Goal: Task Accomplishment & Management: Manage account settings

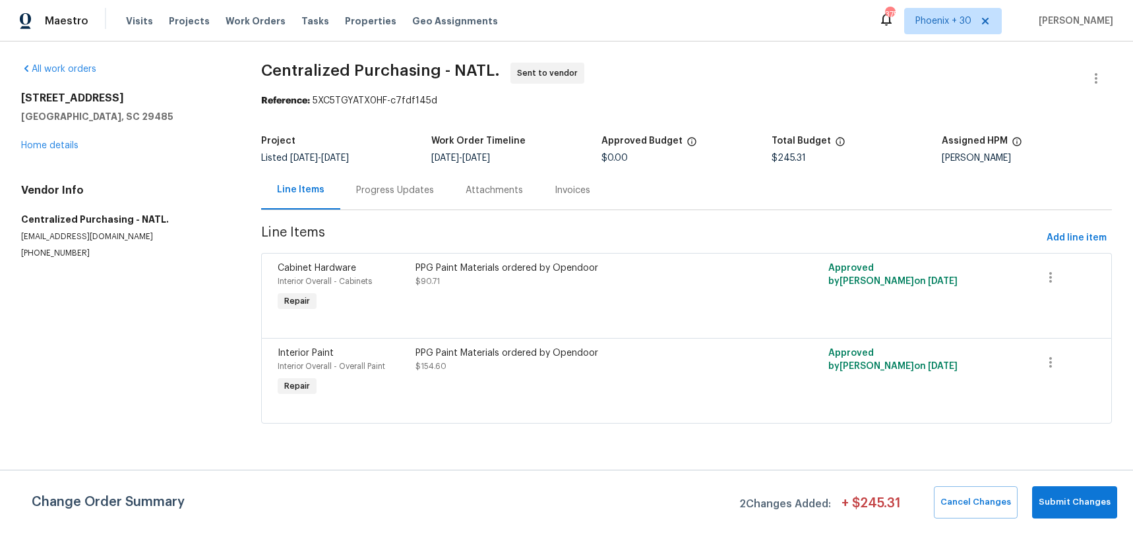
click at [251, 13] on div "Visits Projects Work Orders Tasks Properties Geo Assignments" at bounding box center [320, 21] width 388 height 26
click at [254, 19] on span "Work Orders" at bounding box center [256, 21] width 60 height 13
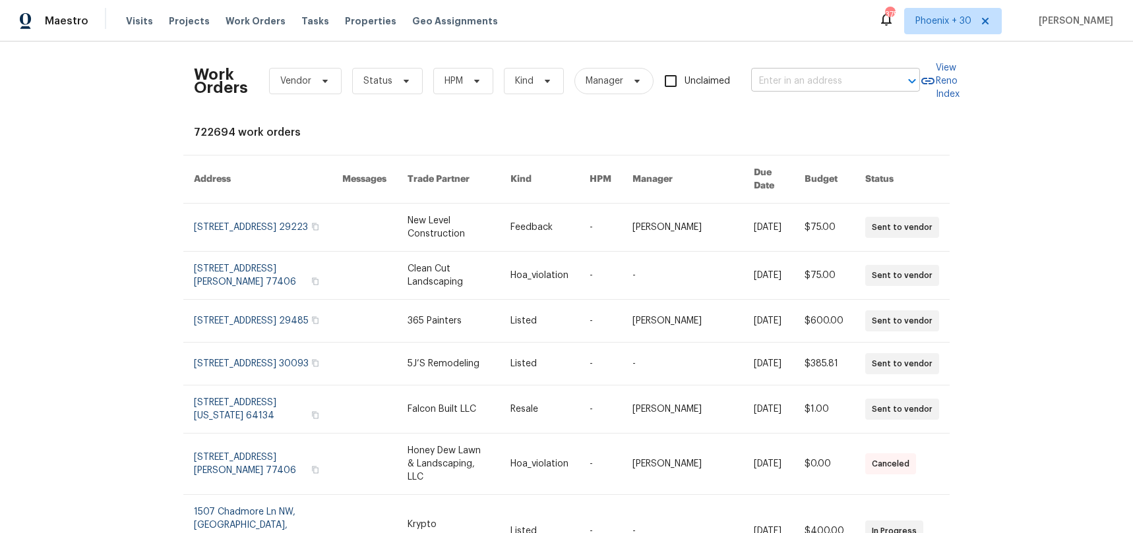
click at [783, 86] on input "text" at bounding box center [817, 81] width 132 height 20
paste input "121 Northwoods Rd, Sharpsburg, GA 30277"
type input "121 Northwoods Rd, Sharpsburg, GA 30277"
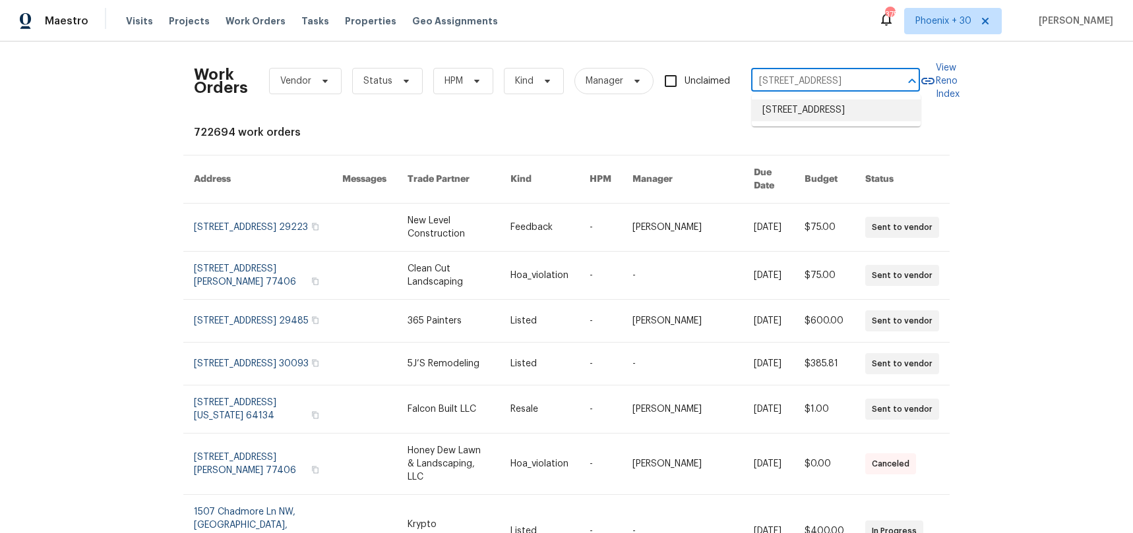
click at [791, 117] on li "121 Northwoods Rd, Sharpsburg, GA 30277" at bounding box center [836, 111] width 169 height 22
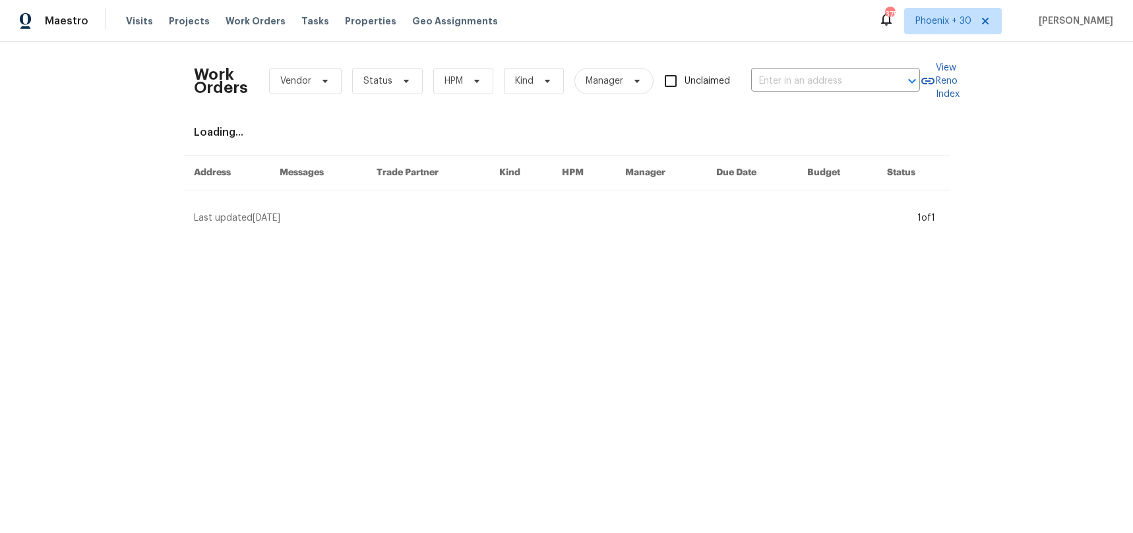
type input "121 Northwoods Rd, Sharpsburg, GA 30277"
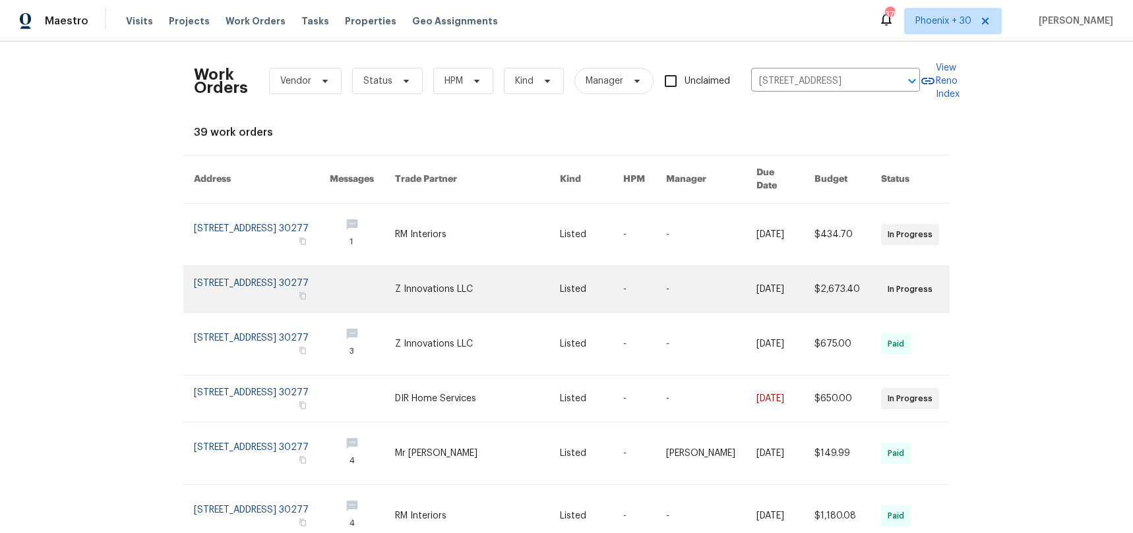
click at [512, 282] on link at bounding box center [477, 289] width 165 height 46
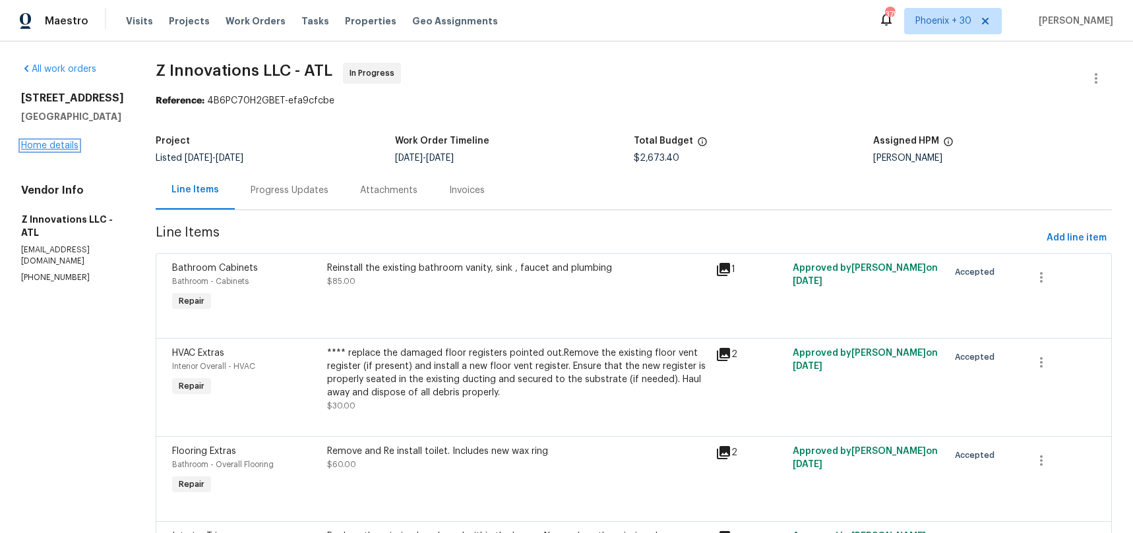
click at [72, 150] on link "Home details" at bounding box center [49, 145] width 57 height 9
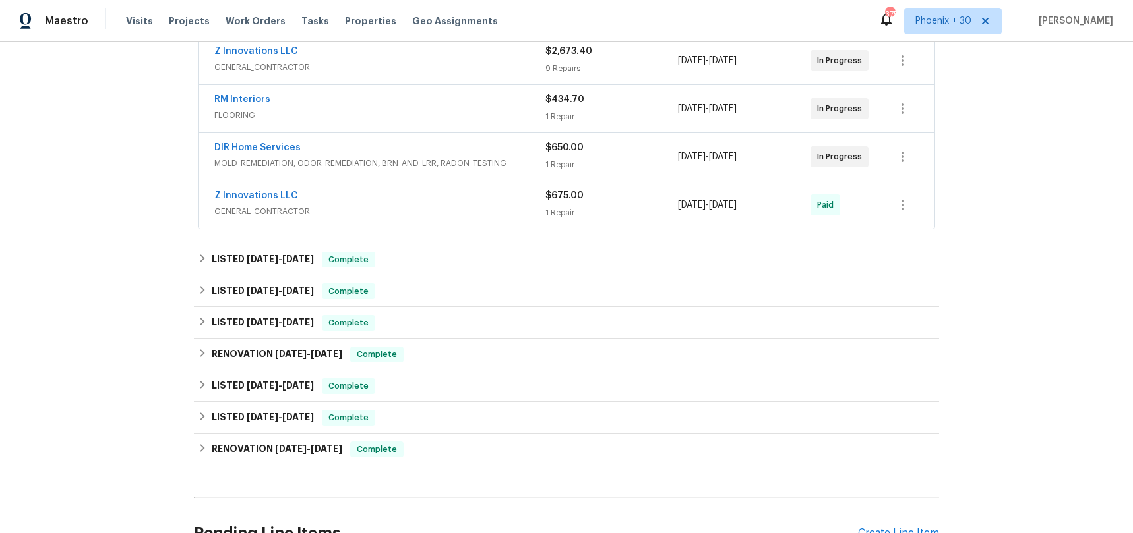
scroll to position [392, 0]
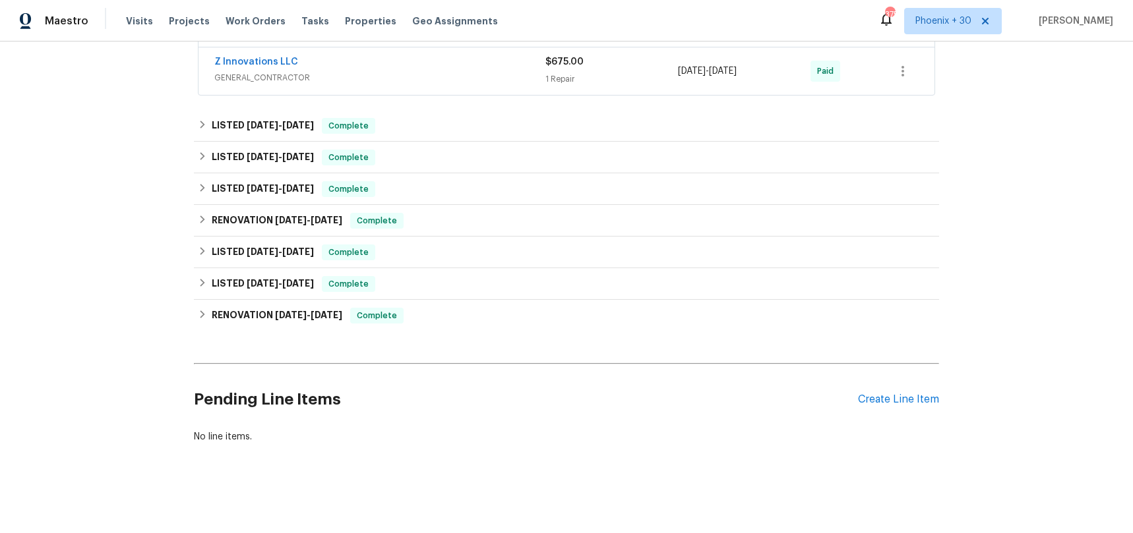
click at [868, 390] on div "Pending Line Items Create Line Item" at bounding box center [566, 399] width 745 height 61
click at [875, 398] on div "Create Line Item" at bounding box center [898, 400] width 81 height 13
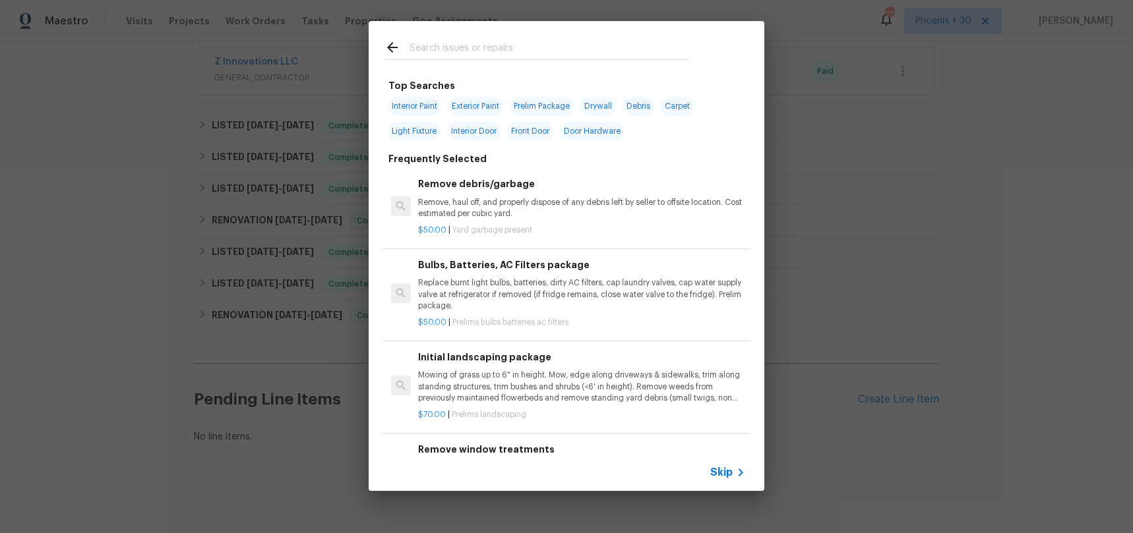
click at [475, 54] on input "text" at bounding box center [549, 50] width 280 height 20
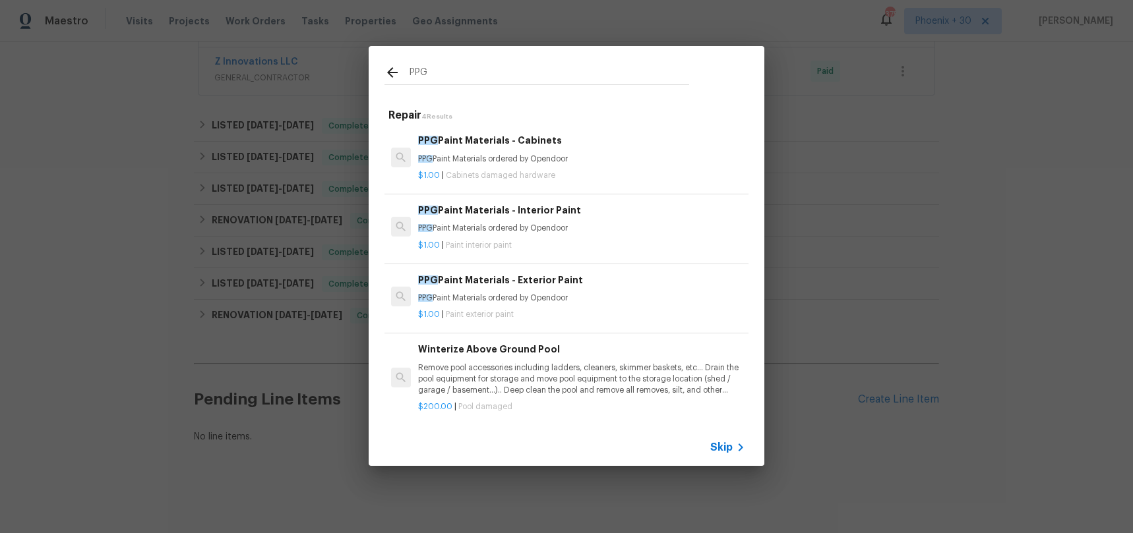
type input "PPG"
click at [588, 247] on p "$1.00 | Paint interior paint" at bounding box center [581, 245] width 327 height 11
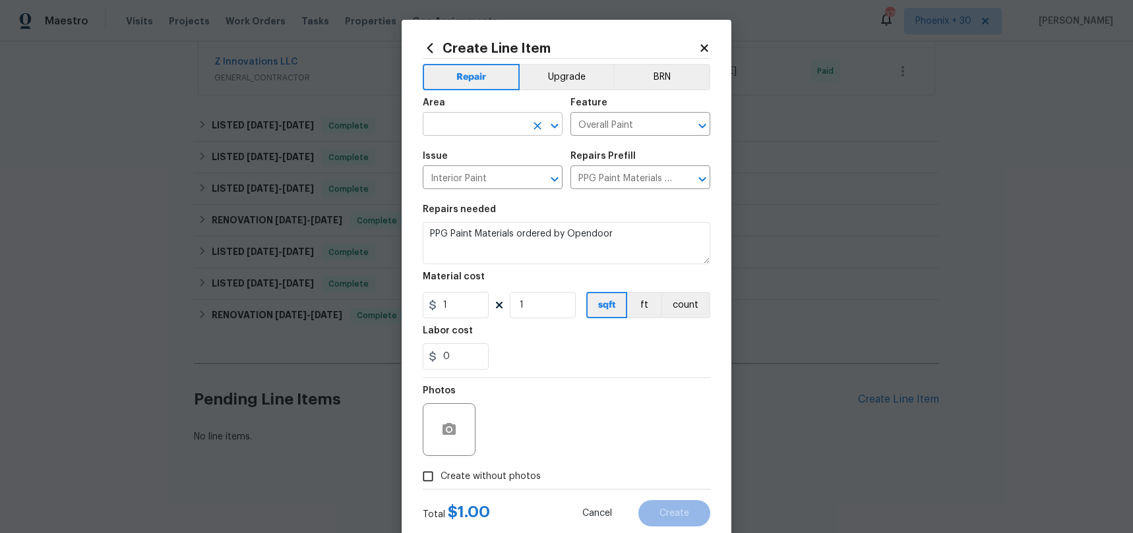
click at [510, 116] on input "text" at bounding box center [474, 125] width 103 height 20
click at [512, 171] on li "Interior Overall" at bounding box center [493, 177] width 140 height 22
type input "Interior Overall"
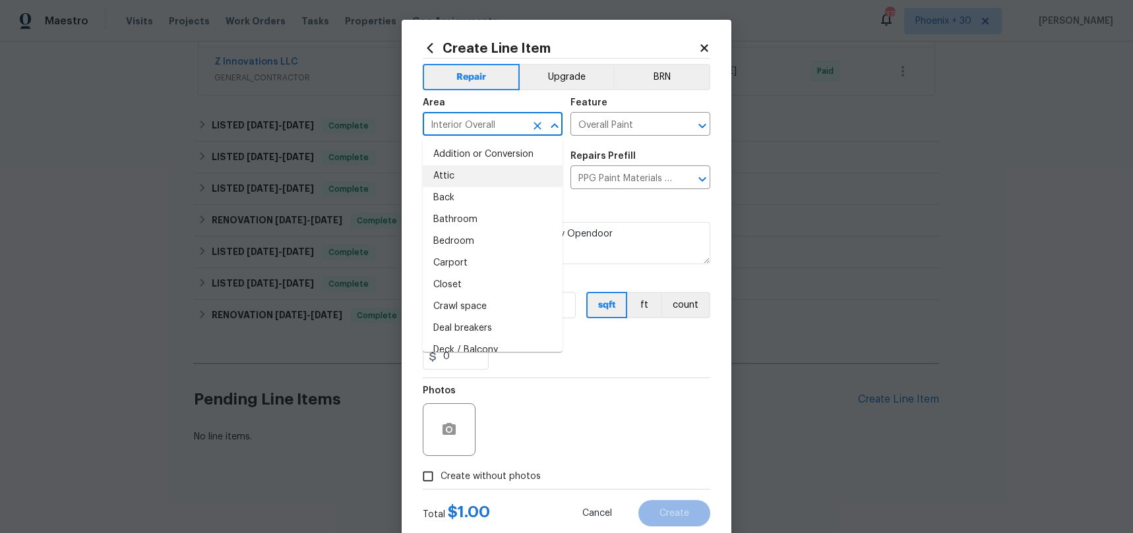
click at [715, 342] on div "Create Line Item Repair Upgrade BRN Area Interior Overall ​ Feature Overall Pai…" at bounding box center [567, 284] width 330 height 528
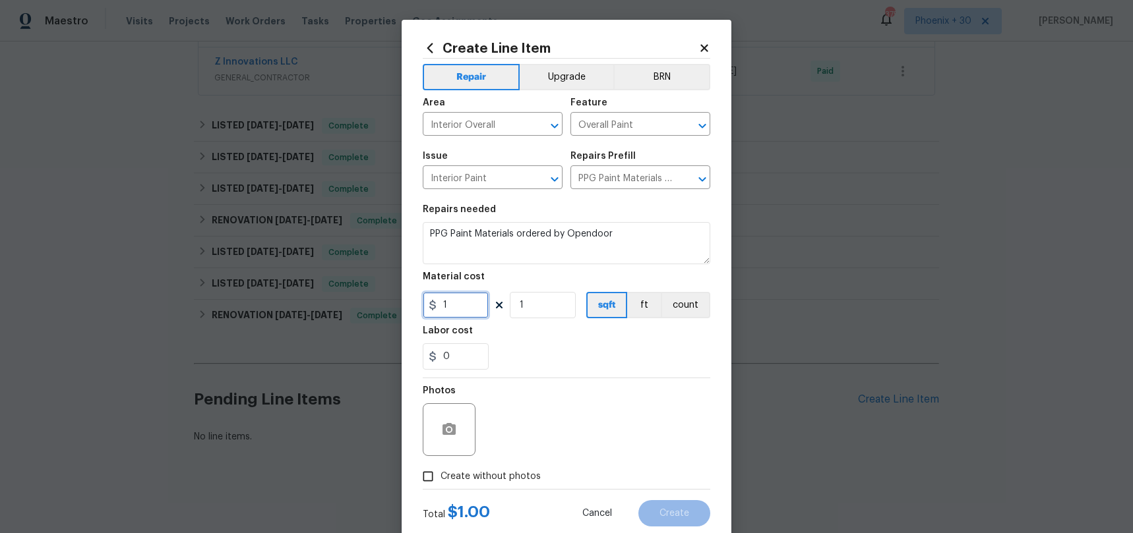
drag, startPoint x: 454, startPoint y: 308, endPoint x: 419, endPoint y: 305, distance: 34.4
click at [419, 305] on div "Create Line Item Repair Upgrade BRN Area Interior Overall ​ Feature Overall Pai…" at bounding box center [567, 284] width 330 height 528
type input "232.76"
drag, startPoint x: 475, startPoint y: 463, endPoint x: 524, endPoint y: 430, distance: 59.4
click at [475, 463] on div "Photos" at bounding box center [450, 421] width 55 height 86
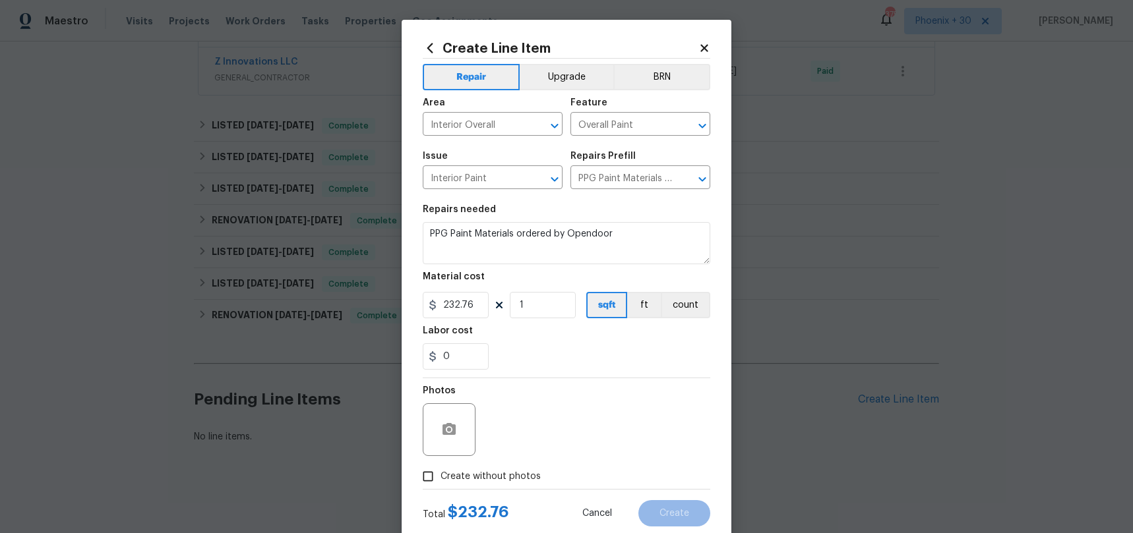
click at [522, 460] on div "Photos" at bounding box center [566, 421] width 287 height 86
click at [525, 467] on label "Create without photos" at bounding box center [477, 476] width 125 height 25
click at [440, 467] on input "Create without photos" at bounding box center [427, 476] width 25 height 25
checkbox input "true"
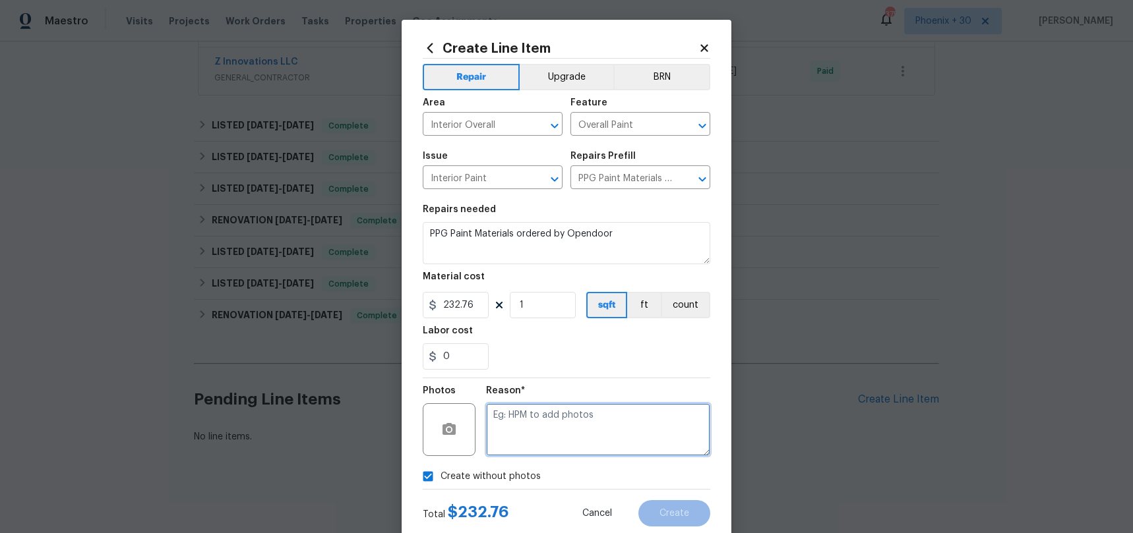
click at [533, 419] on textarea at bounding box center [598, 430] width 224 height 53
type textarea "NA"
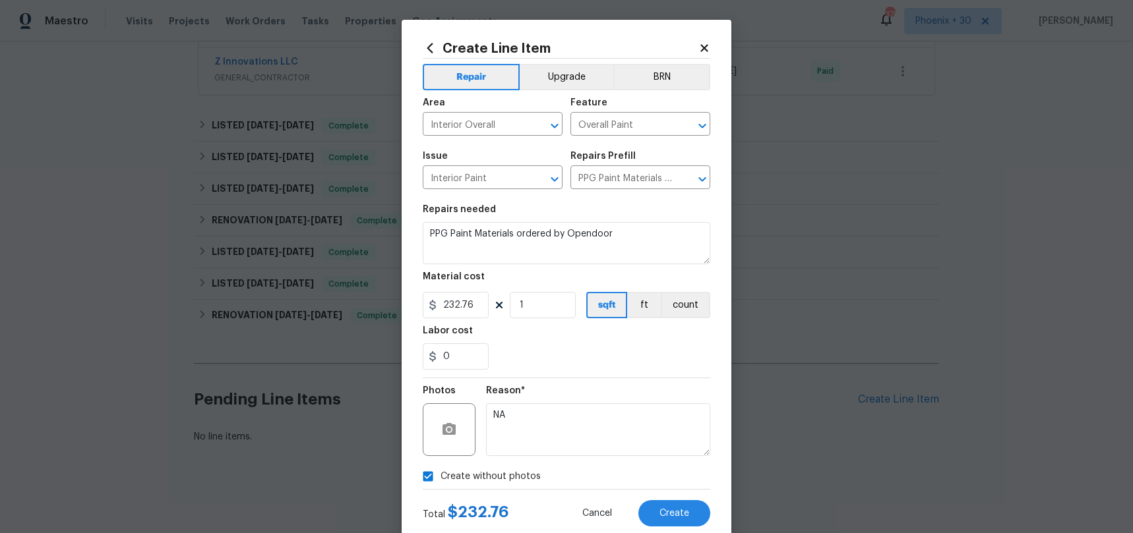
click at [543, 376] on section "Repairs needed PPG Paint Materials ordered by Opendoor Material cost 232.76 1 s…" at bounding box center [566, 287] width 287 height 181
click at [684, 516] on span "Create" at bounding box center [674, 514] width 30 height 10
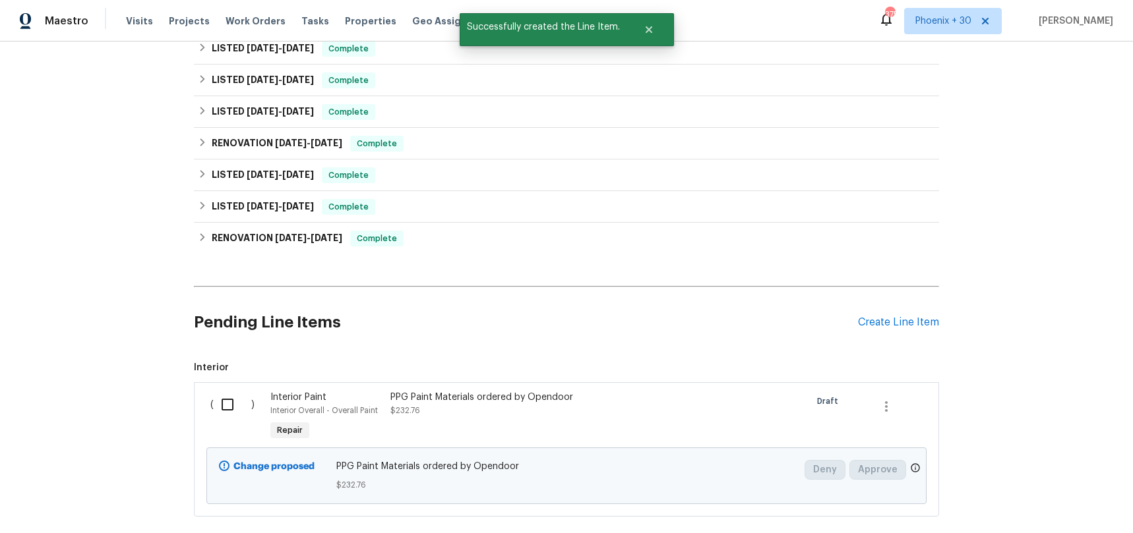
scroll to position [542, 0]
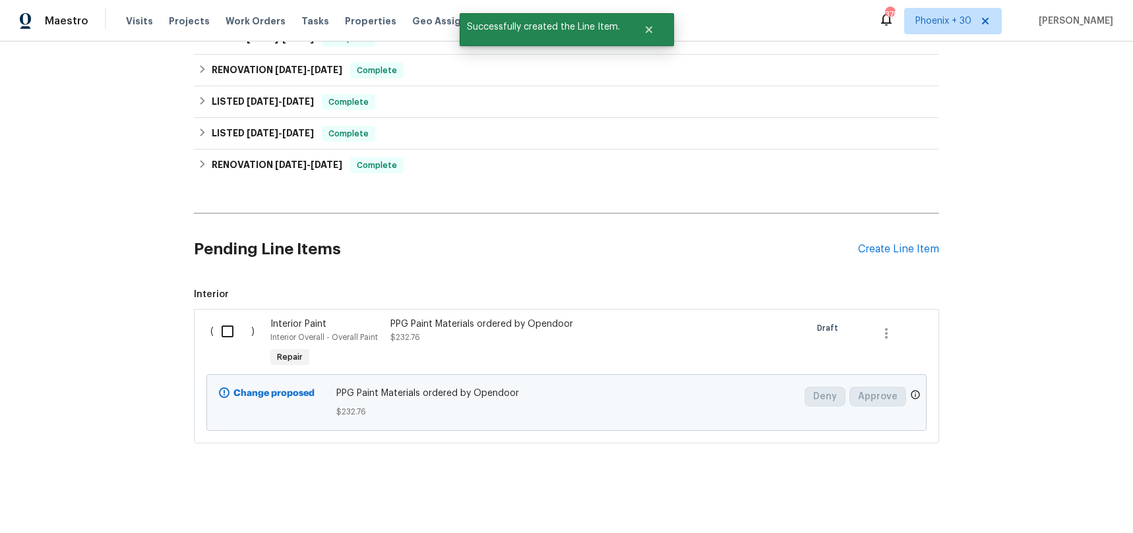
click at [226, 338] on input "checkbox" at bounding box center [233, 332] width 38 height 28
checkbox input "true"
click at [1023, 509] on button "Create Work Order" at bounding box center [1057, 501] width 109 height 24
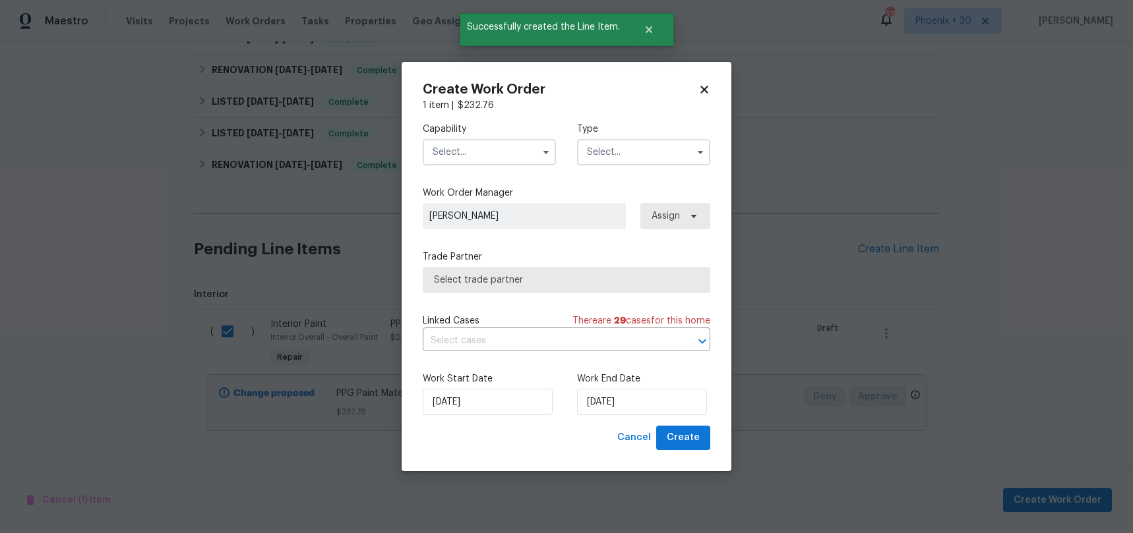
drag, startPoint x: 506, startPoint y: 158, endPoint x: 500, endPoint y: 164, distance: 7.9
click at [504, 158] on input "text" at bounding box center [489, 152] width 133 height 26
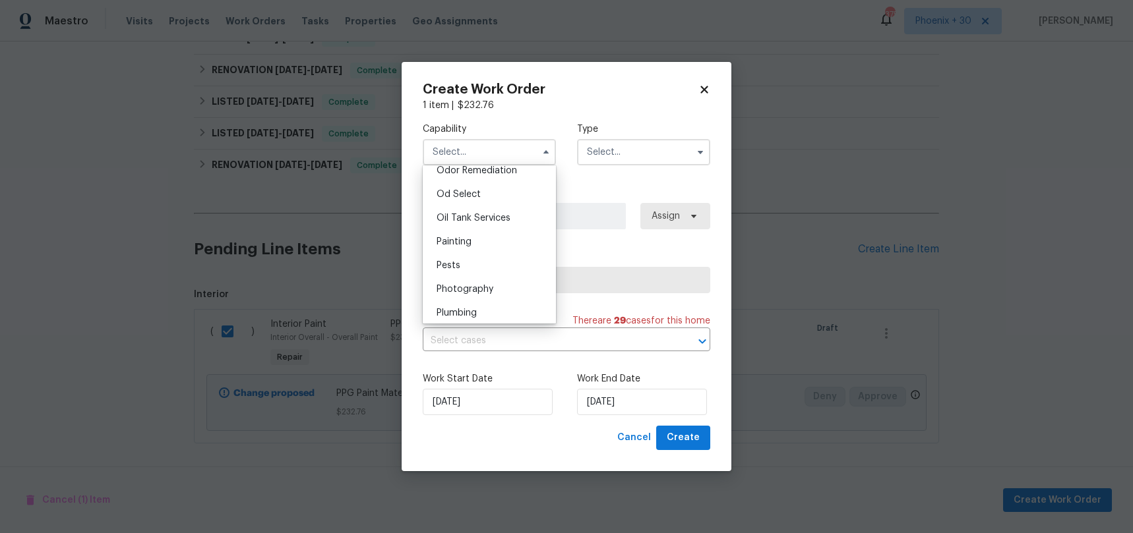
scroll to position [1068, 0]
click at [485, 214] on div "Painting" at bounding box center [489, 221] width 127 height 24
type input "Painting"
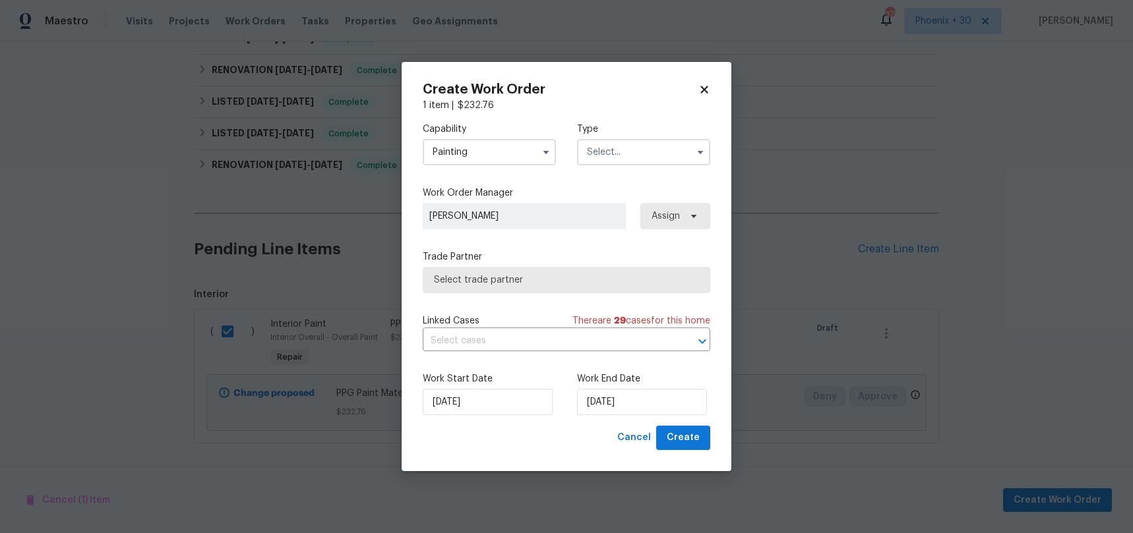
click at [621, 159] on input "text" at bounding box center [643, 152] width 133 height 26
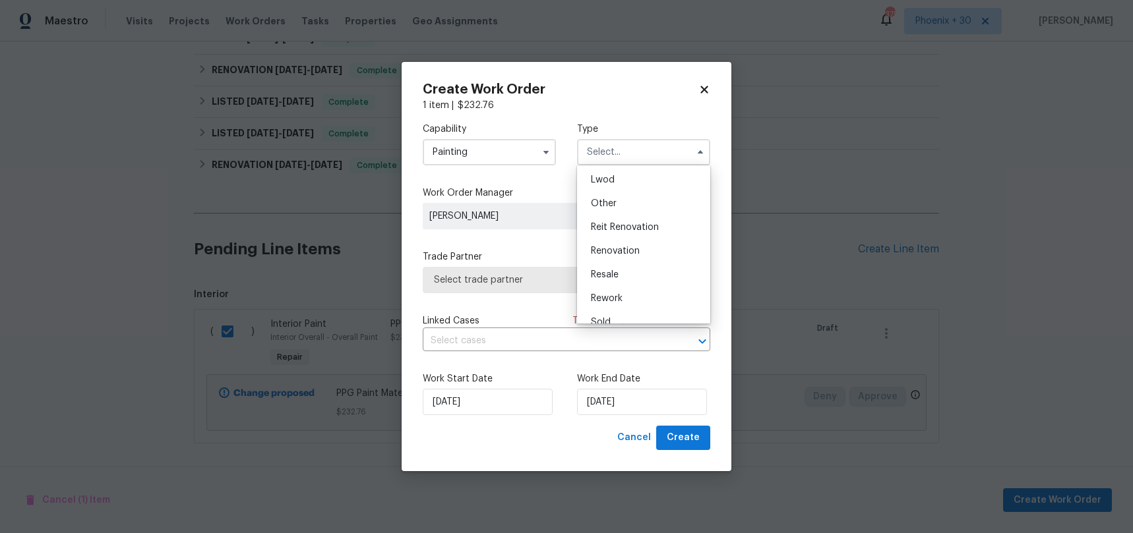
scroll to position [157, 0]
click at [634, 244] on div "Renovation" at bounding box center [643, 238] width 127 height 24
type input "Renovation"
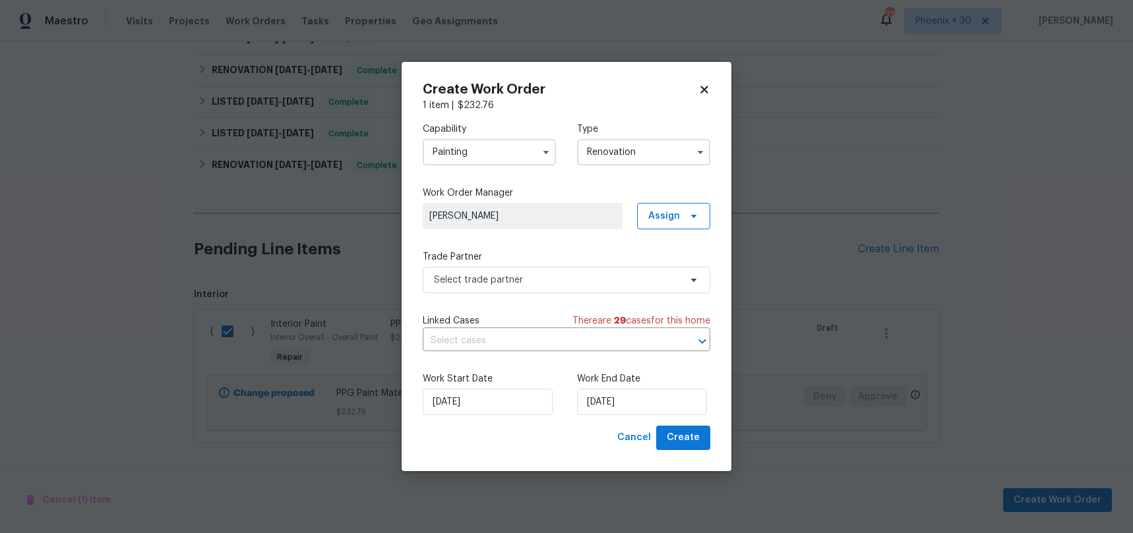
click at [683, 197] on label "Work Order Manager" at bounding box center [566, 193] width 287 height 13
click at [681, 216] on span "Assign" at bounding box center [673, 216] width 73 height 26
click at [679, 266] on div "Assign to me" at bounding box center [675, 272] width 57 height 13
click at [561, 282] on span "Select trade partner" at bounding box center [557, 280] width 246 height 13
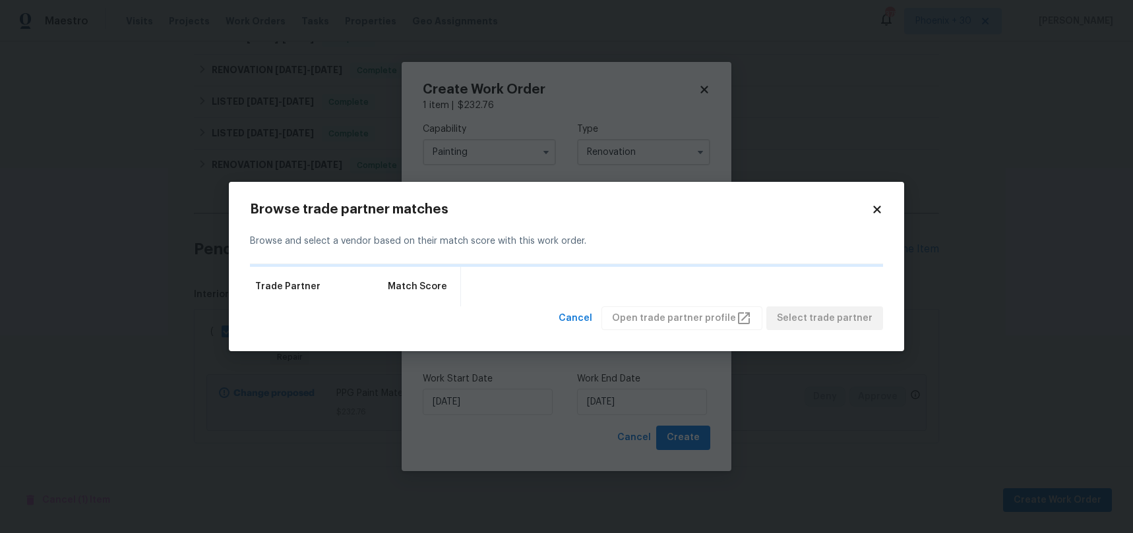
click at [877, 214] on icon at bounding box center [877, 210] width 12 height 12
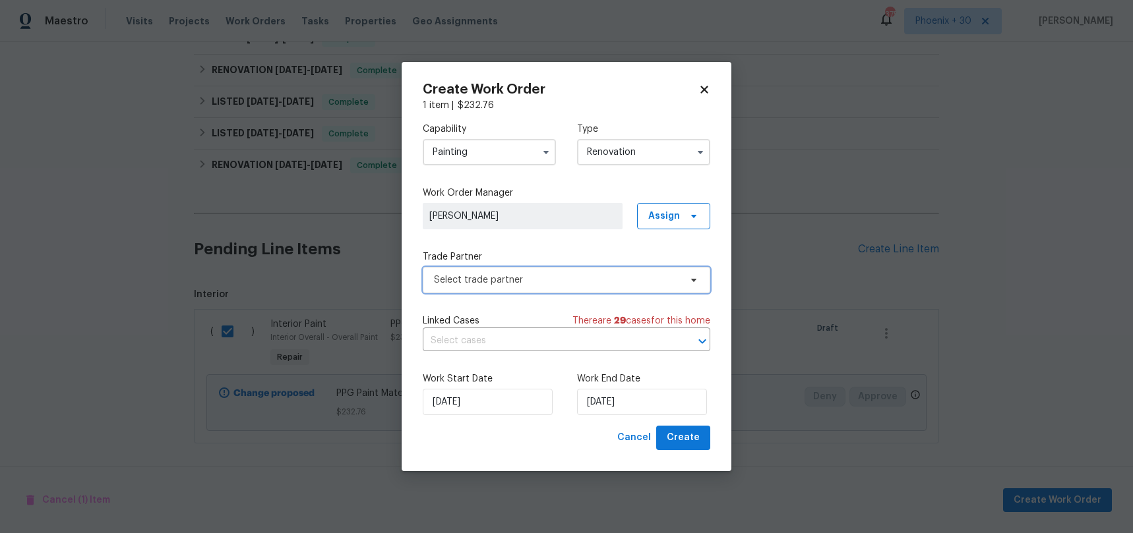
click at [517, 274] on span "Select trade partner" at bounding box center [557, 280] width 246 height 13
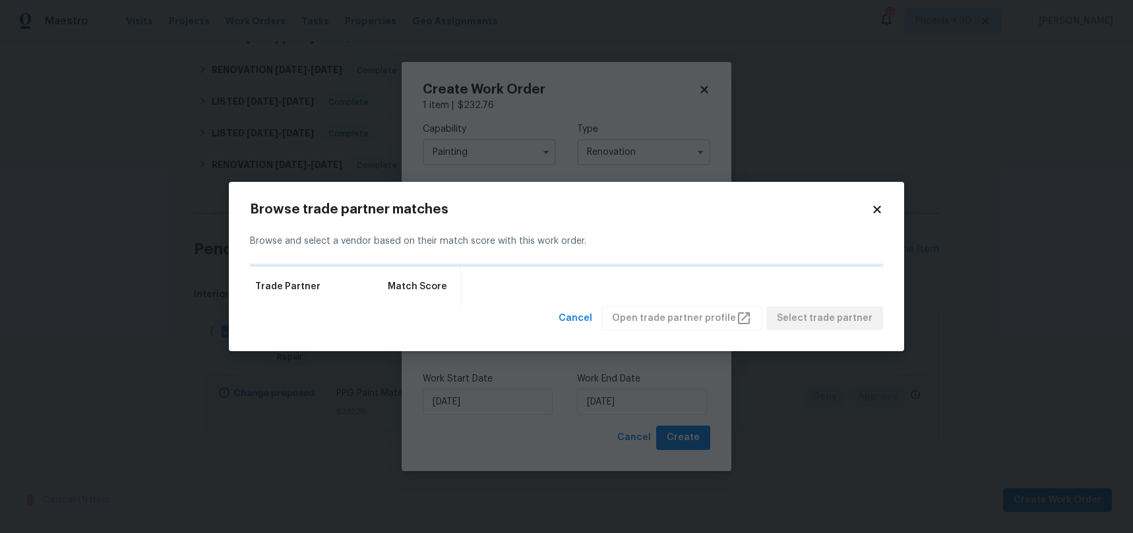
click at [874, 208] on icon at bounding box center [877, 210] width 12 height 12
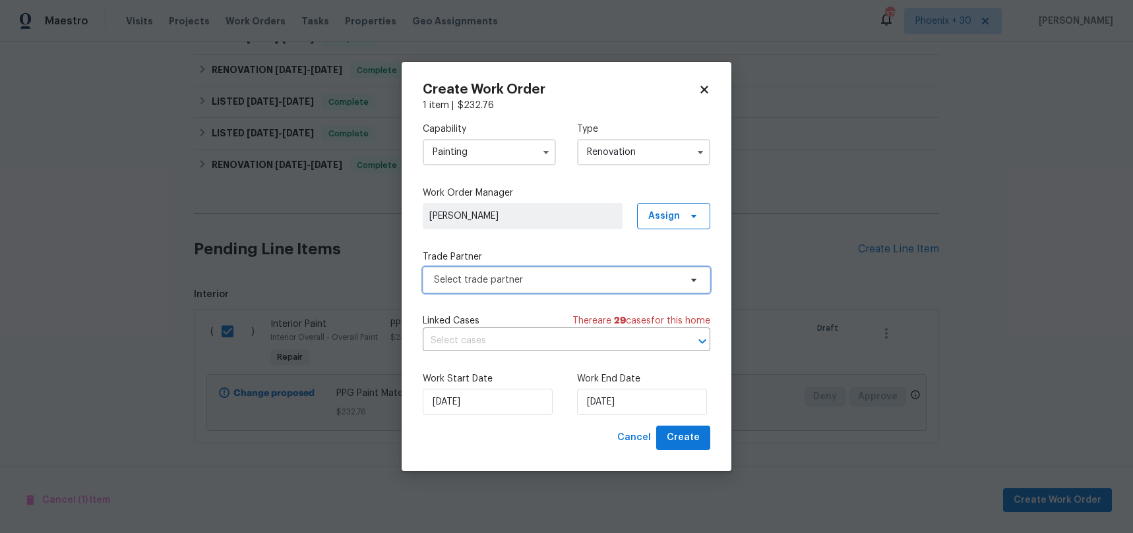
click at [626, 283] on span "Select trade partner" at bounding box center [557, 280] width 246 height 13
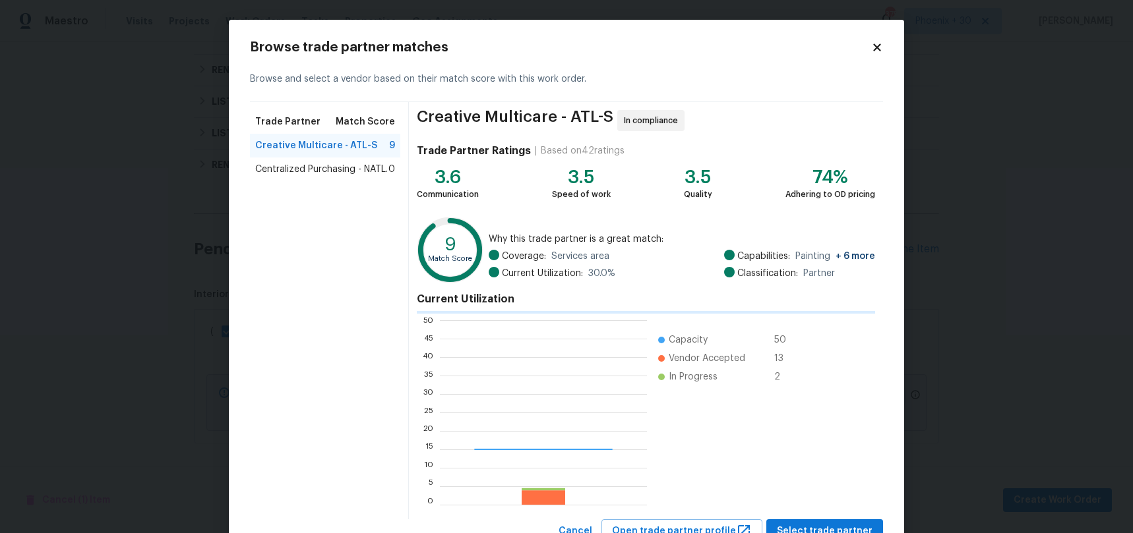
scroll to position [185, 207]
click at [341, 173] on span "Centralized Purchasing - NATL." at bounding box center [321, 169] width 133 height 13
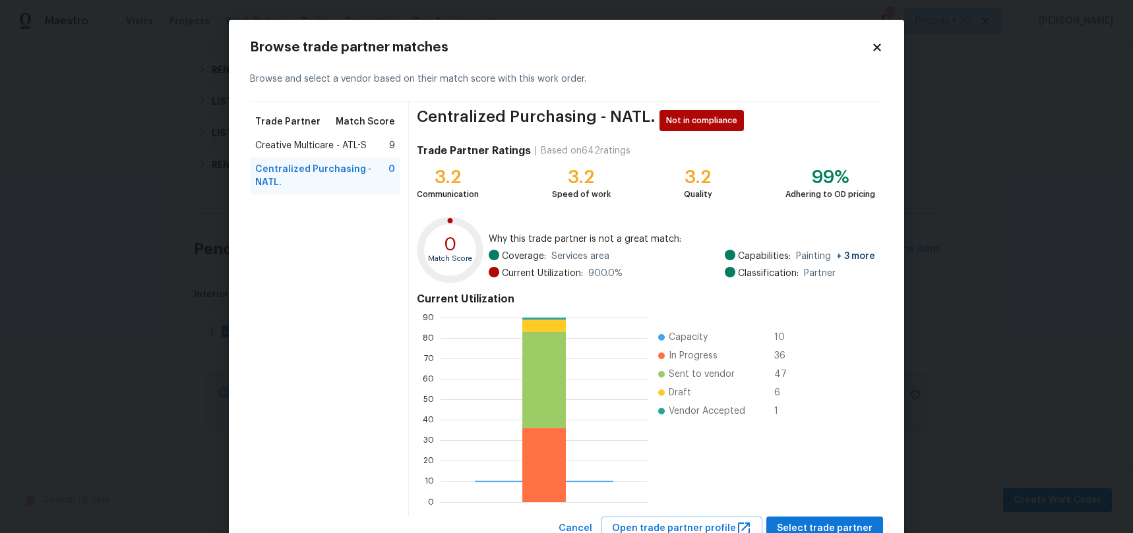
scroll to position [49, 0]
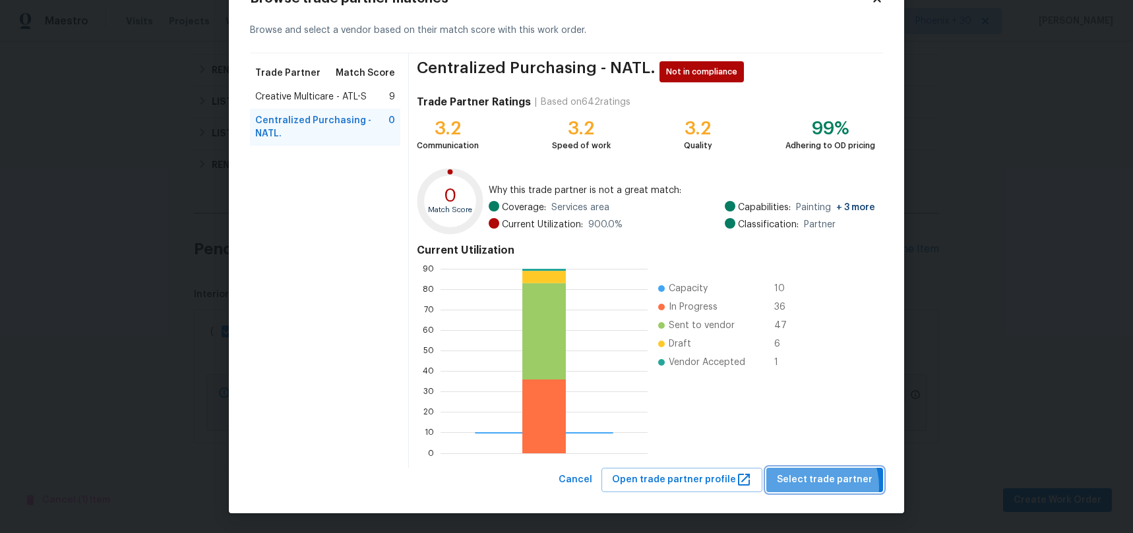
click at [813, 487] on span "Select trade partner" at bounding box center [825, 480] width 96 height 16
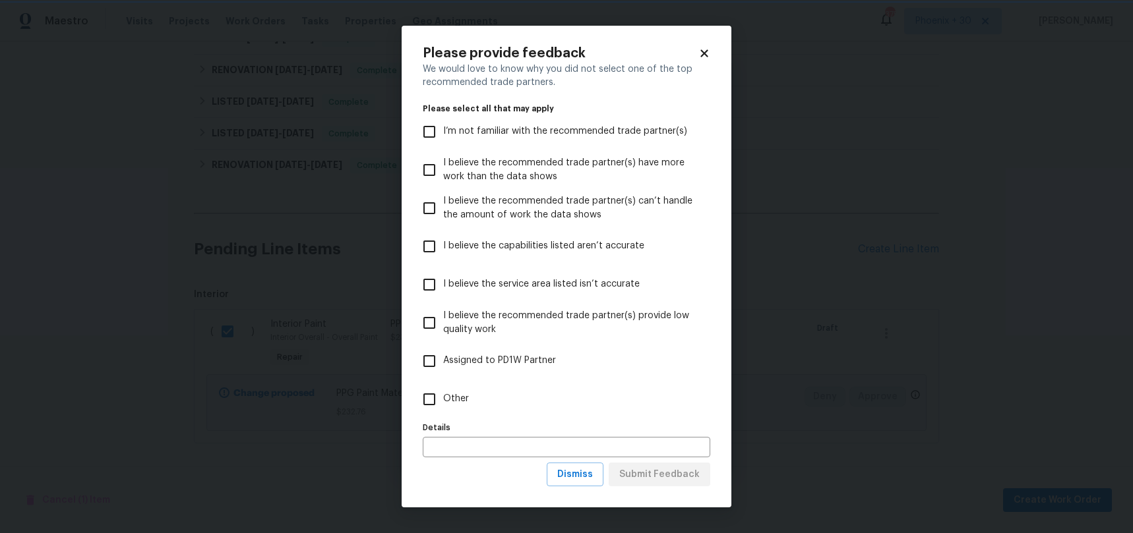
scroll to position [0, 0]
click at [532, 398] on label "Other" at bounding box center [557, 399] width 284 height 38
click at [443, 398] on input "Other" at bounding box center [429, 400] width 28 height 28
checkbox input "true"
click at [703, 476] on button "Submit Feedback" at bounding box center [660, 475] width 102 height 24
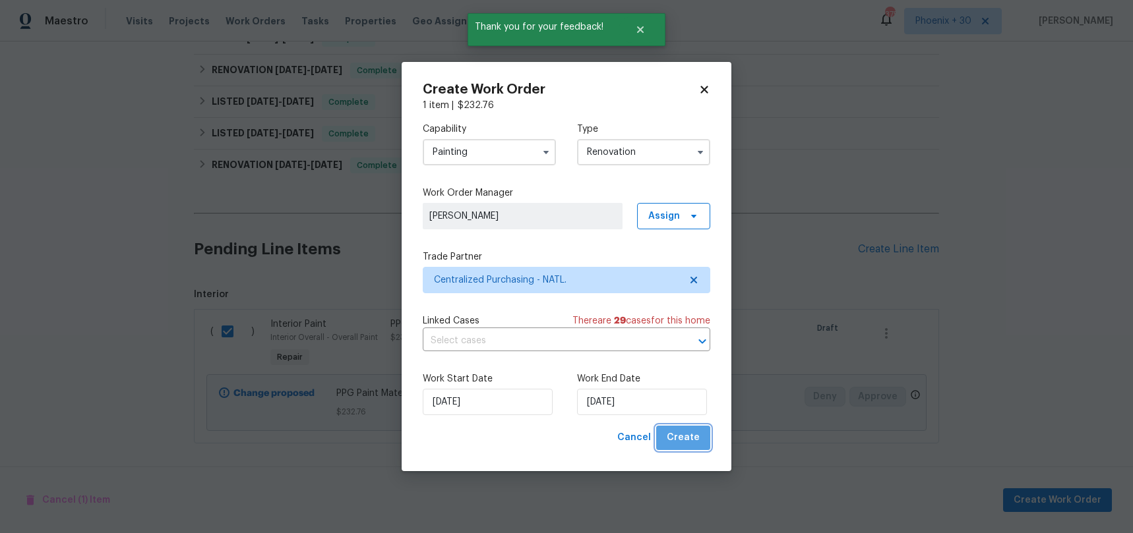
click at [696, 431] on span "Create" at bounding box center [683, 438] width 33 height 16
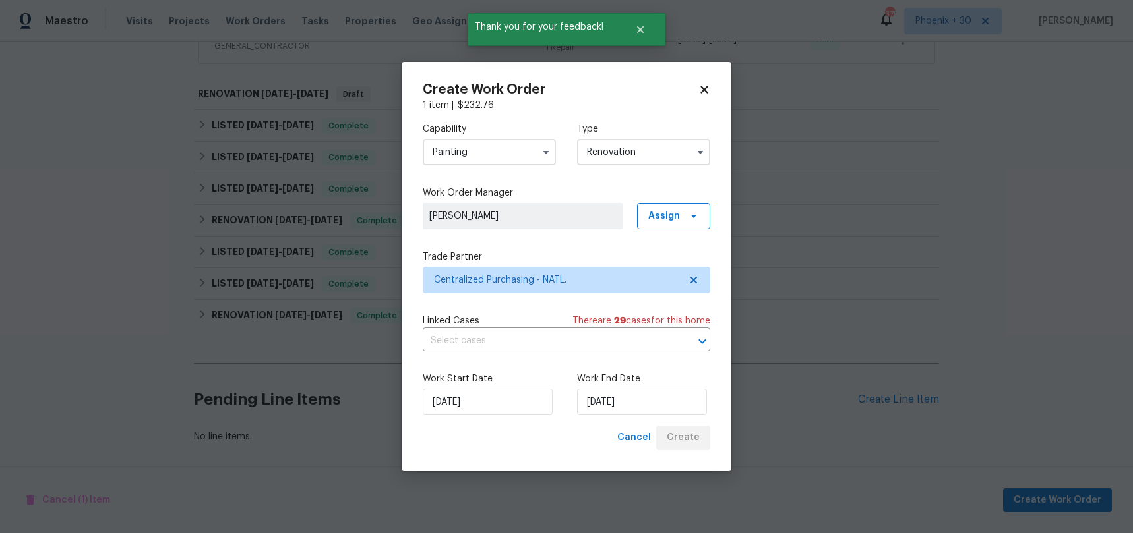
click at [655, 121] on div "Create Work Order 1 item | $ 232.76 Capability Painting Type Renovation Work Or…" at bounding box center [566, 266] width 287 height 367
click at [651, 140] on input "Renovation" at bounding box center [643, 152] width 133 height 26
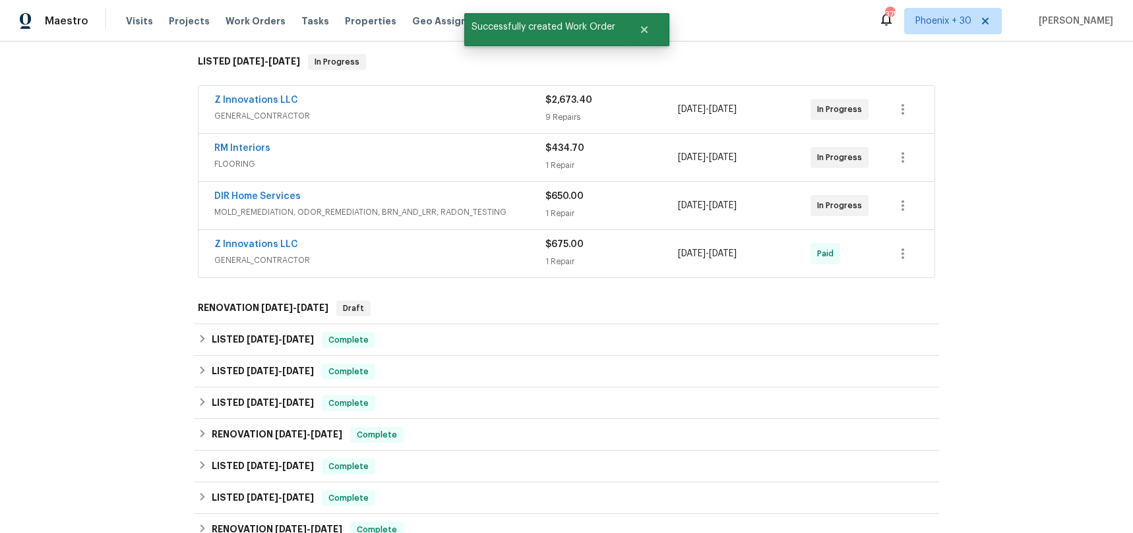
scroll to position [205, 0]
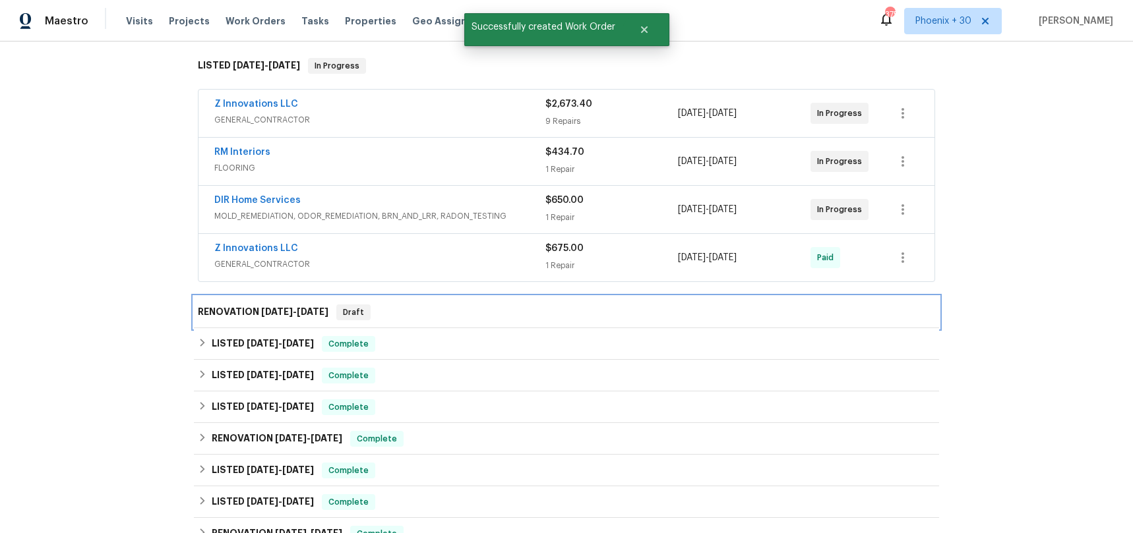
click at [457, 299] on div "RENOVATION 9/26/25 - 9/26/25 Draft" at bounding box center [566, 313] width 745 height 32
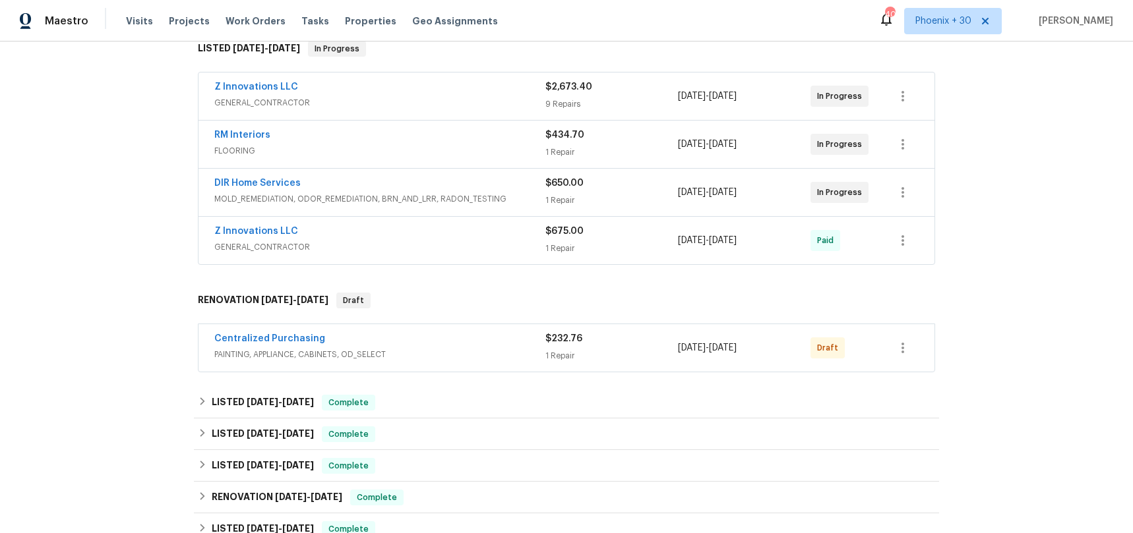
scroll to position [236, 0]
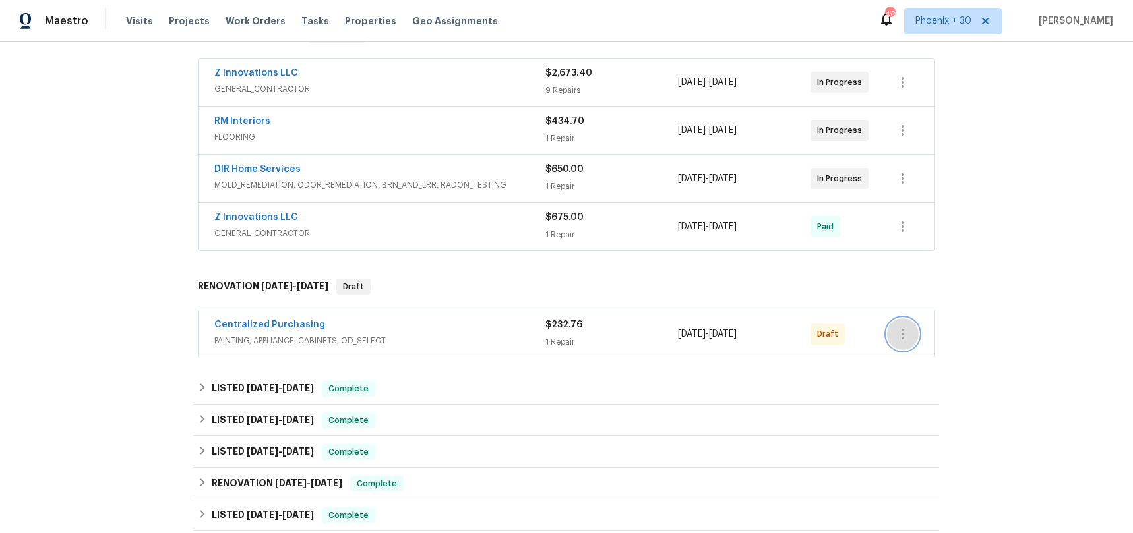
click at [905, 331] on icon "button" at bounding box center [903, 334] width 16 height 16
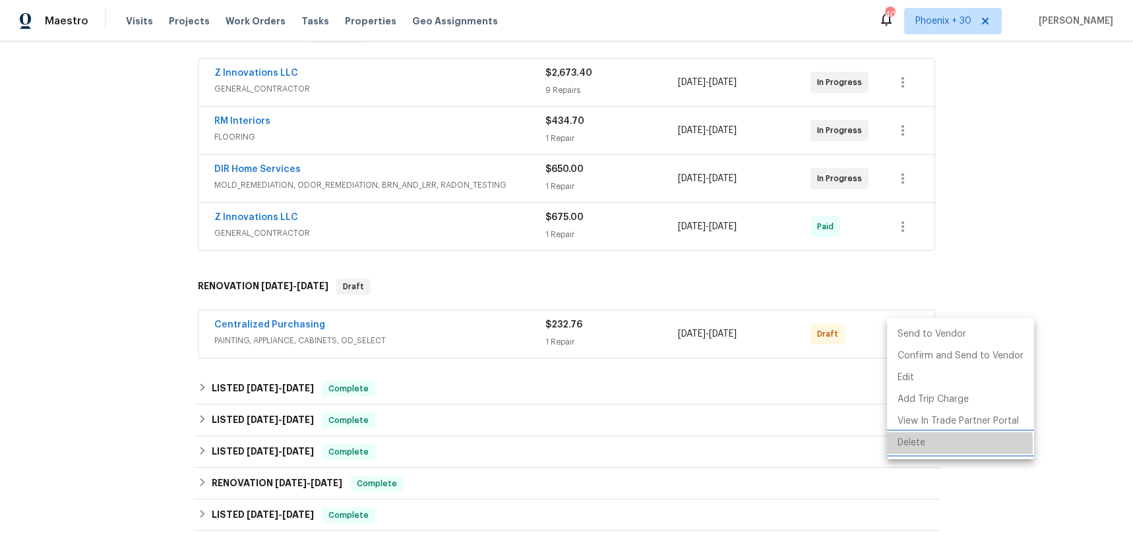
click at [906, 445] on li "Delete" at bounding box center [960, 444] width 147 height 22
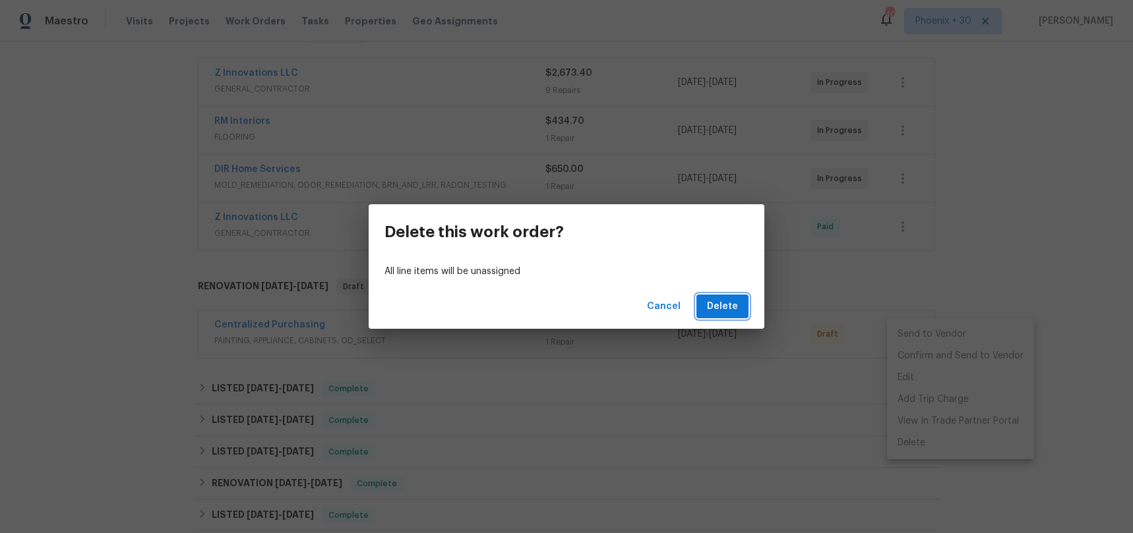
click at [730, 313] on span "Delete" at bounding box center [722, 307] width 31 height 16
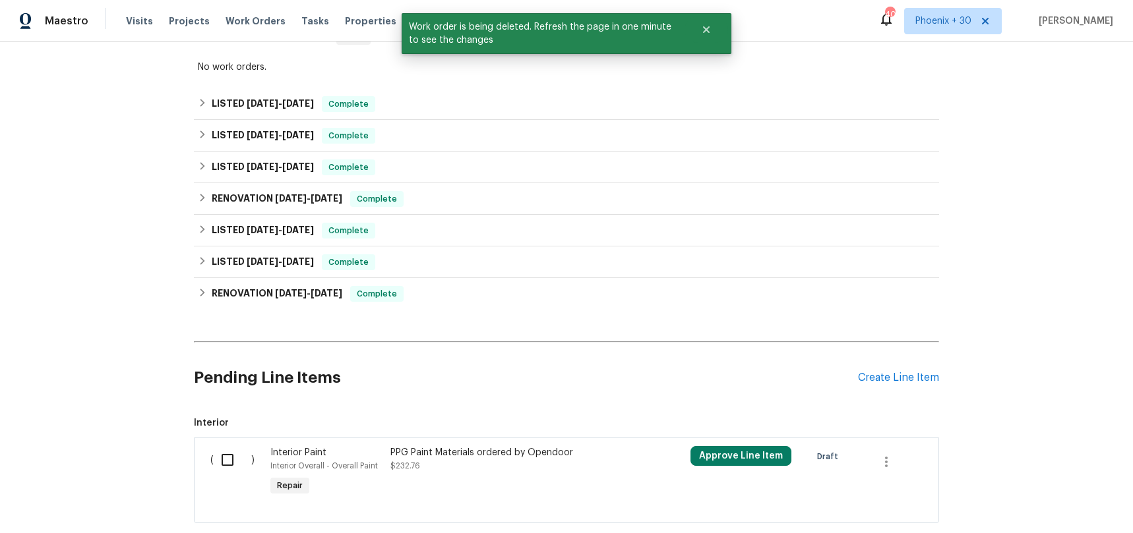
scroll to position [559, 0]
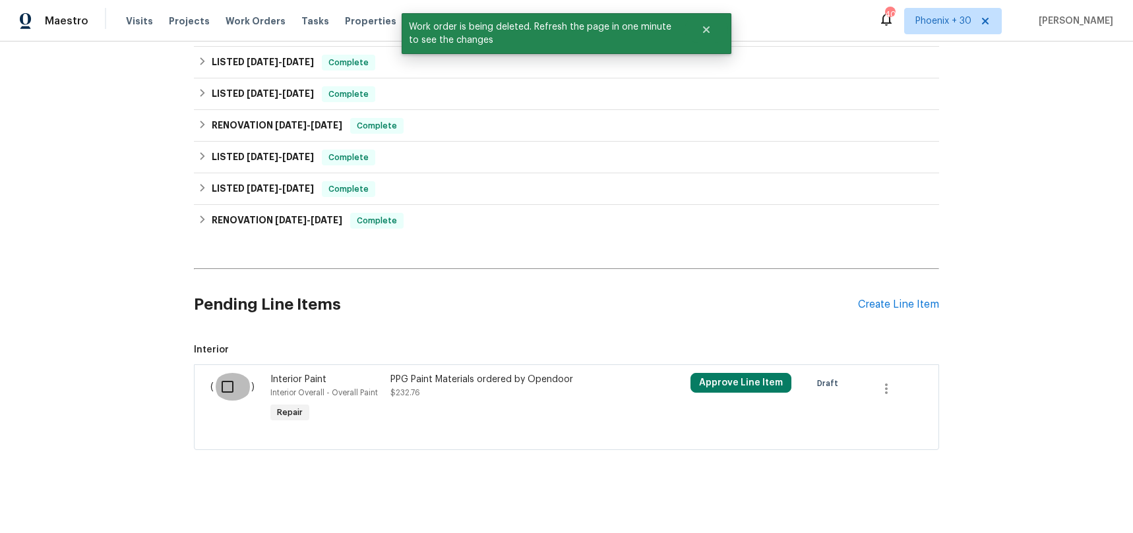
click at [235, 393] on input "checkbox" at bounding box center [233, 387] width 38 height 28
checkbox input "true"
drag, startPoint x: 1069, startPoint y: 520, endPoint x: 1063, endPoint y: 502, distance: 19.4
click at [1069, 520] on div "Cancel (1) Item Create Work Order" at bounding box center [566, 500] width 1133 height 67
click at [1062, 502] on span "Create Work Order" at bounding box center [1057, 501] width 88 height 16
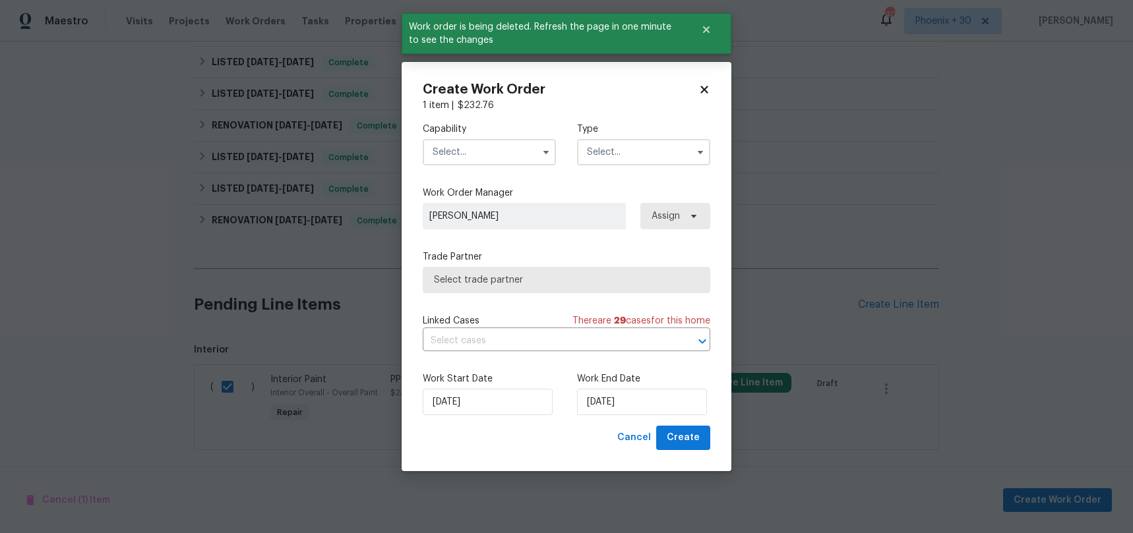
drag, startPoint x: 498, startPoint y: 152, endPoint x: 489, endPoint y: 160, distance: 11.7
click at [498, 152] on input "text" at bounding box center [489, 152] width 133 height 26
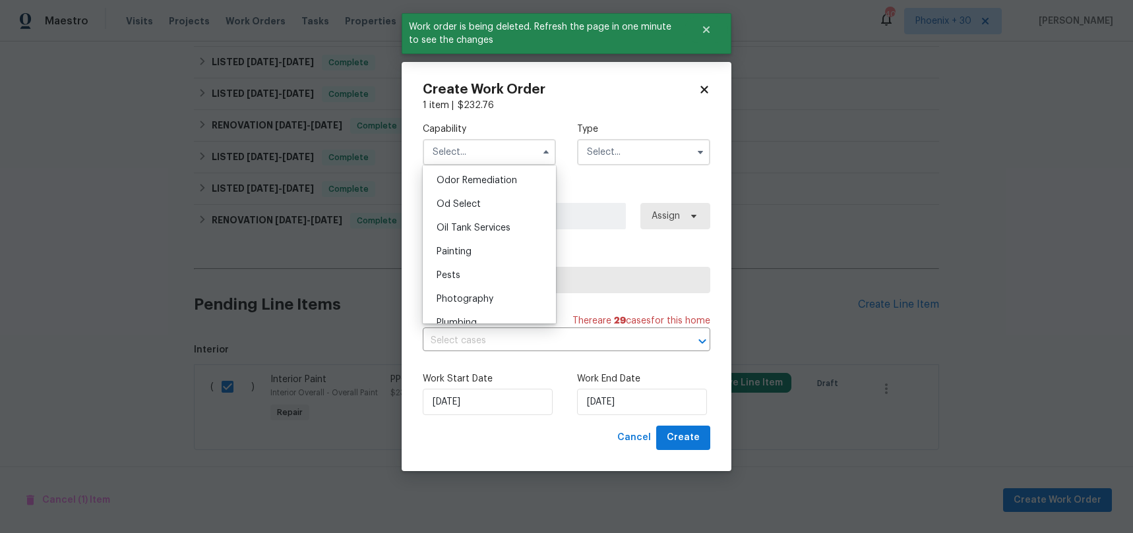
scroll to position [1050, 0]
drag, startPoint x: 471, startPoint y: 231, endPoint x: 479, endPoint y: 226, distance: 10.1
click at [471, 231] on div "Painting" at bounding box center [489, 238] width 127 height 24
type input "Painting"
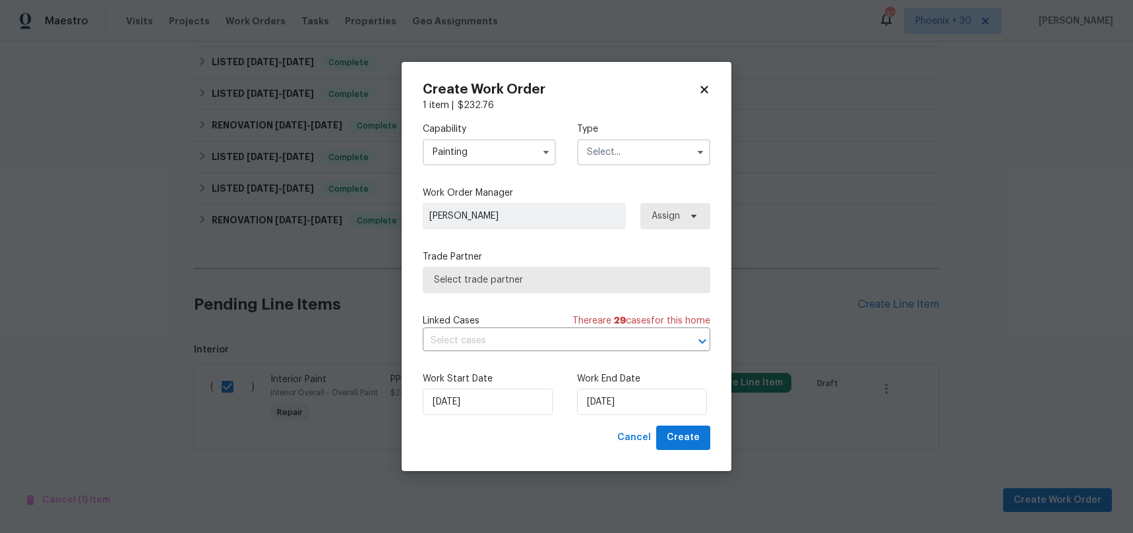
click at [589, 165] on div "Capability Painting Agent Appliance Bathtub Resurfacing BRN And Lrr Broker Cabi…" at bounding box center [566, 144] width 287 height 64
click at [593, 151] on input "text" at bounding box center [643, 152] width 133 height 26
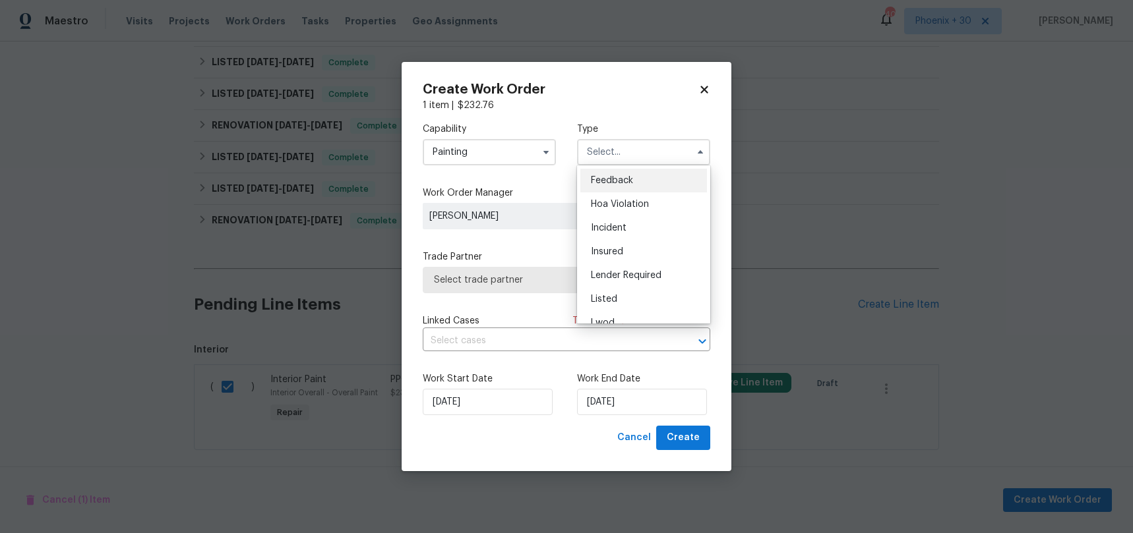
drag, startPoint x: 622, startPoint y: 291, endPoint x: 632, endPoint y: 273, distance: 20.7
click at [621, 291] on div "Listed" at bounding box center [643, 299] width 127 height 24
type input "Listed"
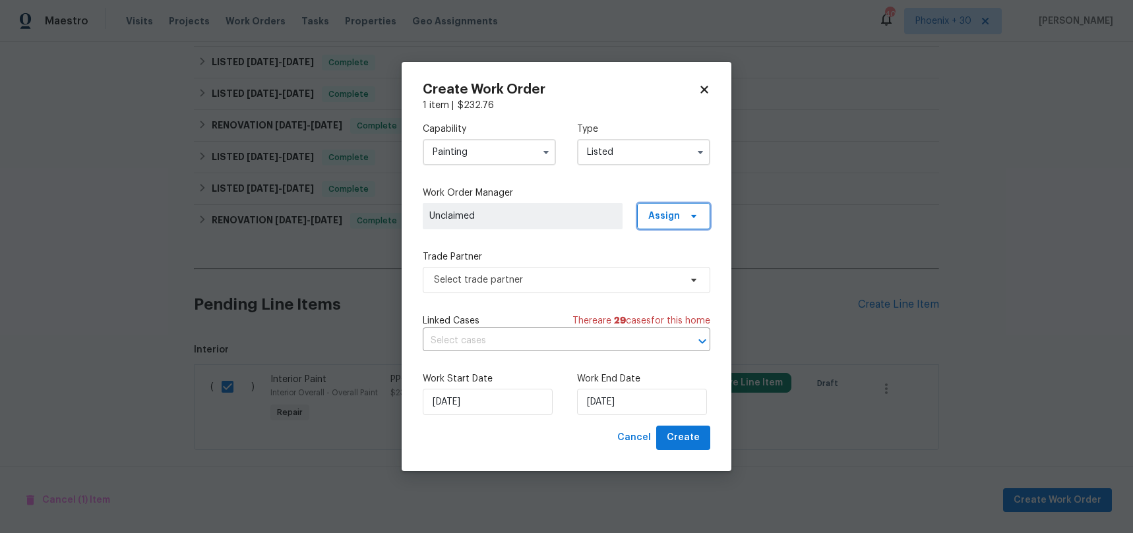
drag, startPoint x: 669, startPoint y: 220, endPoint x: 663, endPoint y: 236, distance: 17.5
click at [669, 220] on span "Assign" at bounding box center [664, 216] width 32 height 13
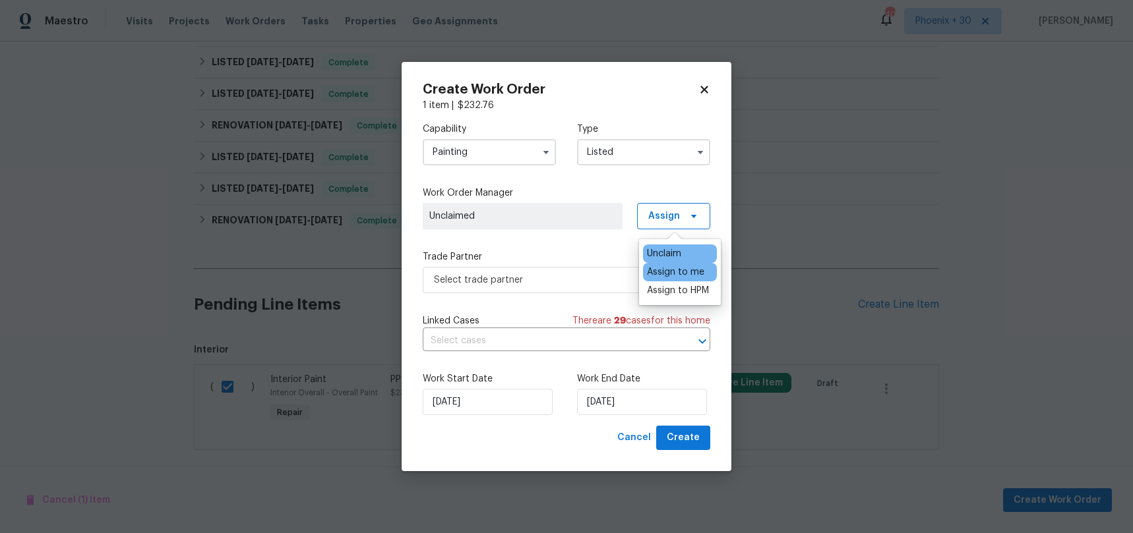
click at [649, 278] on div "Assign to me" at bounding box center [675, 272] width 57 height 13
click at [592, 276] on span "Select trade partner" at bounding box center [557, 280] width 246 height 13
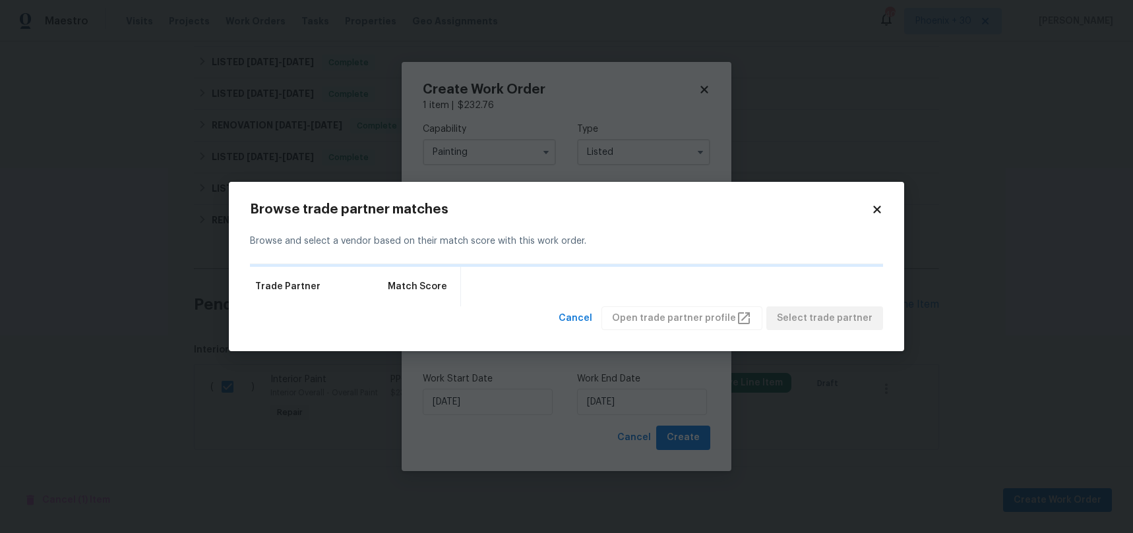
click at [873, 204] on icon at bounding box center [877, 210] width 12 height 12
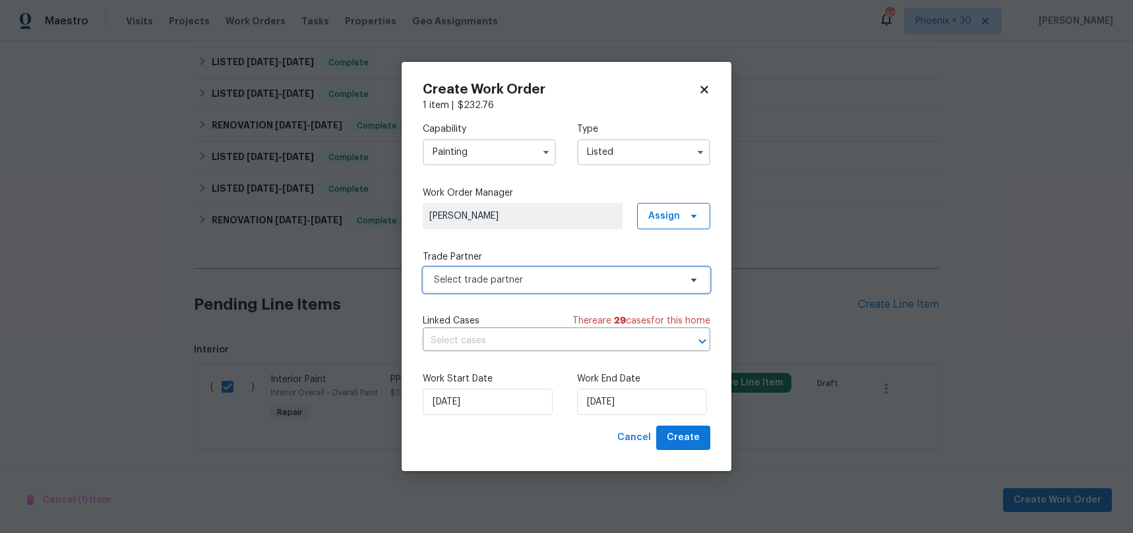
click at [568, 278] on span "Select trade partner" at bounding box center [557, 280] width 246 height 13
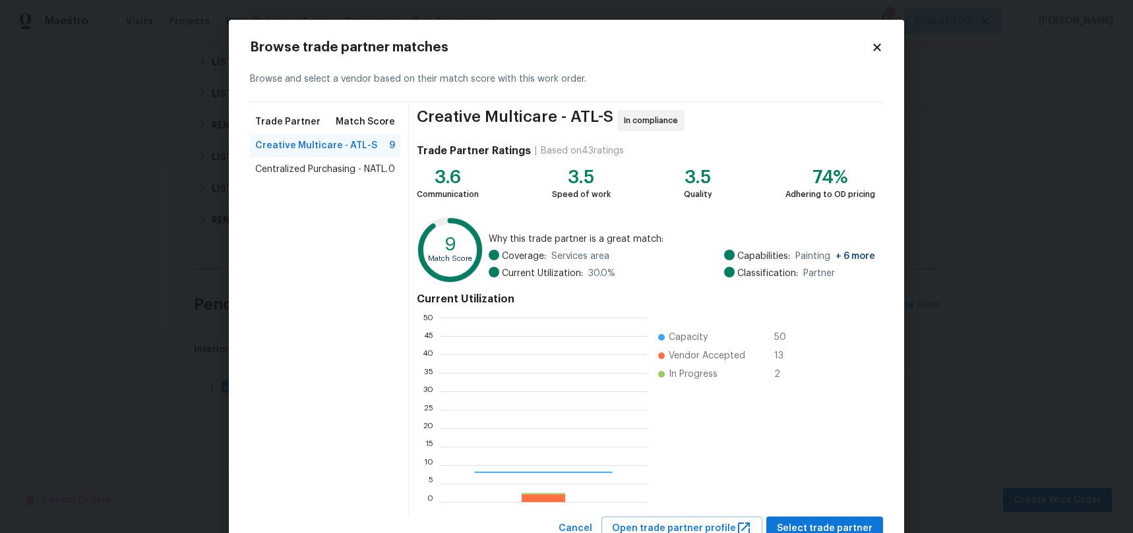
scroll to position [185, 207]
drag, startPoint x: 377, startPoint y: 185, endPoint x: 371, endPoint y: 179, distance: 7.9
click at [377, 185] on div "Trade Partner Match Score Creative Multicare - ATL-S 9 Centralized Purchasing -…" at bounding box center [329, 309] width 159 height 415
click at [369, 175] on span "Centralized Purchasing - NATL." at bounding box center [321, 169] width 133 height 13
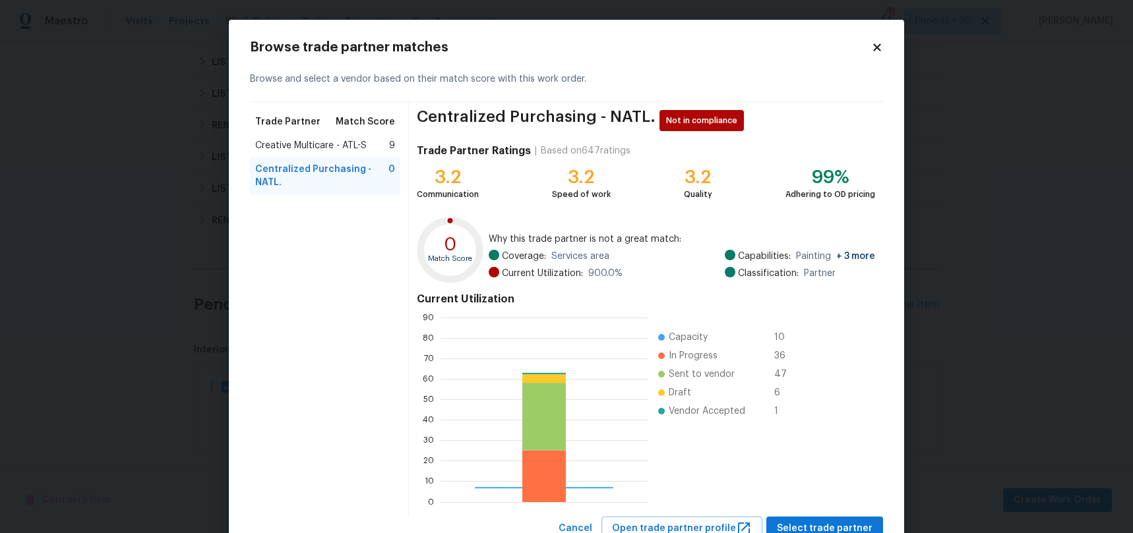
scroll to position [49, 0]
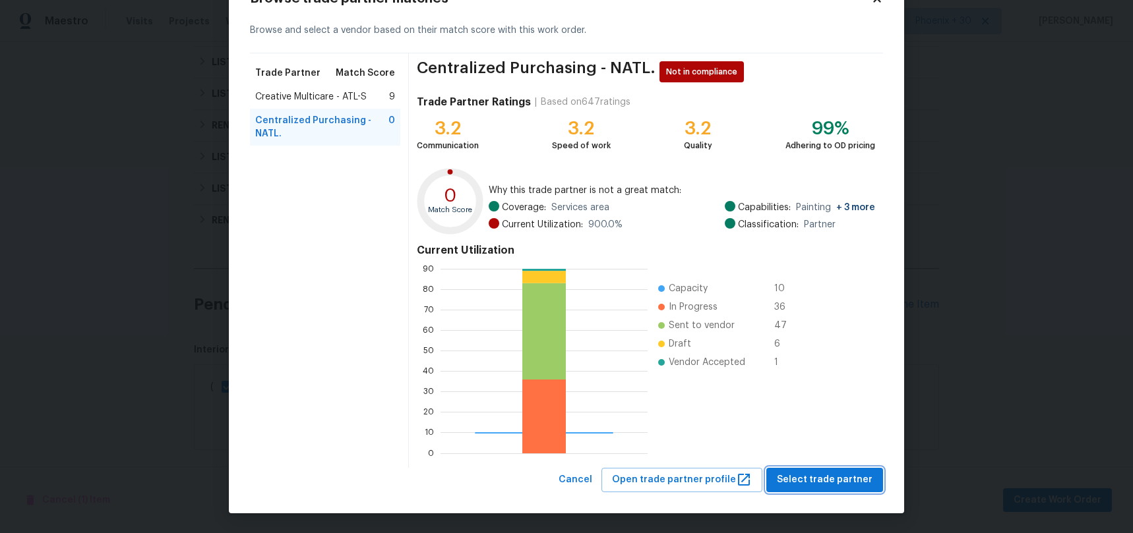
click at [805, 473] on span "Select trade partner" at bounding box center [825, 480] width 96 height 16
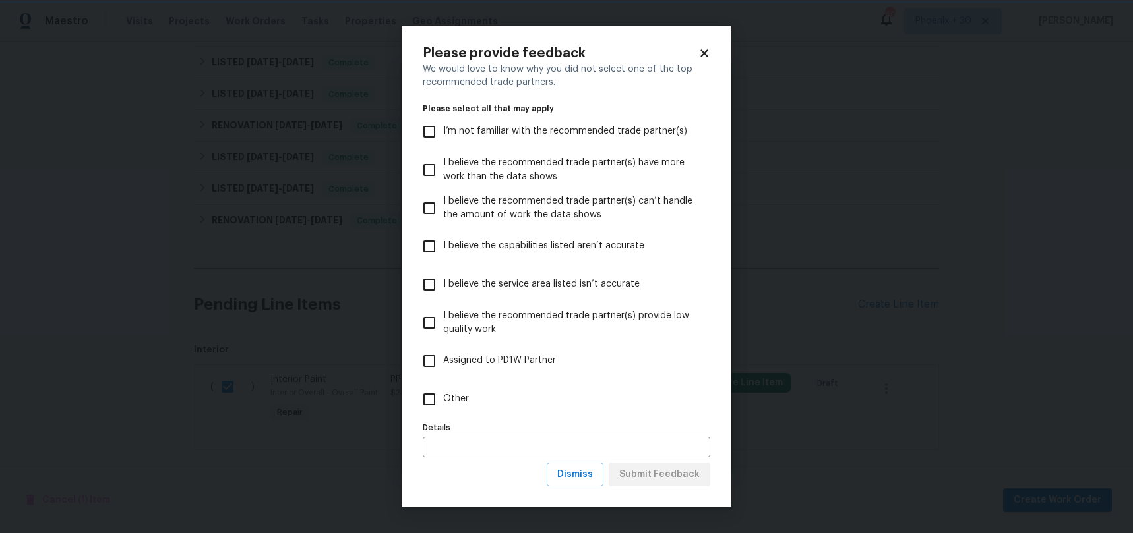
scroll to position [0, 0]
click at [595, 427] on label "Details" at bounding box center [566, 428] width 287 height 8
click at [588, 408] on label "Other" at bounding box center [557, 399] width 284 height 38
click at [443, 408] on input "Other" at bounding box center [429, 400] width 28 height 28
checkbox input "true"
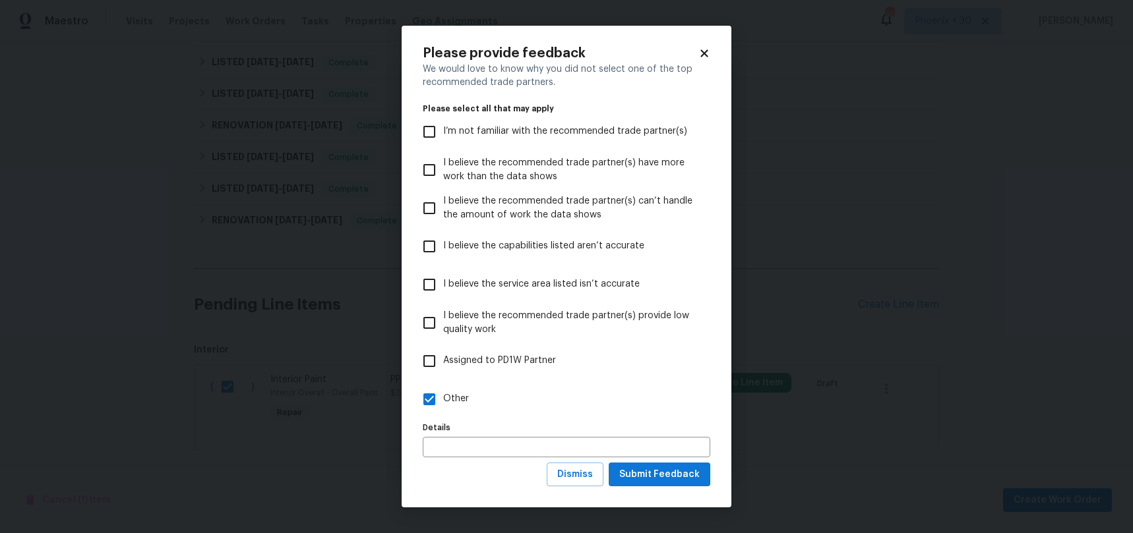
click at [688, 491] on div "Please provide feedback We would love to know why you did not select one of the…" at bounding box center [567, 267] width 330 height 483
click at [684, 461] on div "We would love to know why you did not select one of the top recommended trade p…" at bounding box center [566, 263] width 287 height 400
click at [685, 470] on span "Submit Feedback" at bounding box center [659, 475] width 80 height 16
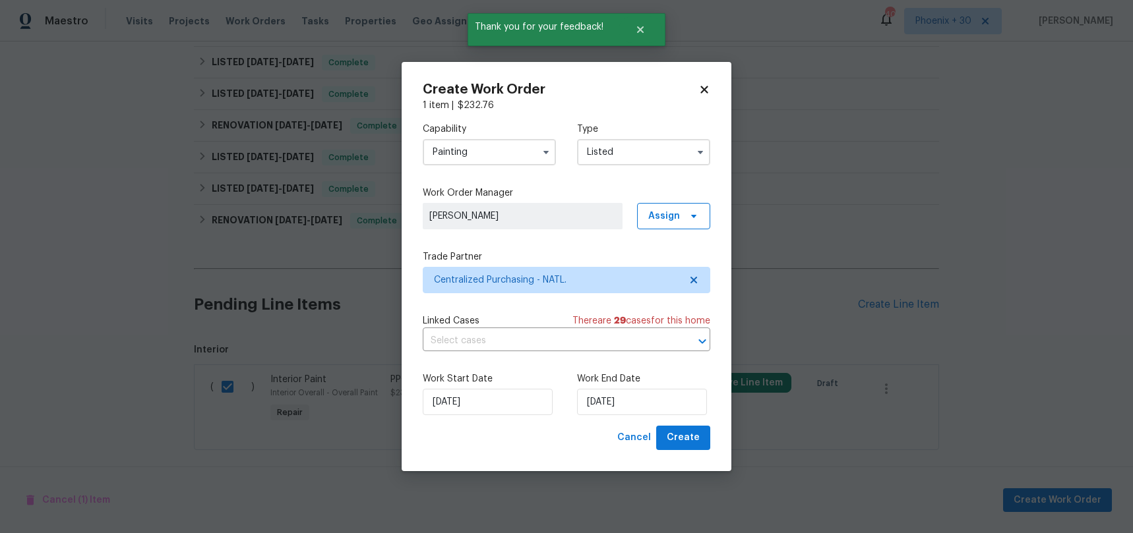
click at [690, 451] on div "Create Work Order 1 item | $ 232.76 Capability Painting Type Listed Work Order …" at bounding box center [567, 266] width 330 height 409
click at [687, 435] on span "Create" at bounding box center [683, 438] width 33 height 16
checkbox input "false"
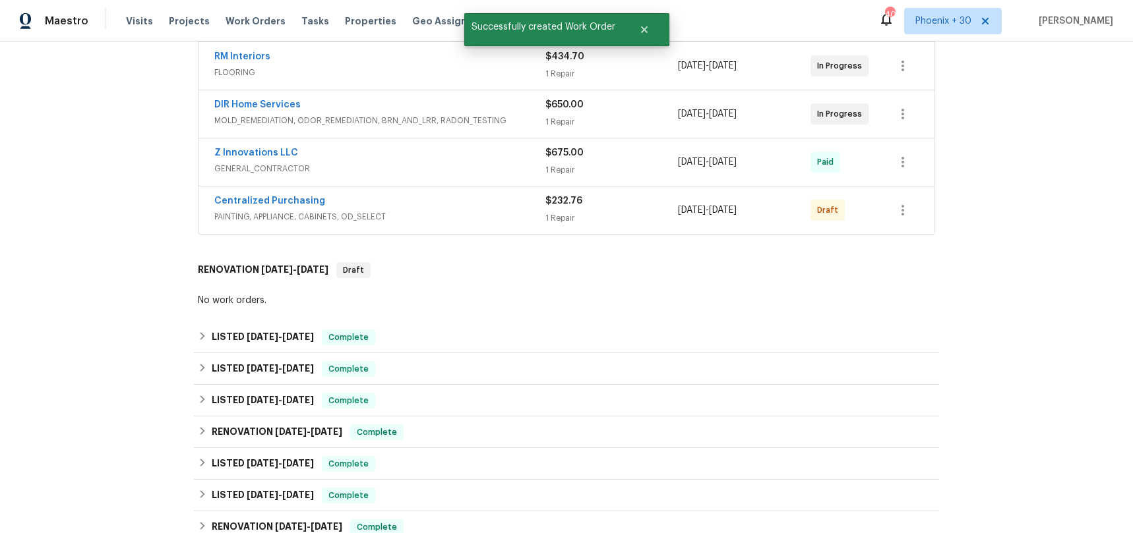
scroll to position [284, 0]
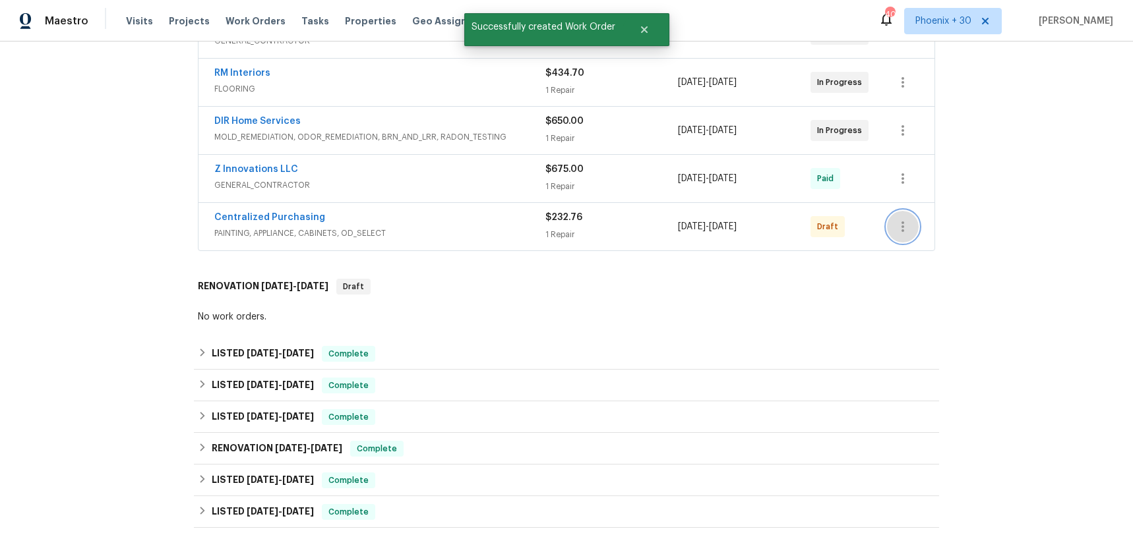
click at [899, 229] on icon "button" at bounding box center [903, 227] width 16 height 16
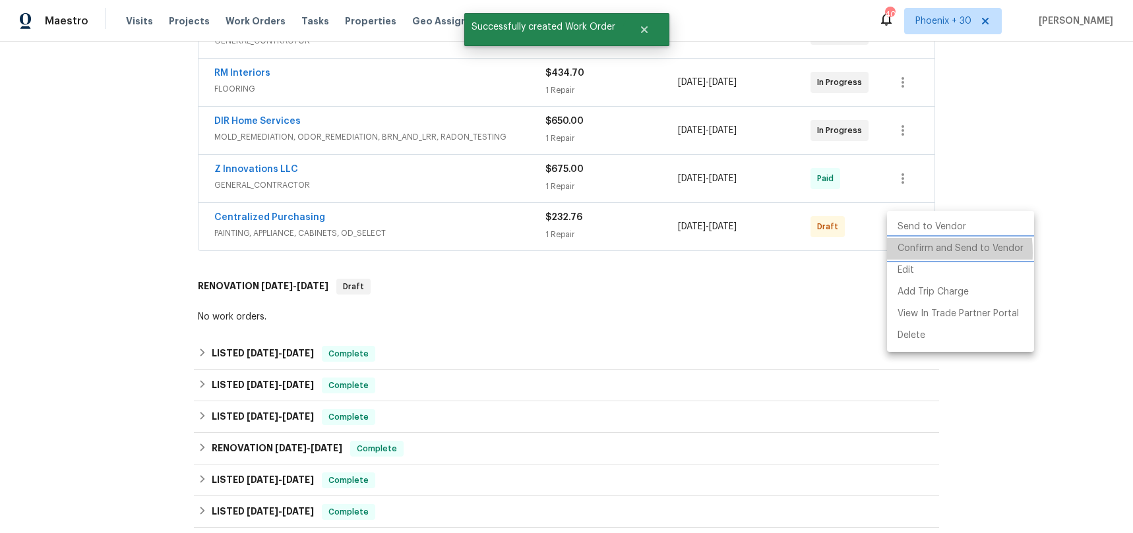
click at [900, 253] on li "Confirm and Send to Vendor" at bounding box center [960, 249] width 147 height 22
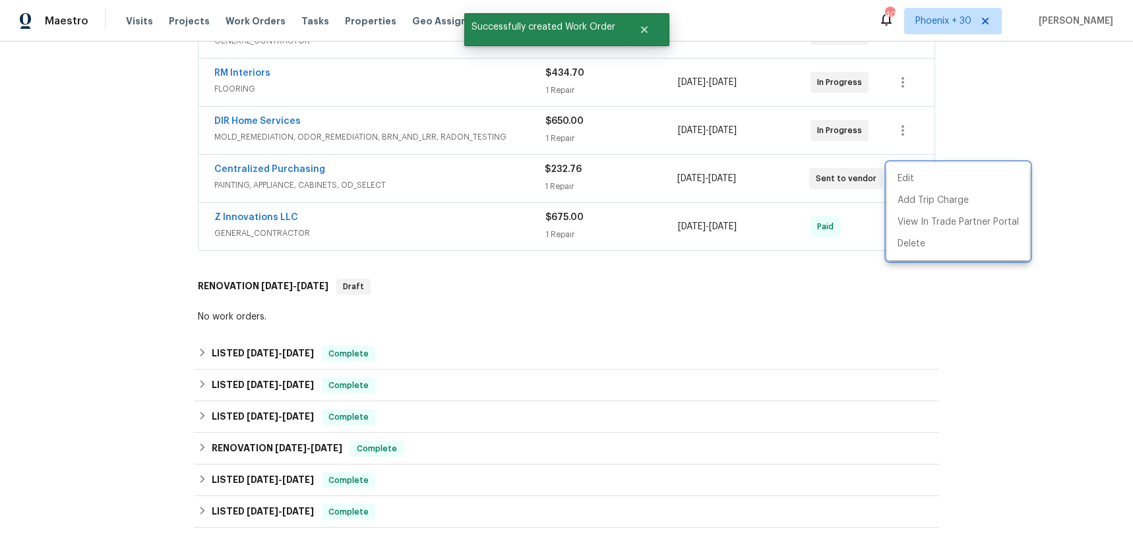
drag, startPoint x: 292, startPoint y: 173, endPoint x: 276, endPoint y: 164, distance: 18.0
click at [286, 169] on div at bounding box center [566, 266] width 1133 height 533
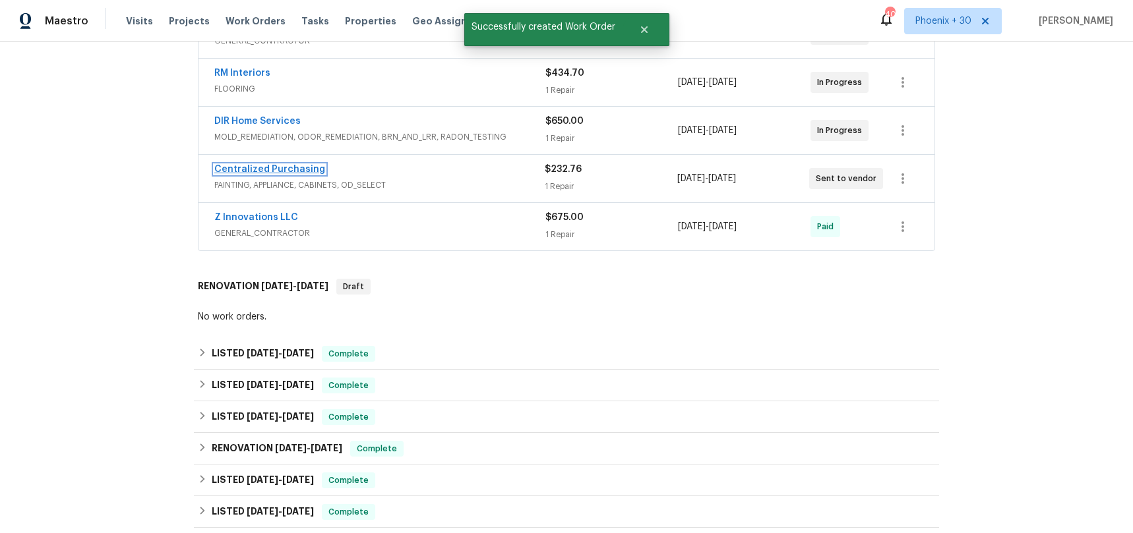
click at [276, 165] on link "Centralized Purchasing" at bounding box center [269, 169] width 111 height 9
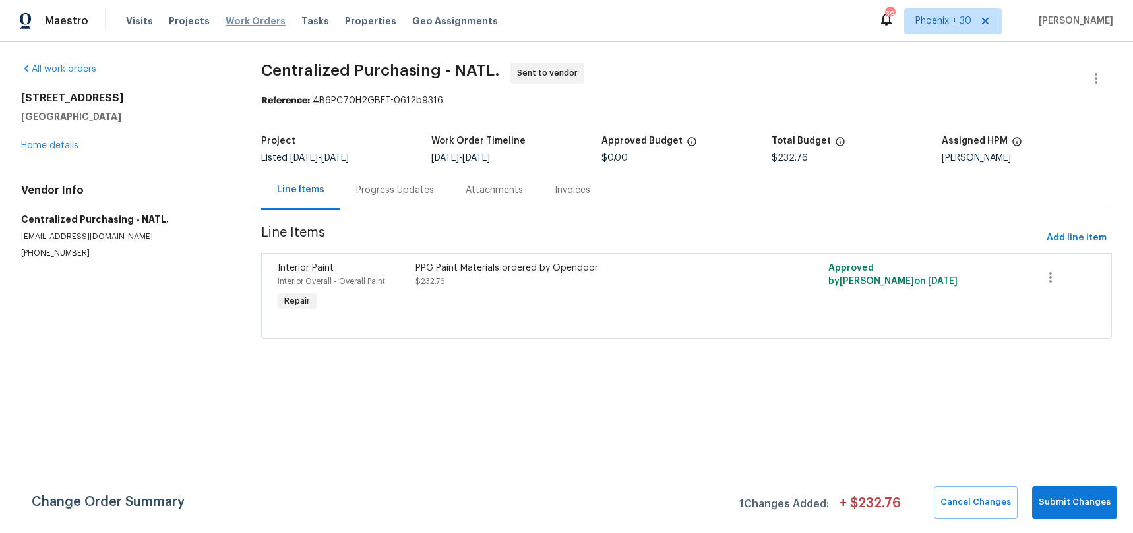
click at [230, 16] on span "Work Orders" at bounding box center [256, 21] width 60 height 13
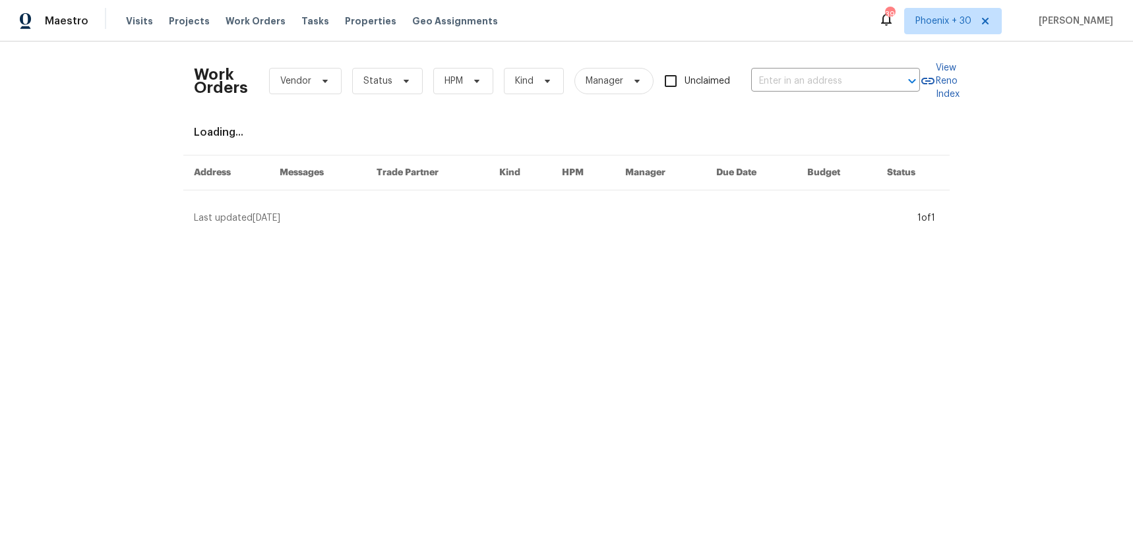
drag, startPoint x: 844, startPoint y: 98, endPoint x: 833, endPoint y: 81, distance: 20.1
click at [844, 98] on div "Work Orders Vendor Status HPM Kind Manager Unclaimed ​" at bounding box center [557, 81] width 726 height 58
click at [834, 84] on input "text" at bounding box center [817, 81] width 132 height 20
paste input "2709 Leabrook Dr, Fayetteville, NC 28306"
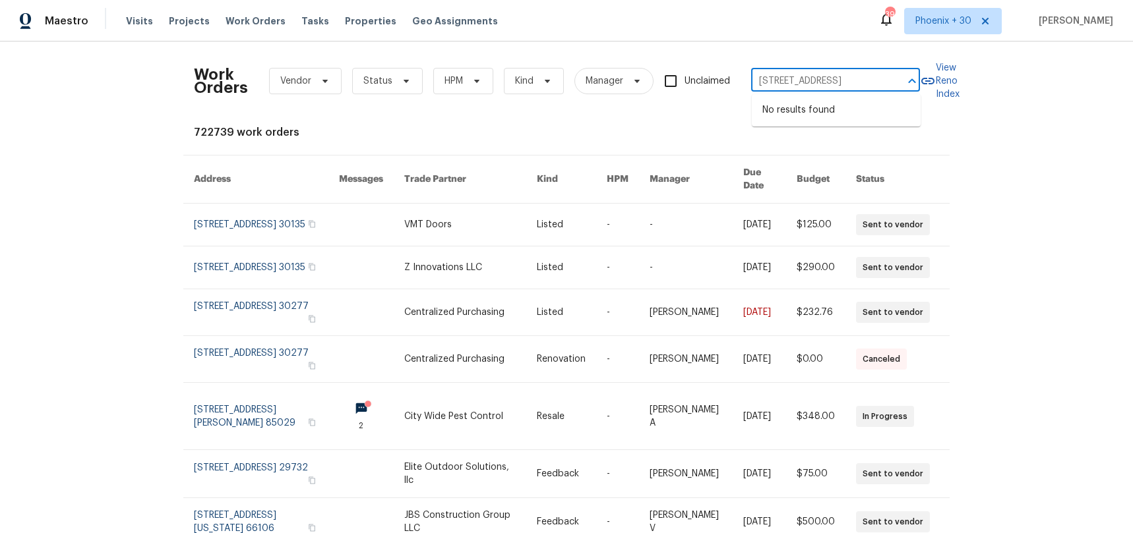
type input "2709 Leabrook Dr, Fayetteville, NC 28306"
click at [949, 30] on span "Phoenix + 30" at bounding box center [953, 21] width 98 height 26
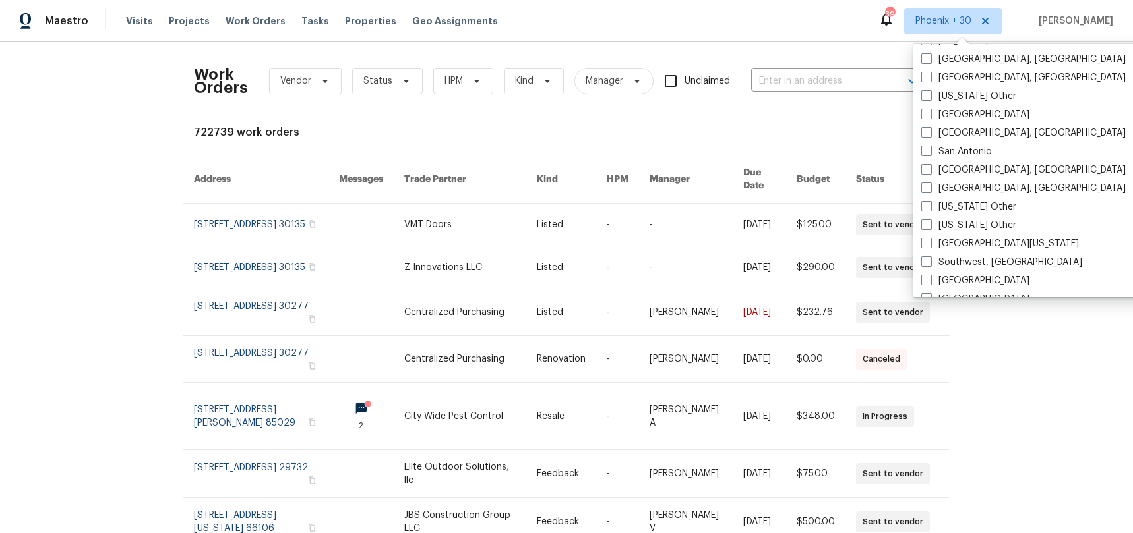
scroll to position [1745, 0]
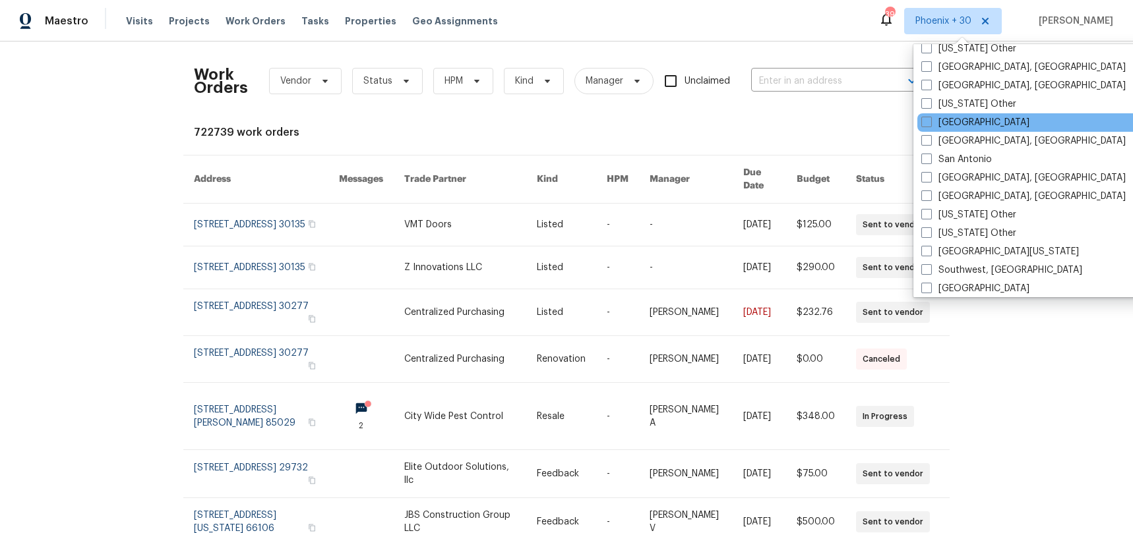
click at [964, 115] on div "Raleigh" at bounding box center [1050, 122] width 266 height 18
click at [962, 119] on label "Raleigh" at bounding box center [975, 122] width 108 height 13
click at [930, 119] on input "Raleigh" at bounding box center [925, 120] width 9 height 9
checkbox input "true"
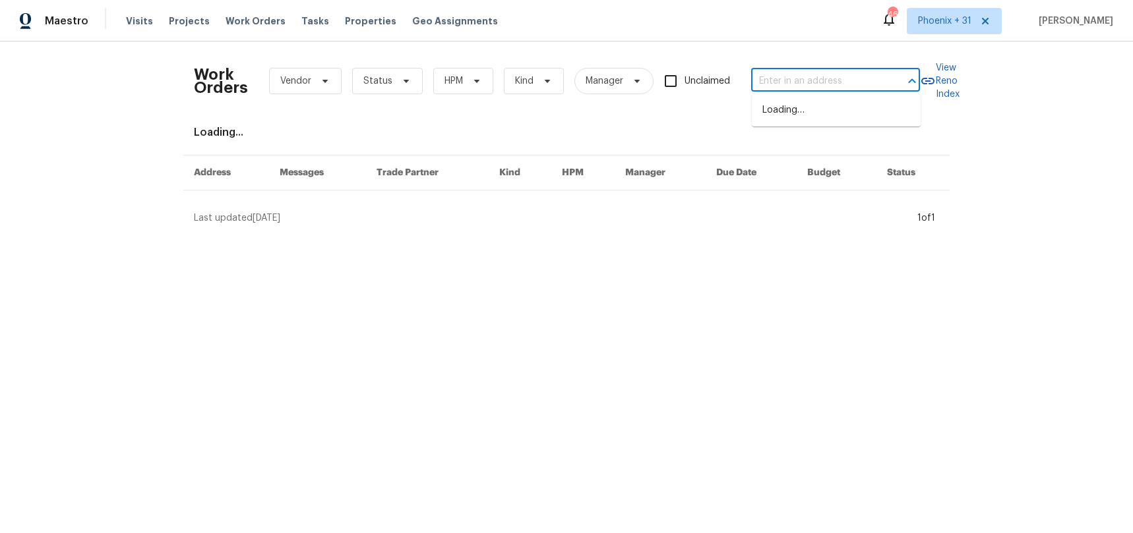
click at [785, 80] on input "text" at bounding box center [817, 81] width 132 height 20
paste input "2709 Leabrook Dr, Fayetteville, NC 28306"
type input "2709 Leabrook Dr, Fayetteville, NC 28306"
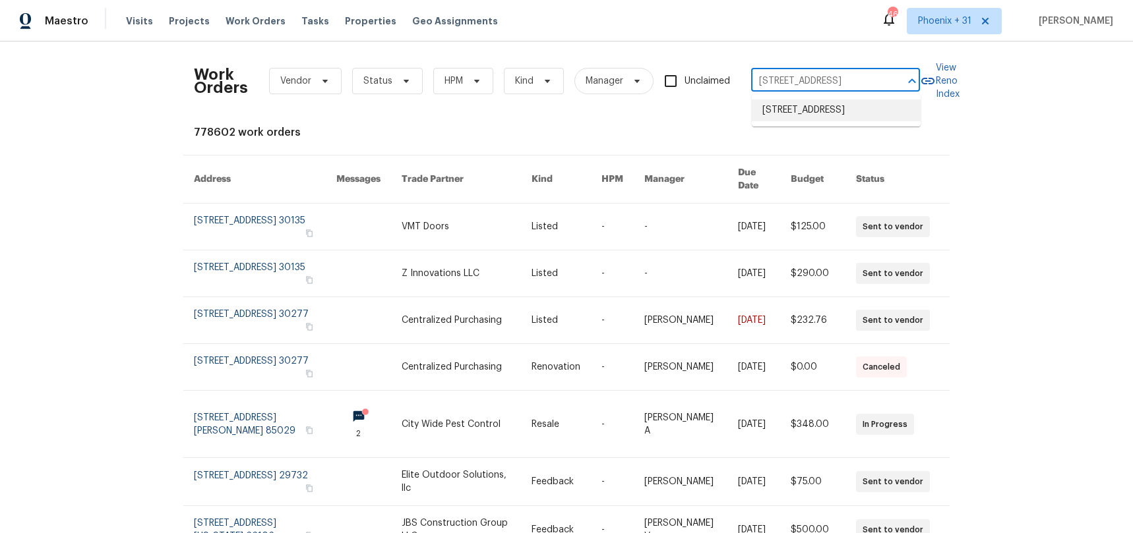
click at [796, 110] on li "2709 Leabrook Dr, Fayetteville, NC 28306" at bounding box center [836, 111] width 169 height 22
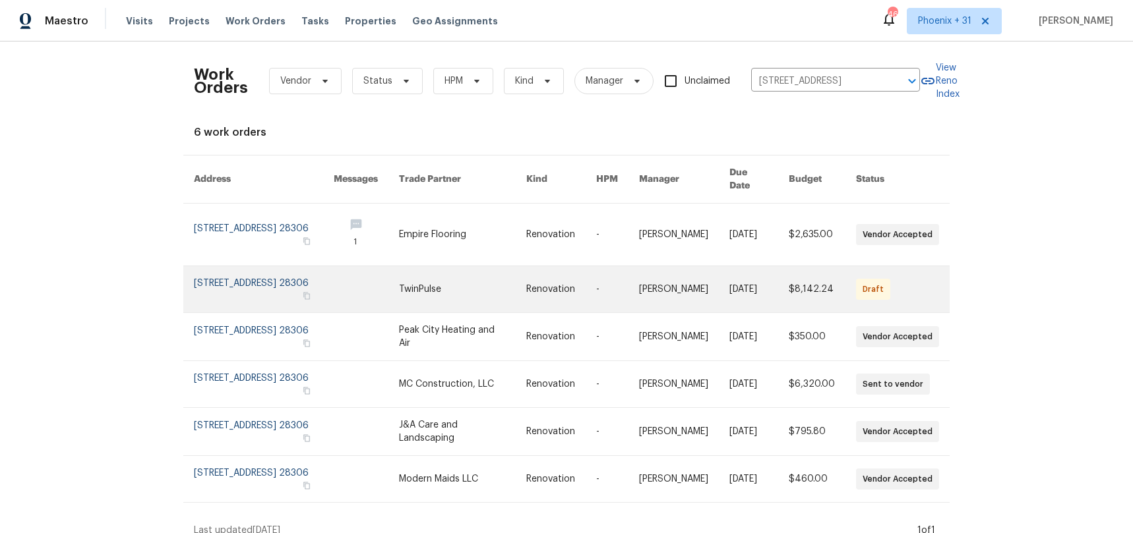
click at [433, 274] on link at bounding box center [463, 289] width 128 height 46
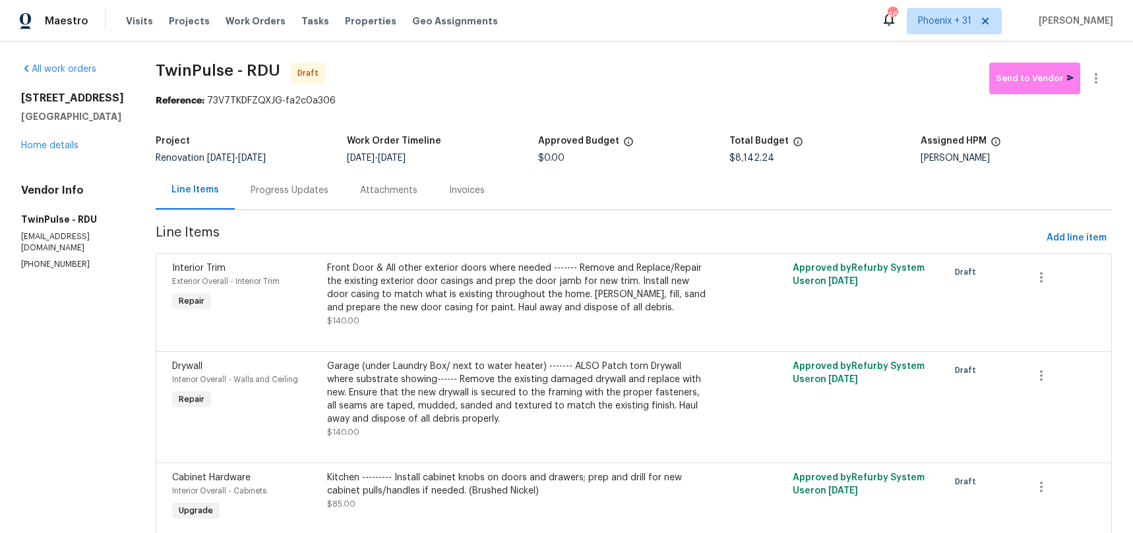
click at [52, 147] on div "2709 Leabrook Dr Fayetteville, NC 28306 Home details" at bounding box center [72, 122] width 103 height 61
click at [51, 150] on link "Home details" at bounding box center [49, 145] width 57 height 9
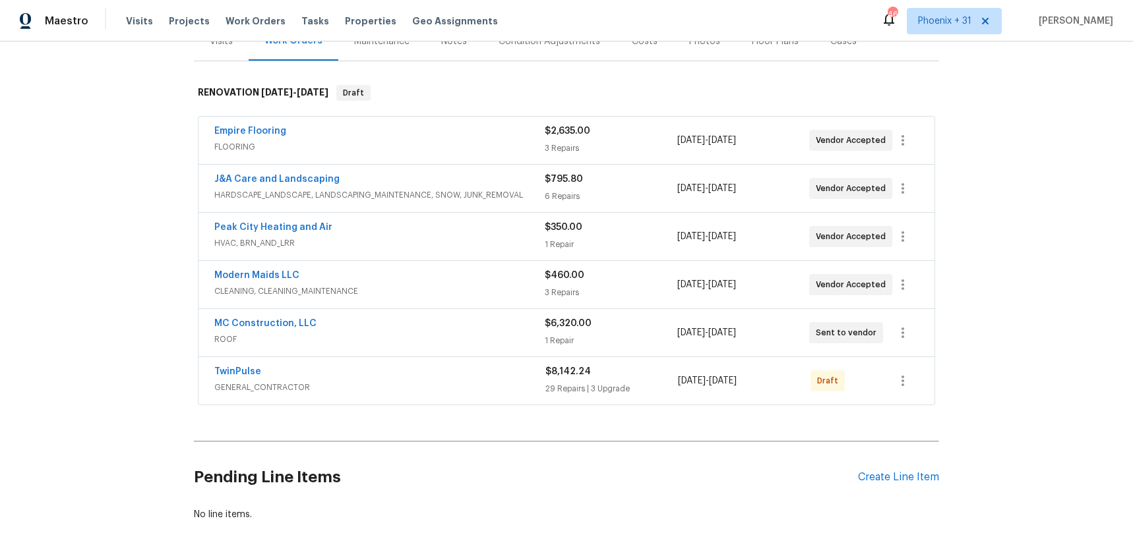
scroll to position [256, 0]
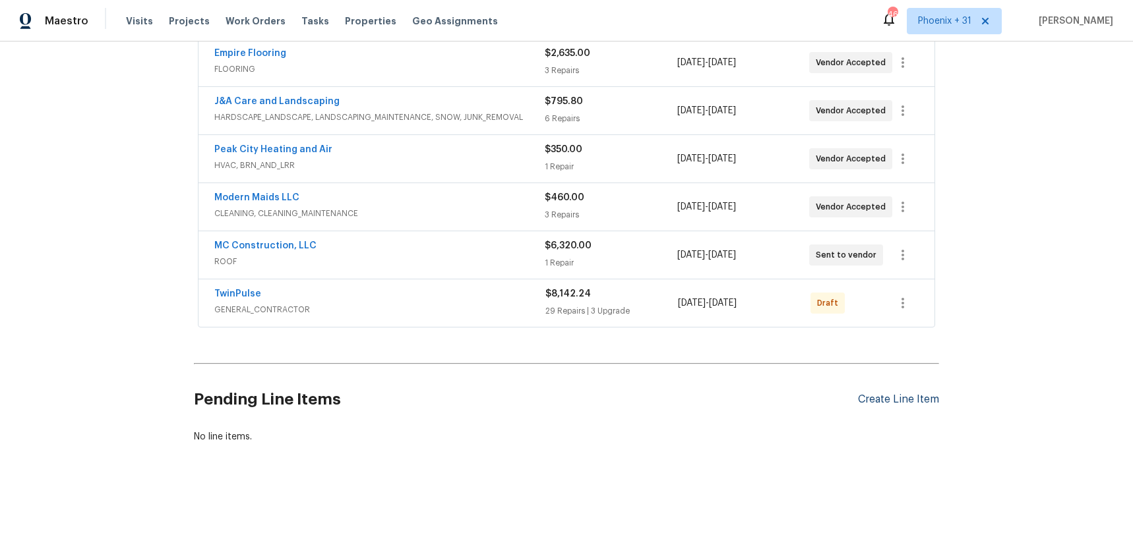
click at [886, 394] on div "Create Line Item" at bounding box center [898, 400] width 81 height 13
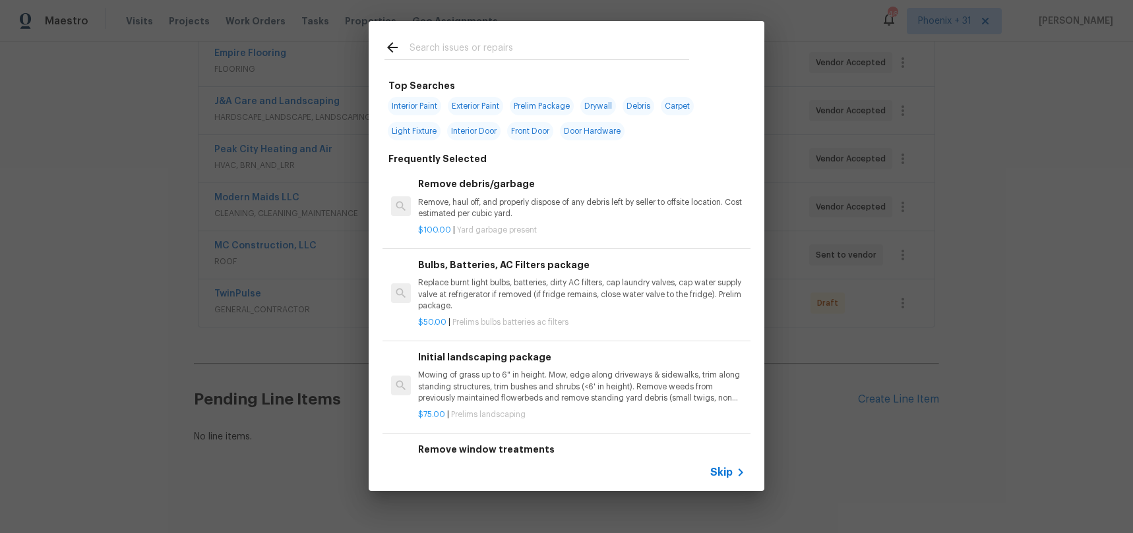
click at [479, 59] on input "text" at bounding box center [549, 50] width 280 height 20
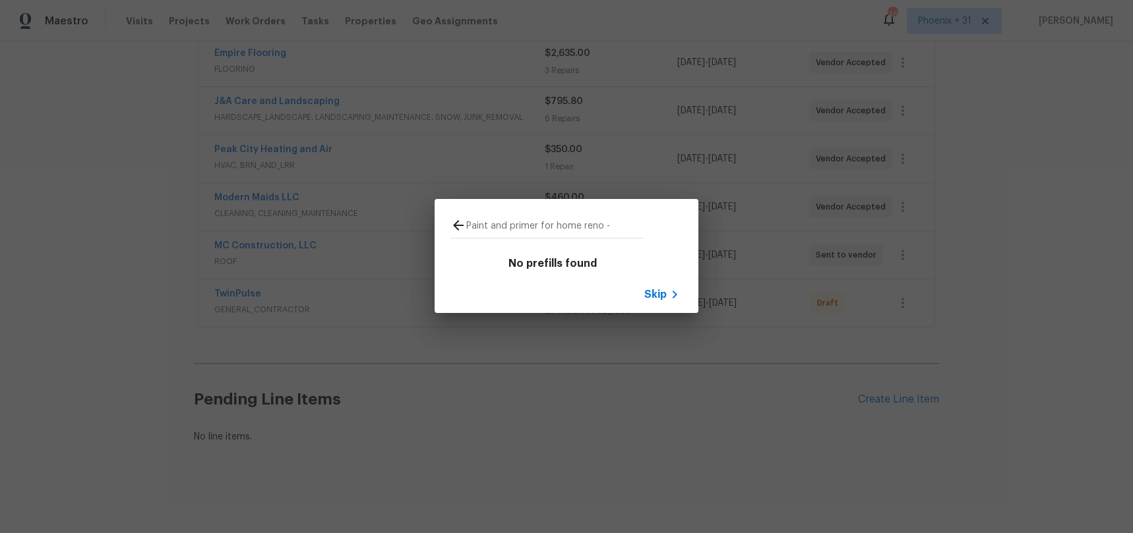
type input "Paint and primer for home reno -"
click at [524, 400] on div "Paint and primer for home reno - No prefills found Skip" at bounding box center [566, 256] width 1133 height 512
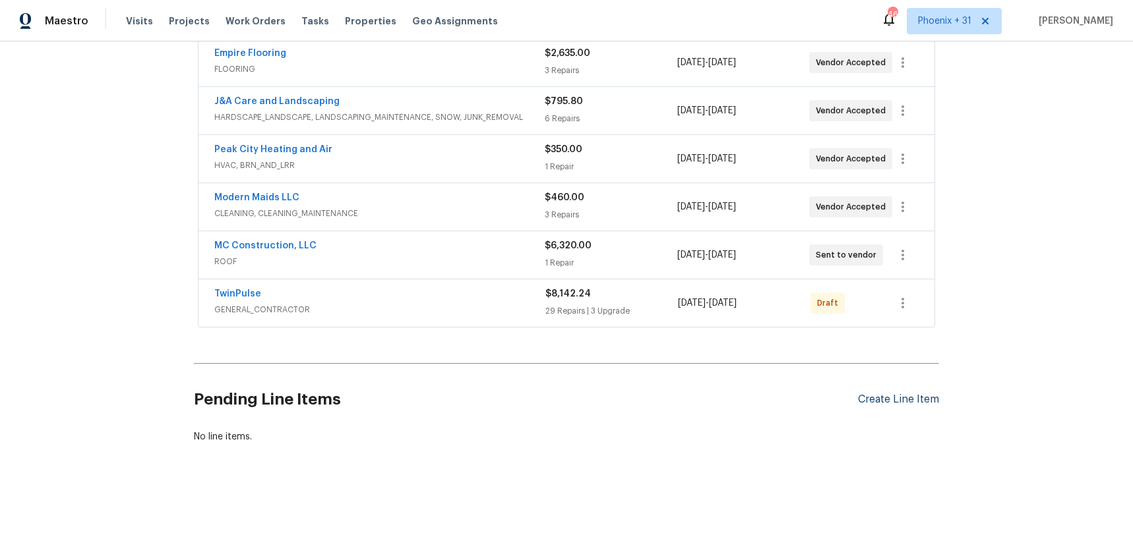
click at [891, 400] on div "Create Line Item" at bounding box center [898, 400] width 81 height 13
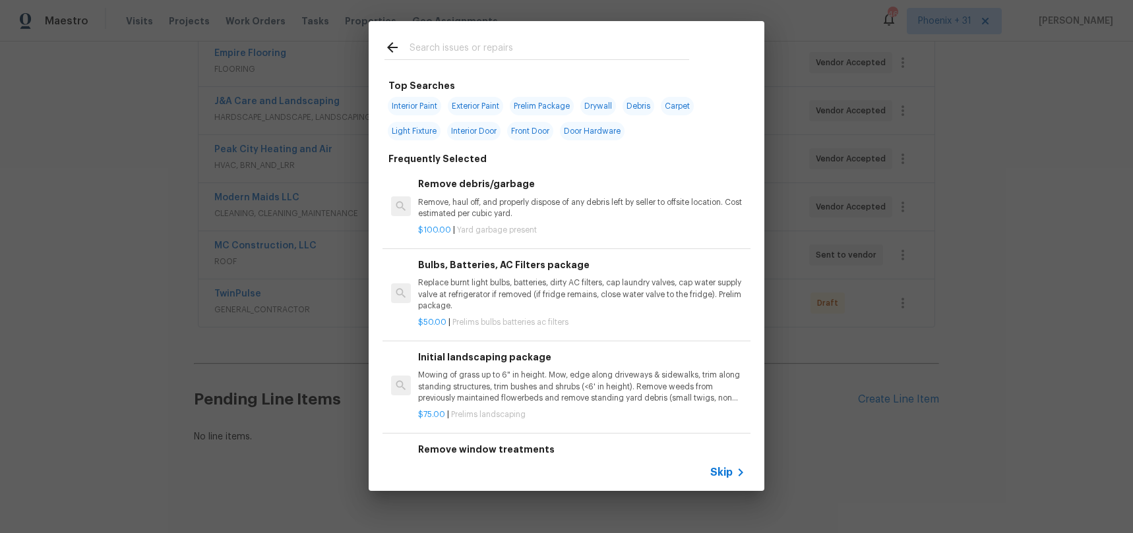
click at [475, 51] on input "text" at bounding box center [549, 50] width 280 height 20
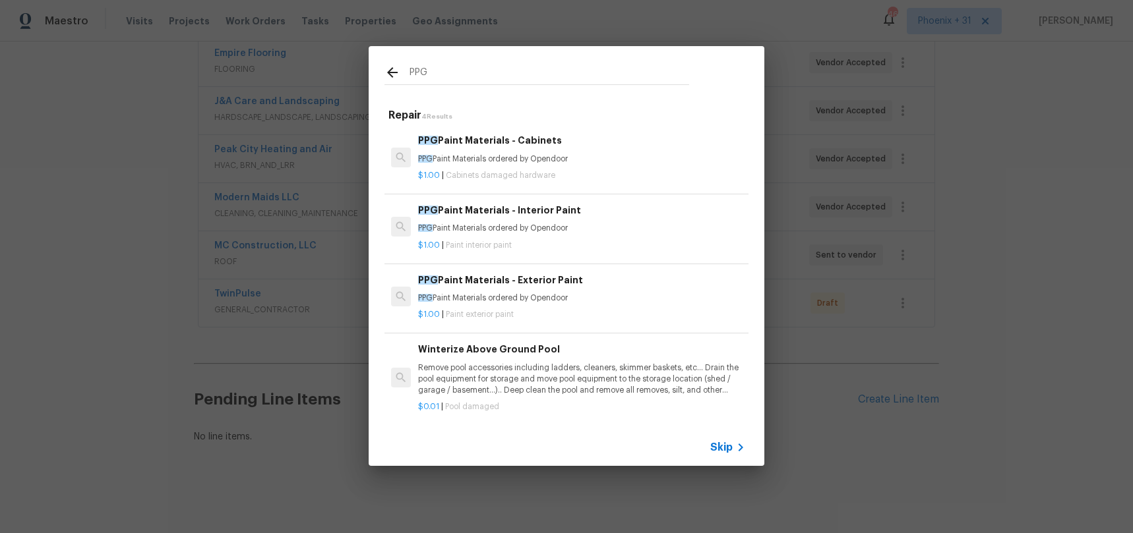
type input "PPG"
click at [591, 181] on div "PPG Paint Materials - Cabinets PPG Paint Materials ordered by Opendoor $1.00 | …" at bounding box center [581, 157] width 331 height 52
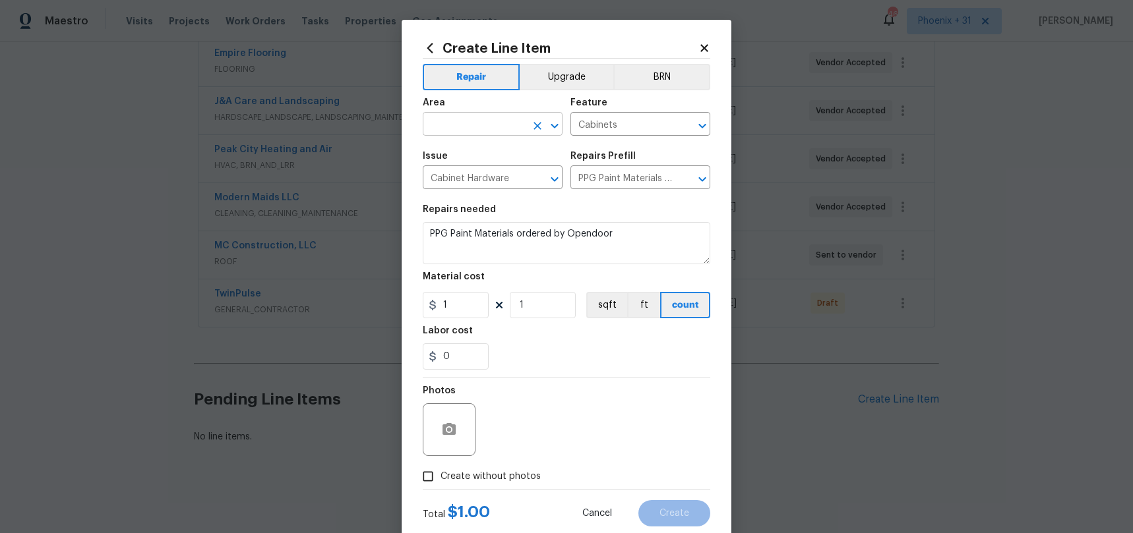
click at [485, 128] on input "text" at bounding box center [474, 125] width 103 height 20
click at [491, 175] on li "Interior Overall" at bounding box center [493, 177] width 140 height 22
type input "Interior Overall"
click at [460, 311] on input "1" at bounding box center [456, 305] width 66 height 26
type input "282.74"
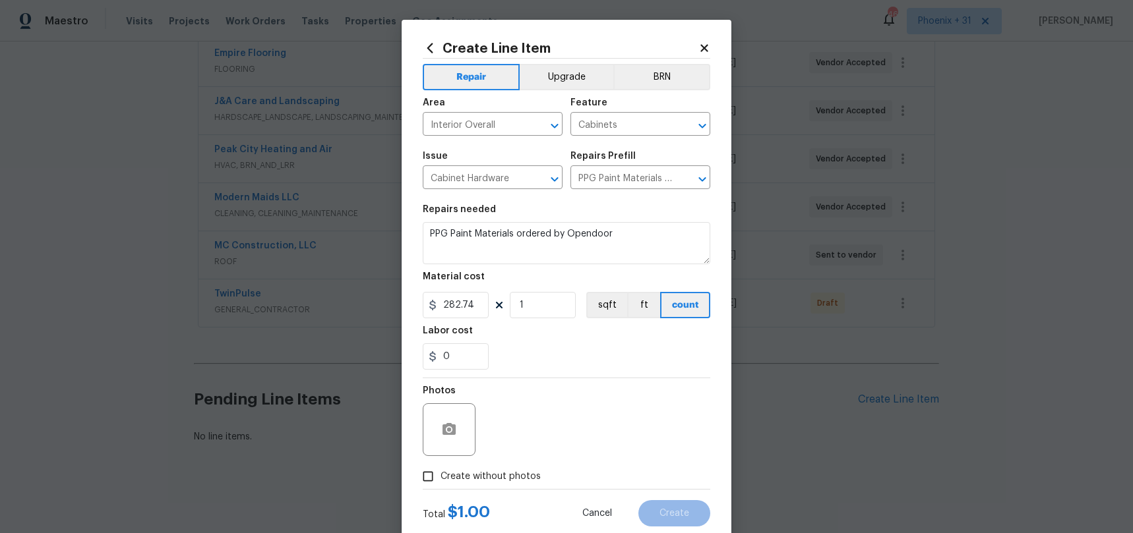
drag, startPoint x: 516, startPoint y: 480, endPoint x: 518, endPoint y: 472, distance: 8.0
click at [516, 479] on span "Create without photos" at bounding box center [490, 477] width 100 height 14
click at [440, 479] on input "Create without photos" at bounding box center [427, 476] width 25 height 25
checkbox input "true"
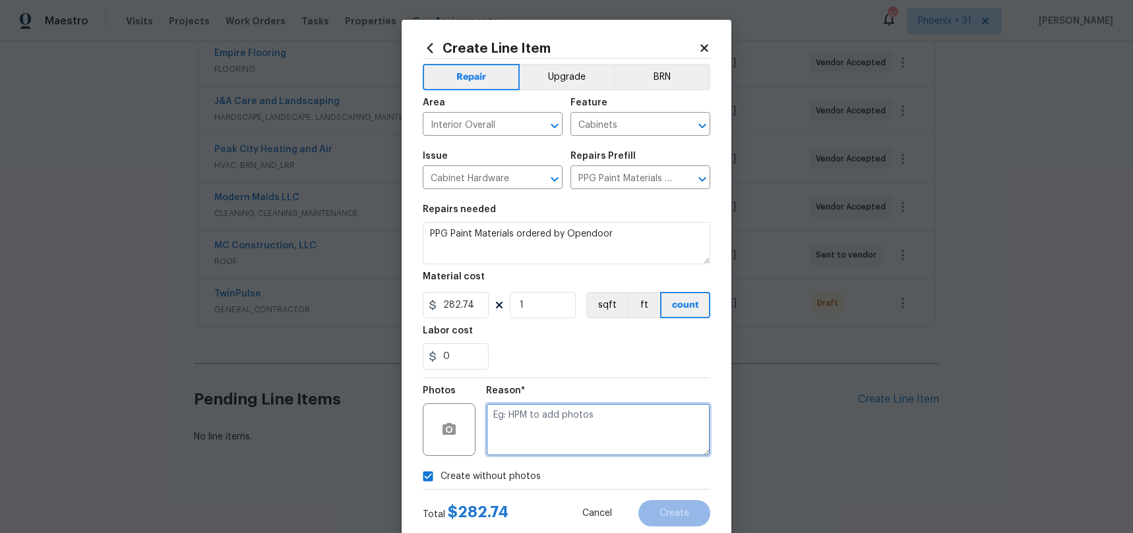
click at [519, 447] on textarea at bounding box center [598, 430] width 224 height 53
type textarea "NA"
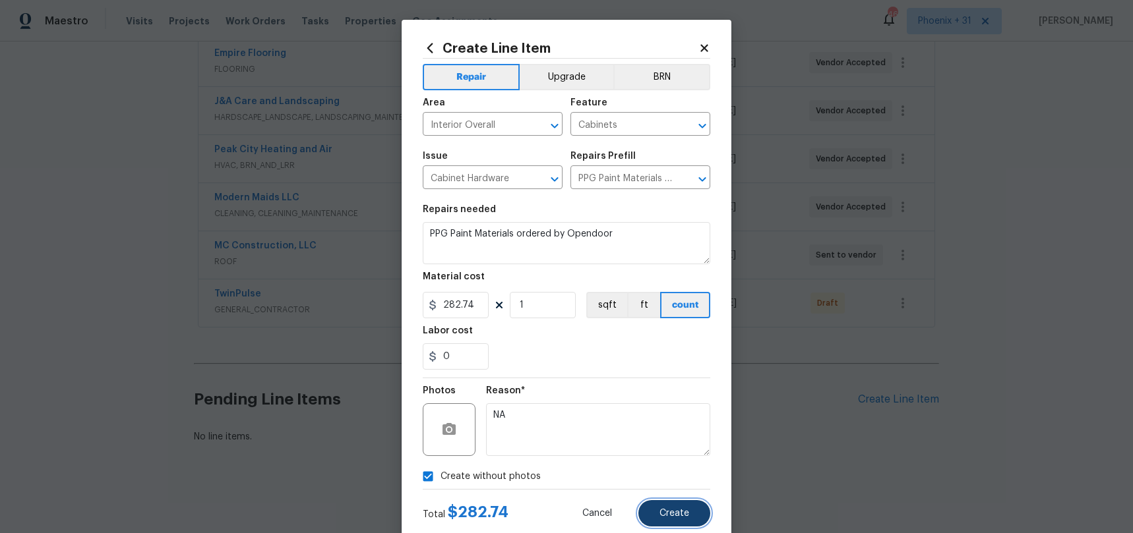
click at [665, 506] on button "Create" at bounding box center [674, 513] width 72 height 26
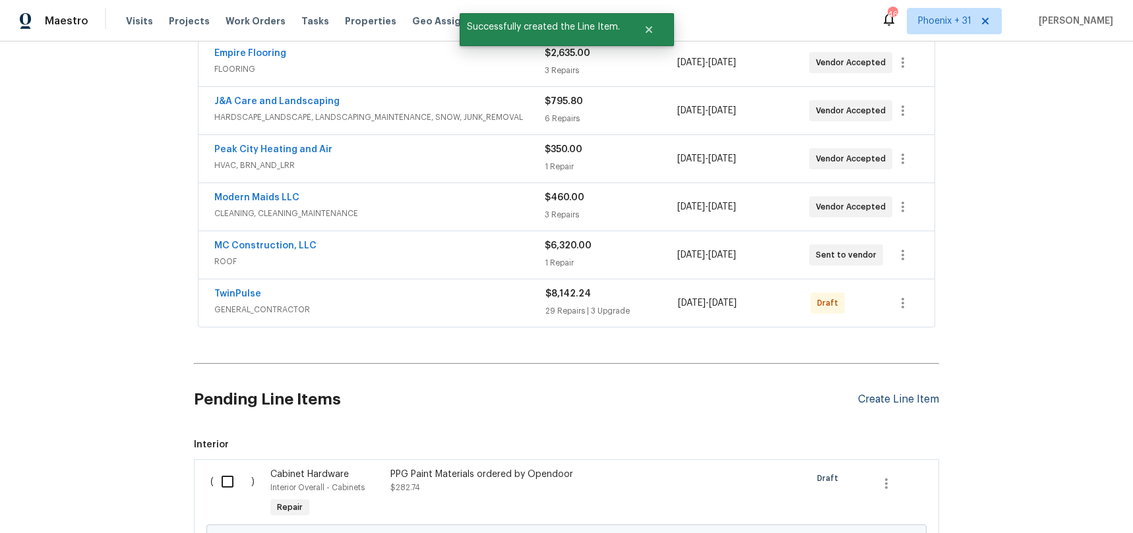
click at [880, 402] on div "Create Line Item" at bounding box center [898, 400] width 81 height 13
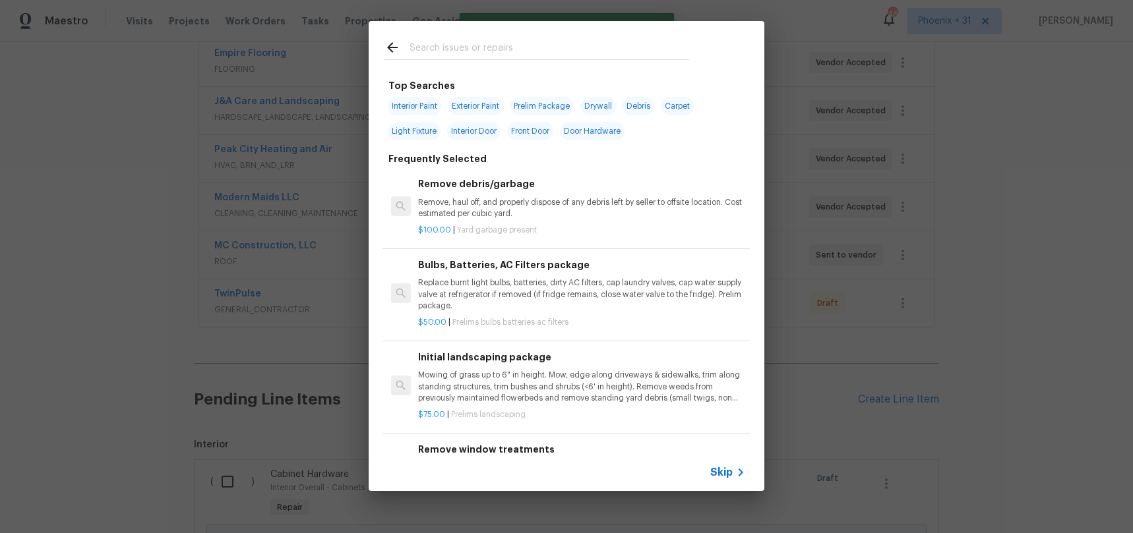
click at [476, 44] on input "text" at bounding box center [549, 50] width 280 height 20
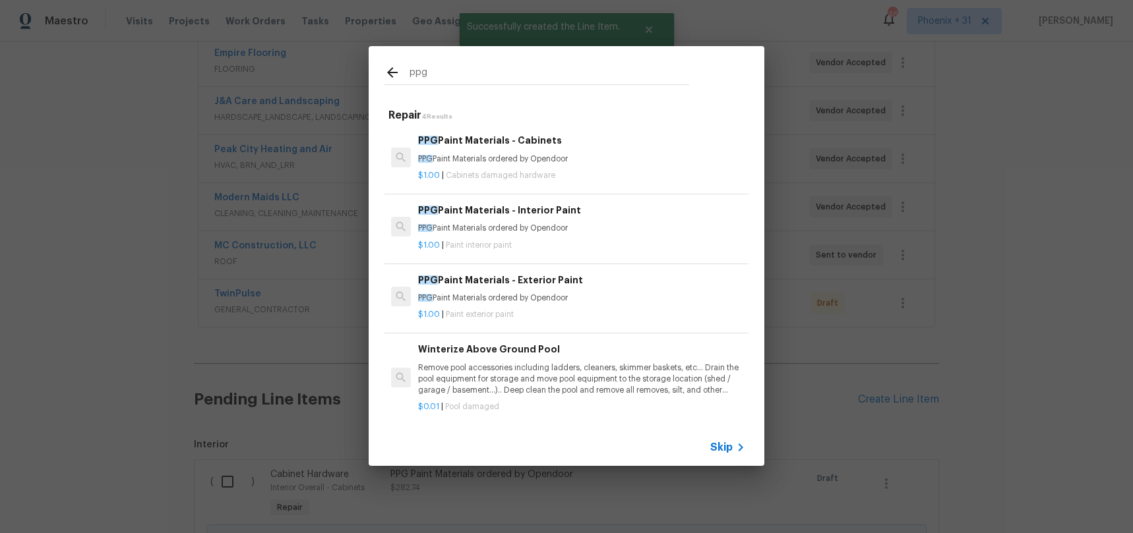
type input "ppg"
click at [551, 251] on div "PPG Paint Materials - Interior Paint PPG Paint Materials ordered by Opendoor $1…" at bounding box center [581, 227] width 331 height 52
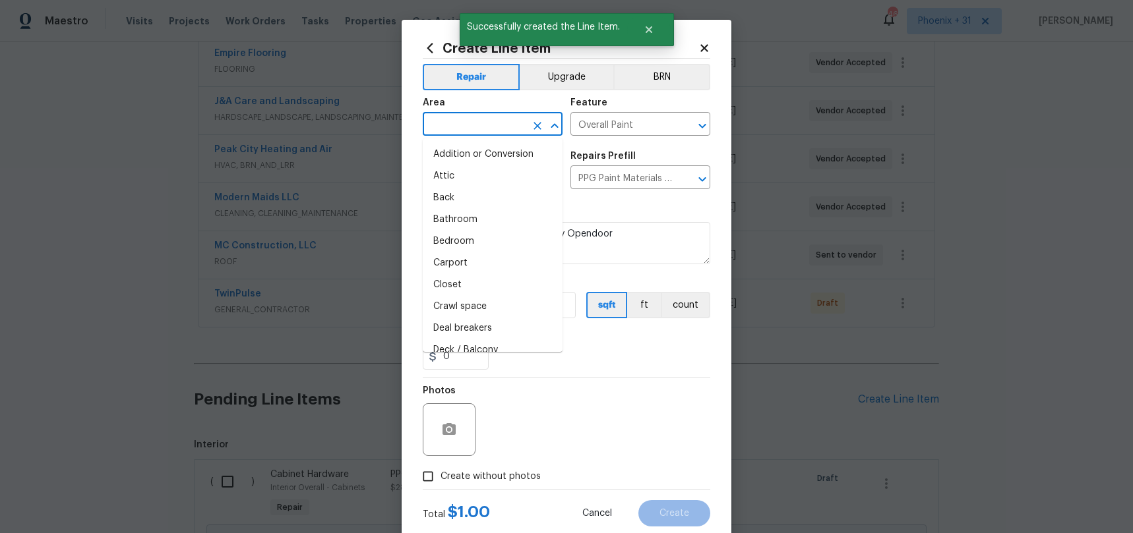
click at [456, 127] on input "text" at bounding box center [474, 125] width 103 height 20
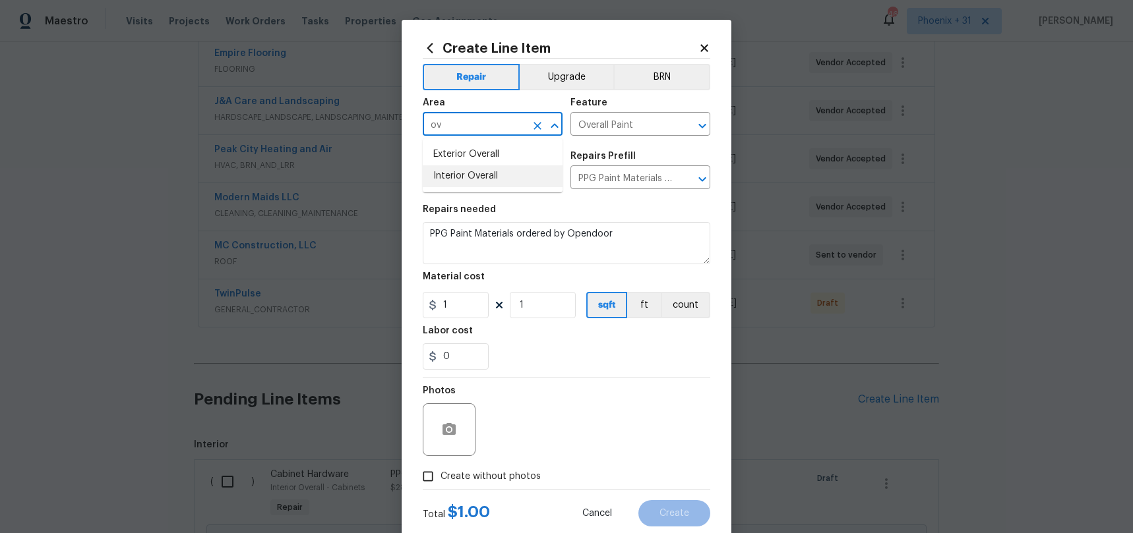
click at [465, 185] on li "Interior Overall" at bounding box center [493, 177] width 140 height 22
type input "Interior Overall"
click at [455, 307] on input "1" at bounding box center [456, 305] width 66 height 26
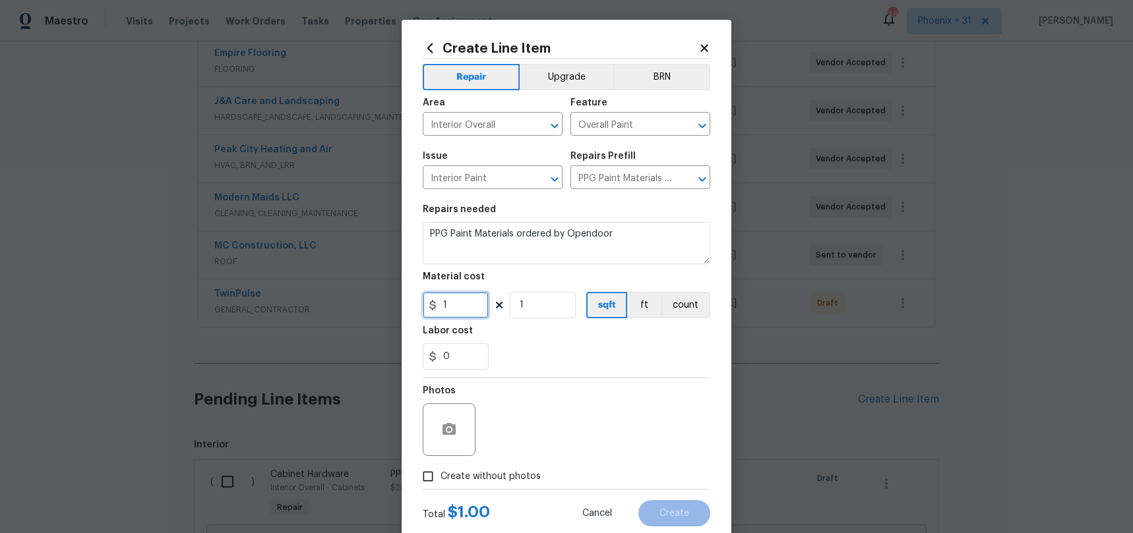
drag, startPoint x: 469, startPoint y: 307, endPoint x: 423, endPoint y: 302, distance: 46.4
click at [423, 302] on input "1" at bounding box center [456, 305] width 66 height 26
type input "291.89"
click at [487, 477] on span "Create without photos" at bounding box center [490, 477] width 100 height 14
click at [440, 477] on input "Create without photos" at bounding box center [427, 476] width 25 height 25
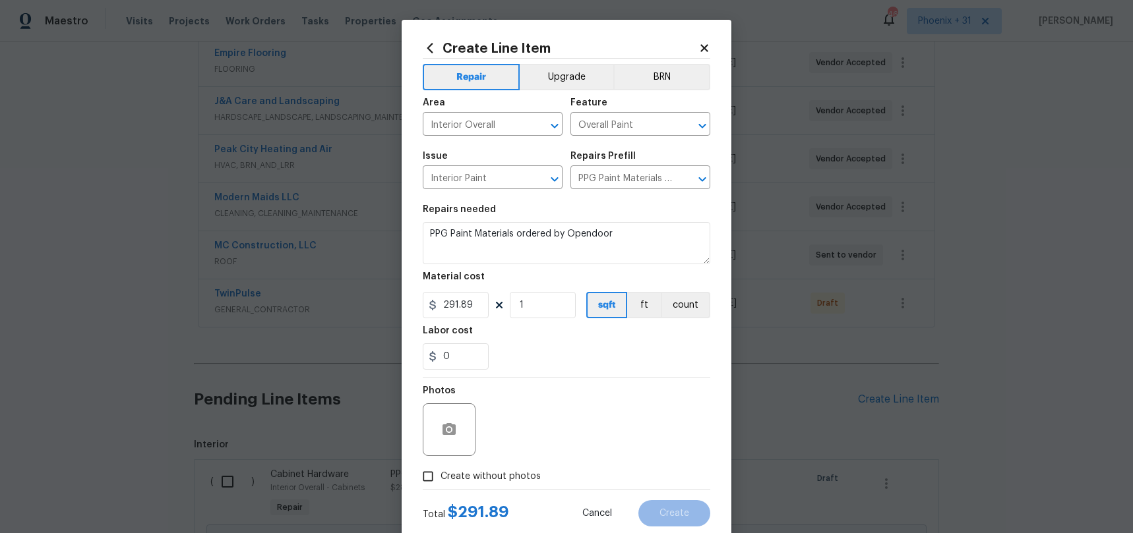
checkbox input "true"
click at [520, 440] on textarea at bounding box center [598, 430] width 224 height 53
type textarea "NA"
click at [533, 378] on div "Reason* NA" at bounding box center [598, 421] width 224 height 86
click at [672, 509] on span "Create" at bounding box center [674, 514] width 30 height 10
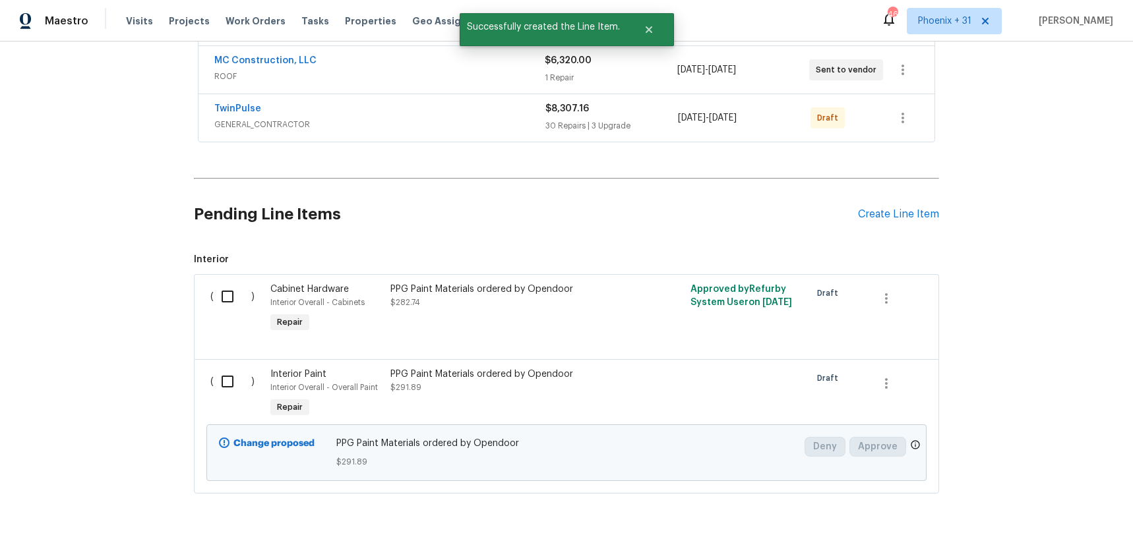
scroll to position [491, 0]
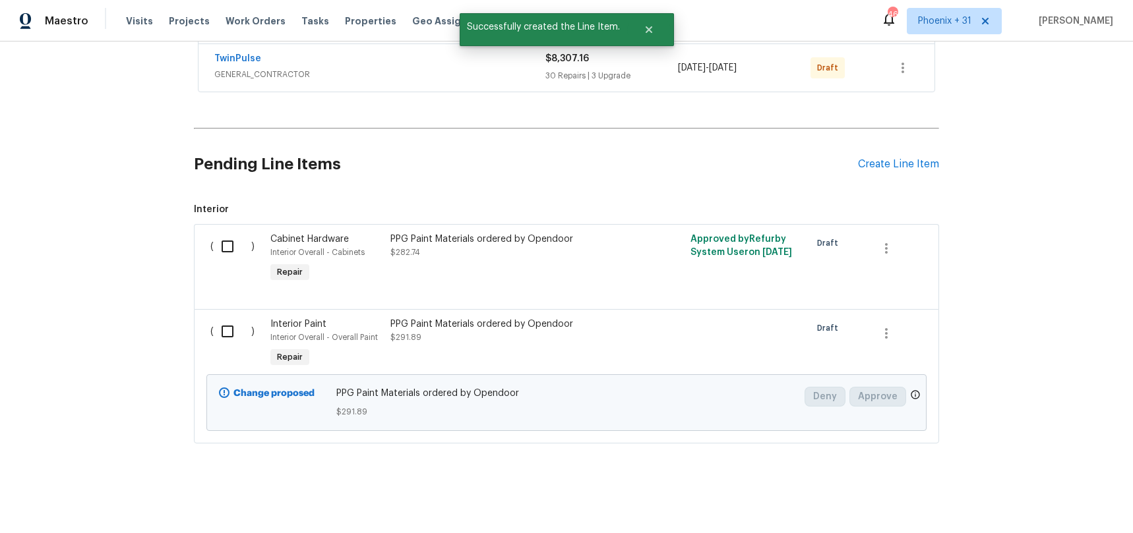
drag, startPoint x: 221, startPoint y: 230, endPoint x: 224, endPoint y: 247, distance: 17.3
click at [221, 232] on div "( )" at bounding box center [236, 259] width 60 height 61
click at [226, 255] on input "checkbox" at bounding box center [233, 247] width 38 height 28
checkbox input "true"
click at [224, 335] on input "checkbox" at bounding box center [233, 332] width 38 height 28
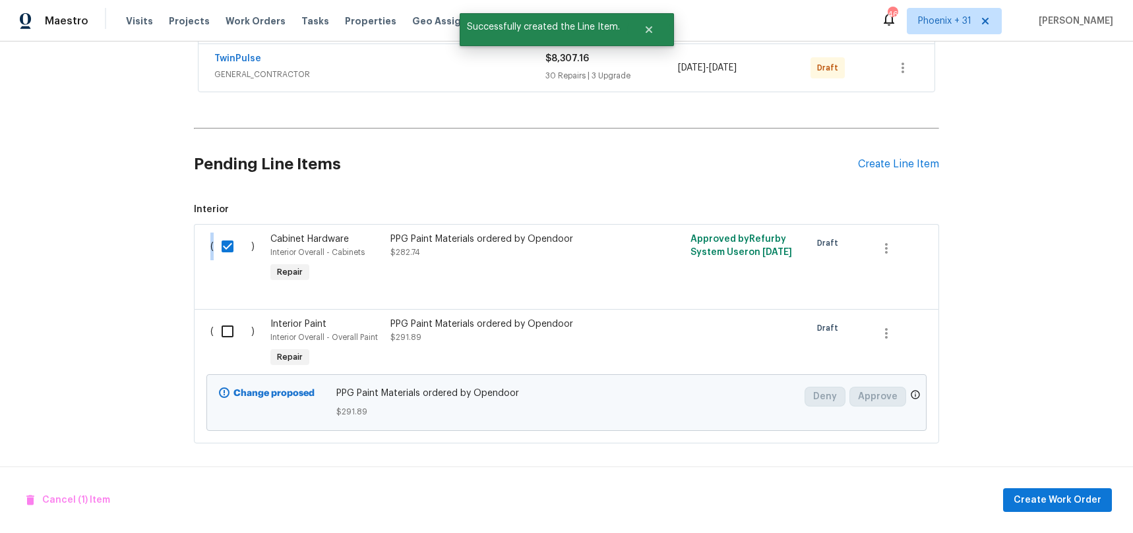
checkbox input "true"
click at [1040, 497] on span "Create Work Order" at bounding box center [1057, 501] width 88 height 16
checkbox input "false"
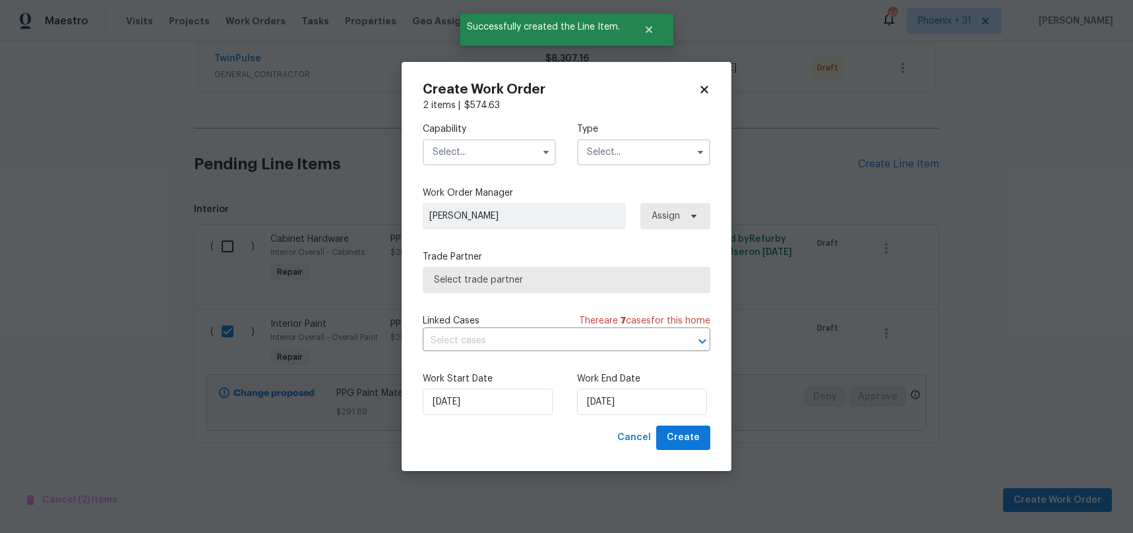
drag, startPoint x: 449, startPoint y: 155, endPoint x: 450, endPoint y: 162, distance: 6.7
click at [449, 155] on input "text" at bounding box center [489, 152] width 133 height 26
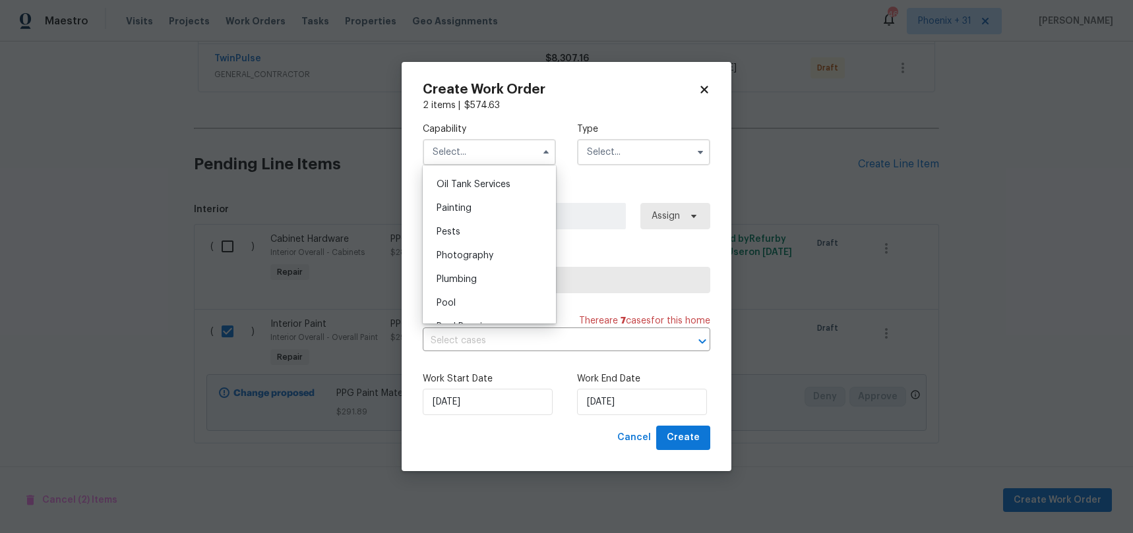
scroll to position [1082, 0]
click at [476, 202] on div "Painting" at bounding box center [489, 207] width 127 height 24
type input "Painting"
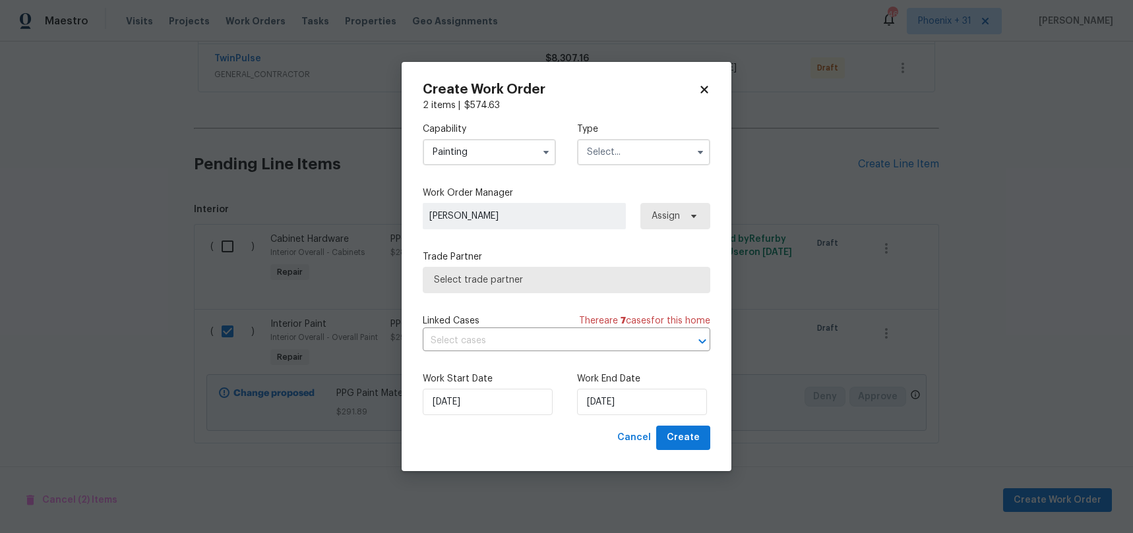
click at [623, 152] on input "text" at bounding box center [643, 152] width 133 height 26
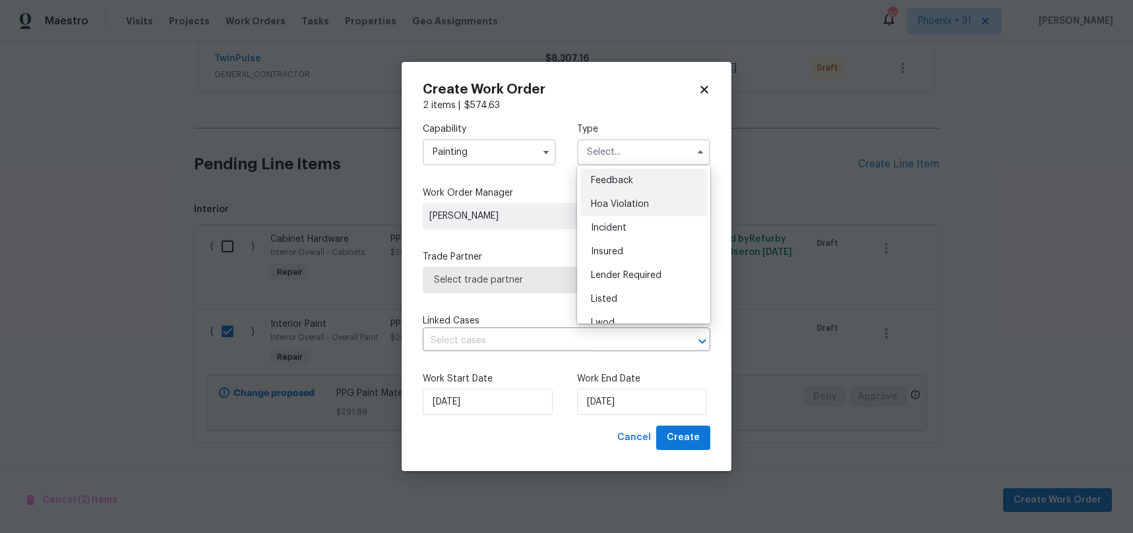
scroll to position [157, 0]
click at [628, 233] on span "Renovation" at bounding box center [615, 237] width 49 height 9
type input "Renovation"
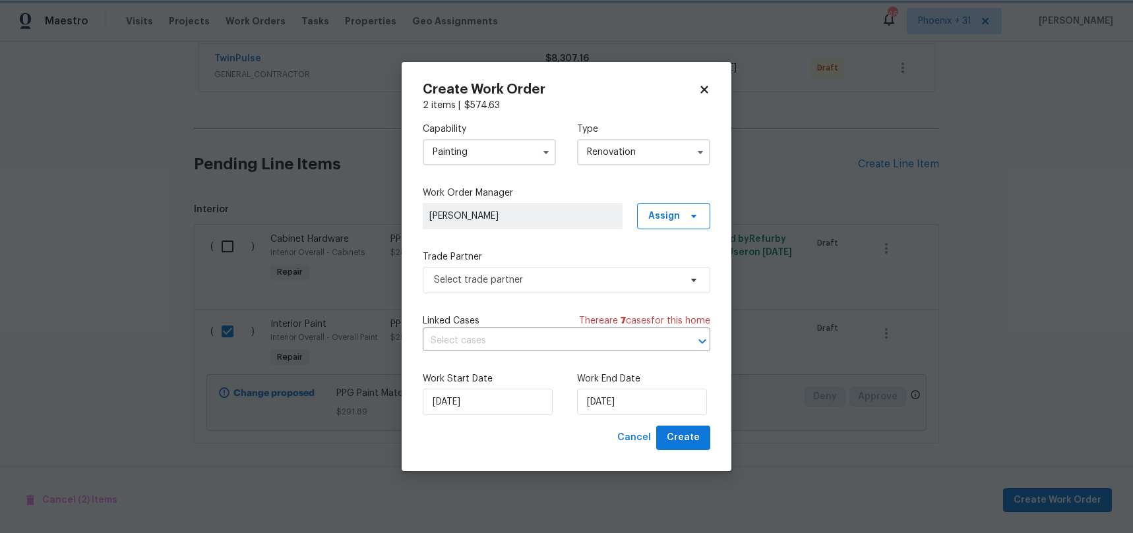
scroll to position [0, 0]
click at [669, 218] on span "Assign" at bounding box center [664, 216] width 32 height 13
click at [660, 264] on div "Assign to me" at bounding box center [680, 272] width 74 height 18
click at [659, 268] on div "Assign to me" at bounding box center [675, 272] width 57 height 13
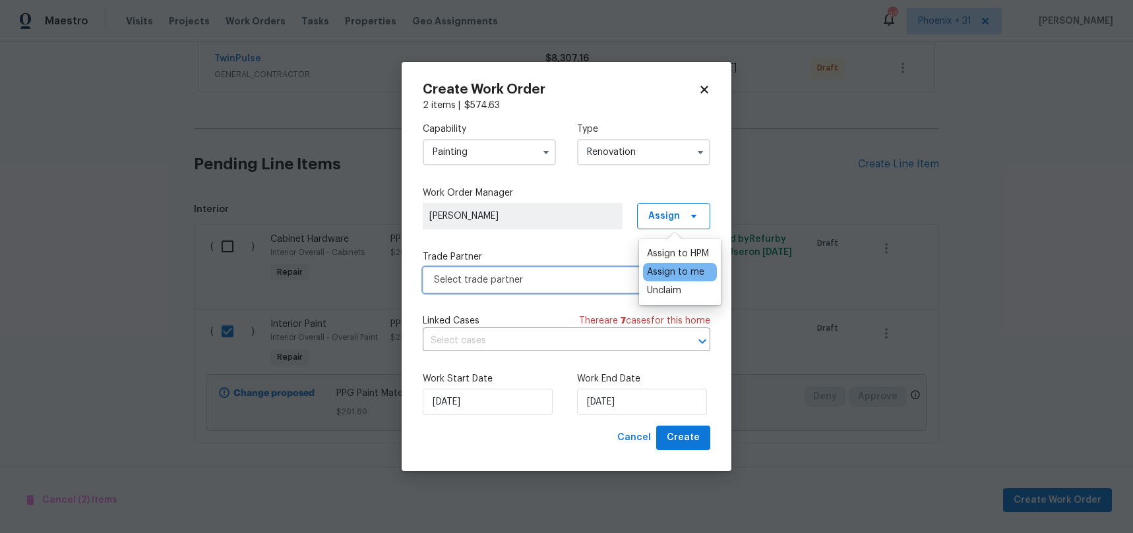
click at [593, 276] on span "Select trade partner" at bounding box center [557, 280] width 246 height 13
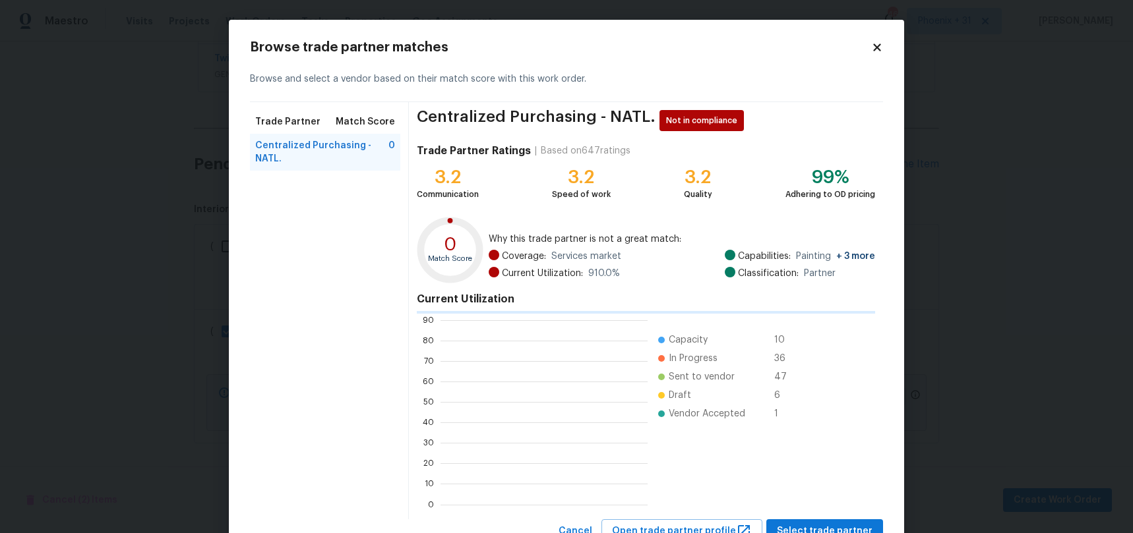
scroll to position [185, 207]
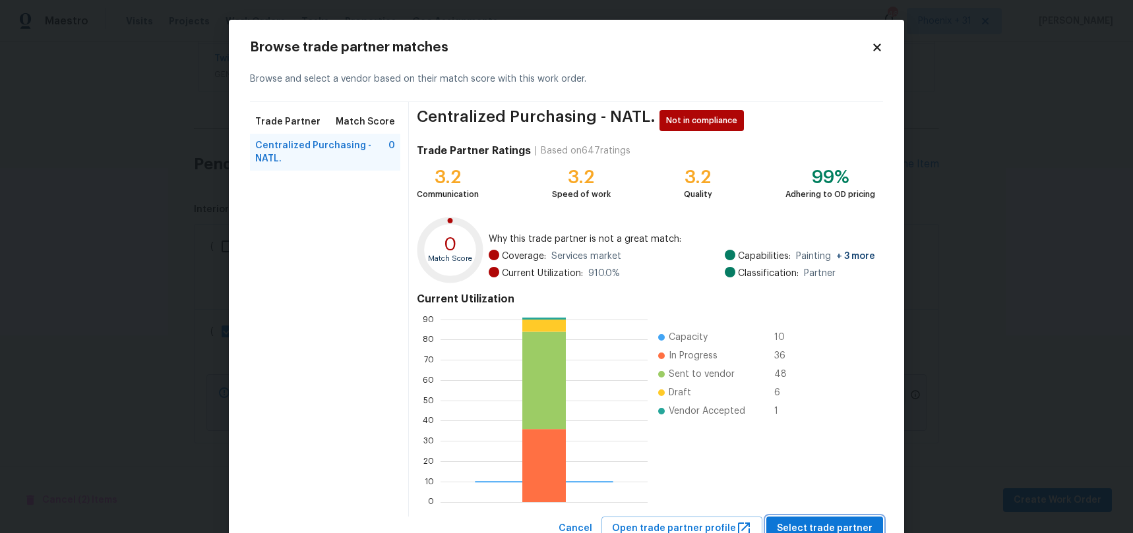
click at [795, 522] on span "Select trade partner" at bounding box center [825, 529] width 96 height 16
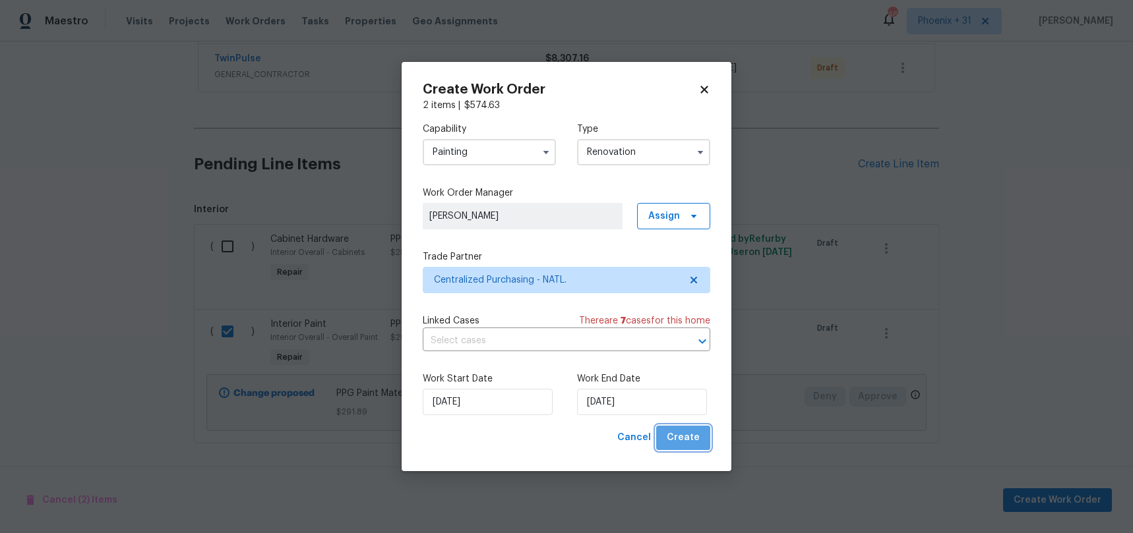
click at [705, 446] on button "Create" at bounding box center [683, 438] width 54 height 24
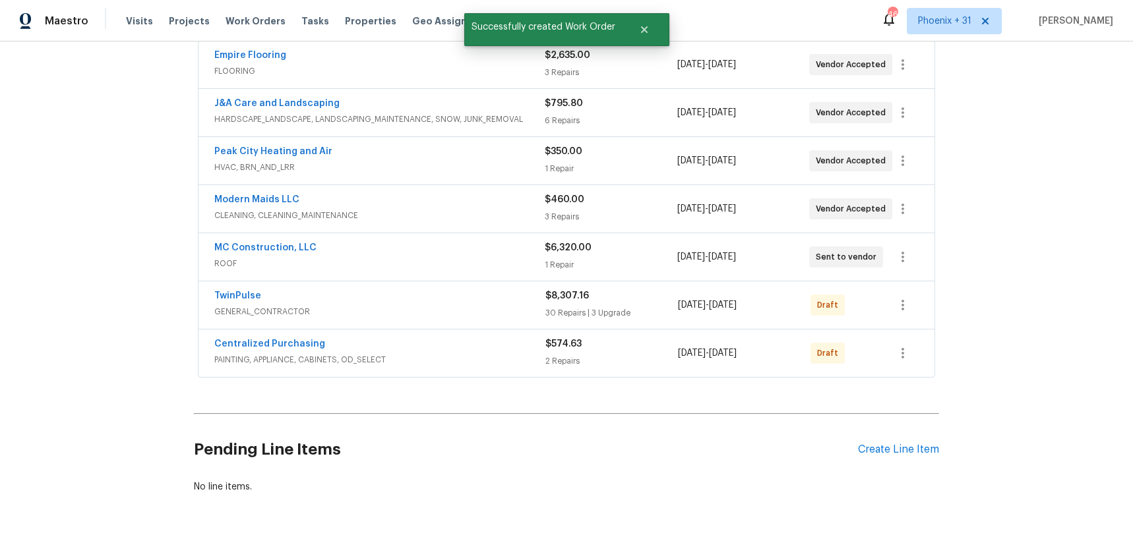
scroll to position [251, 0]
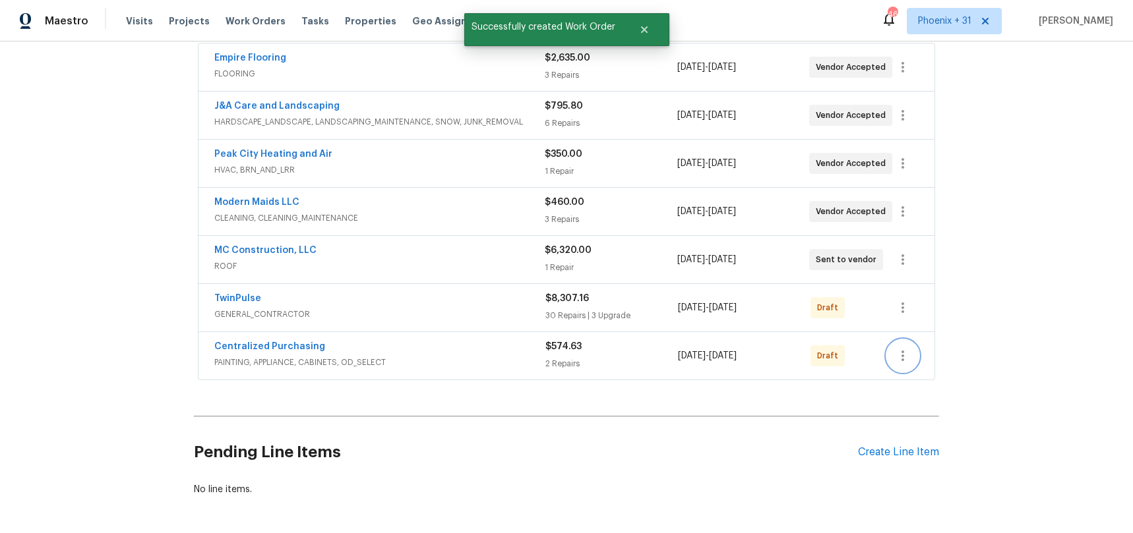
click at [897, 364] on button "button" at bounding box center [903, 356] width 32 height 32
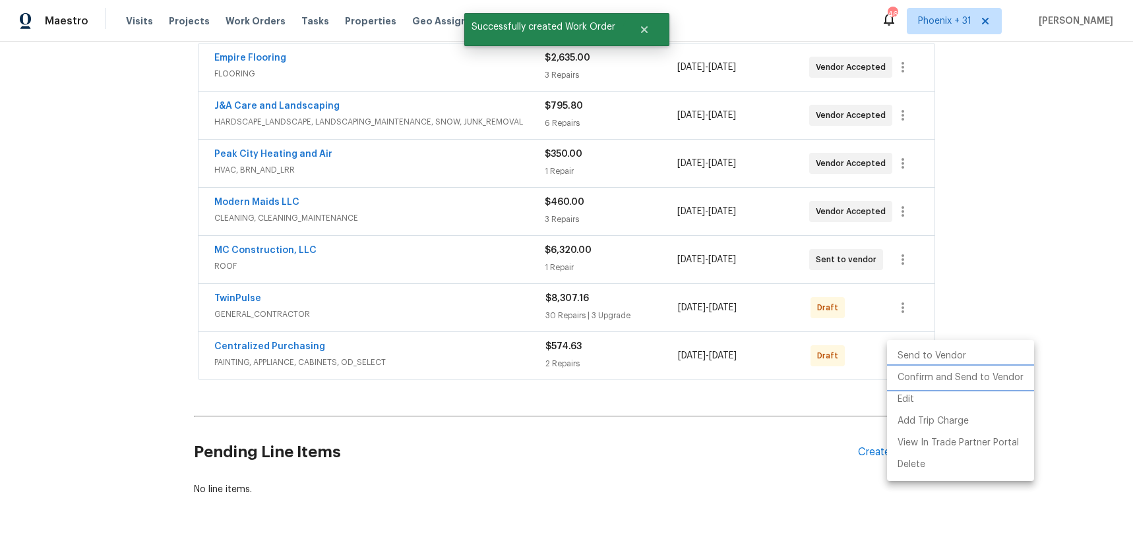
click at [899, 373] on li "Confirm and Send to Vendor" at bounding box center [960, 378] width 147 height 22
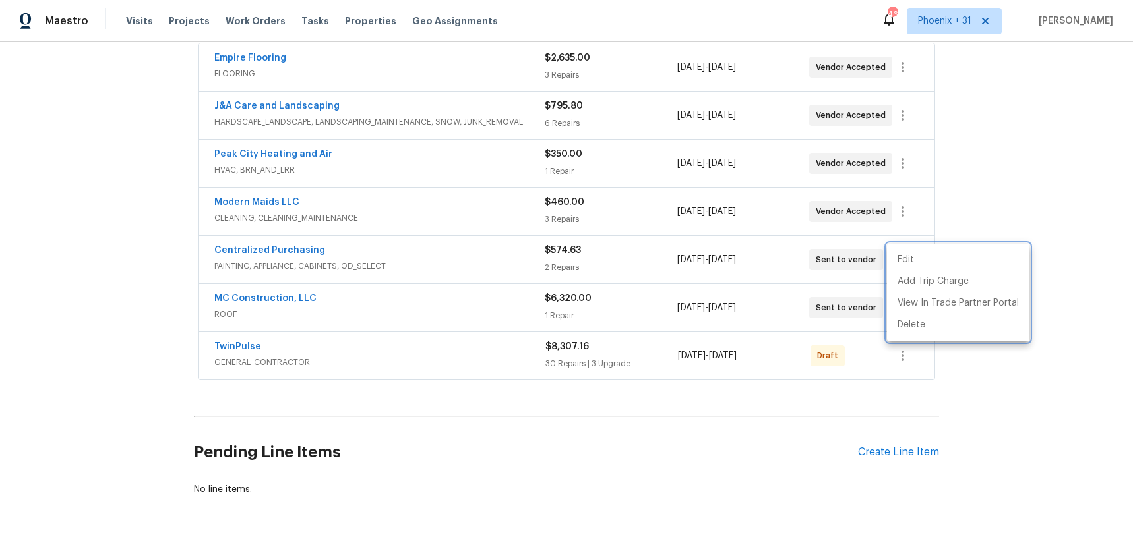
drag, startPoint x: 340, startPoint y: 255, endPoint x: 309, endPoint y: 254, distance: 30.4
click at [336, 255] on div at bounding box center [566, 266] width 1133 height 533
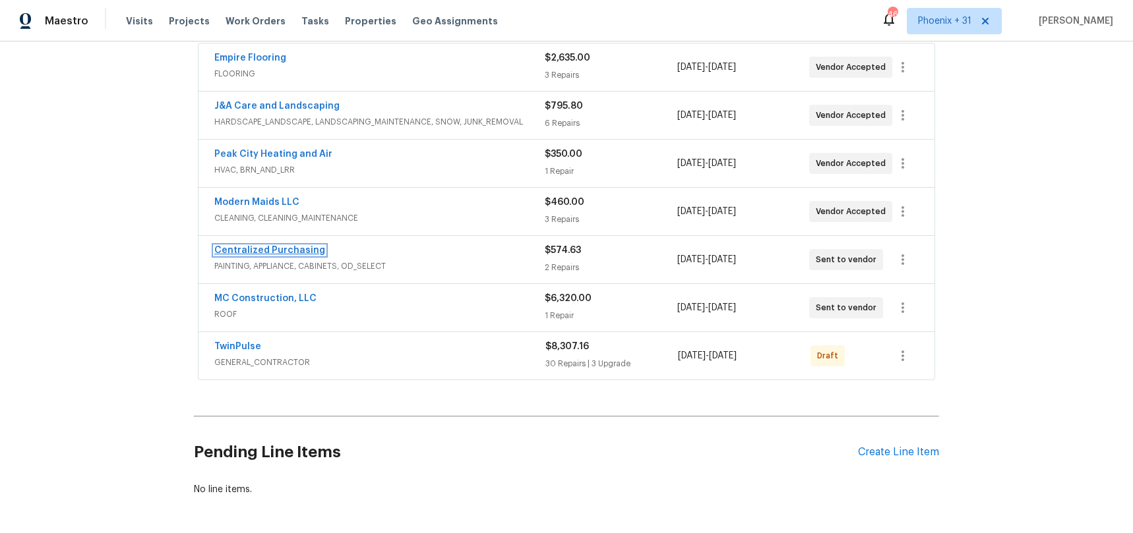
click at [306, 251] on link "Centralized Purchasing" at bounding box center [269, 250] width 111 height 9
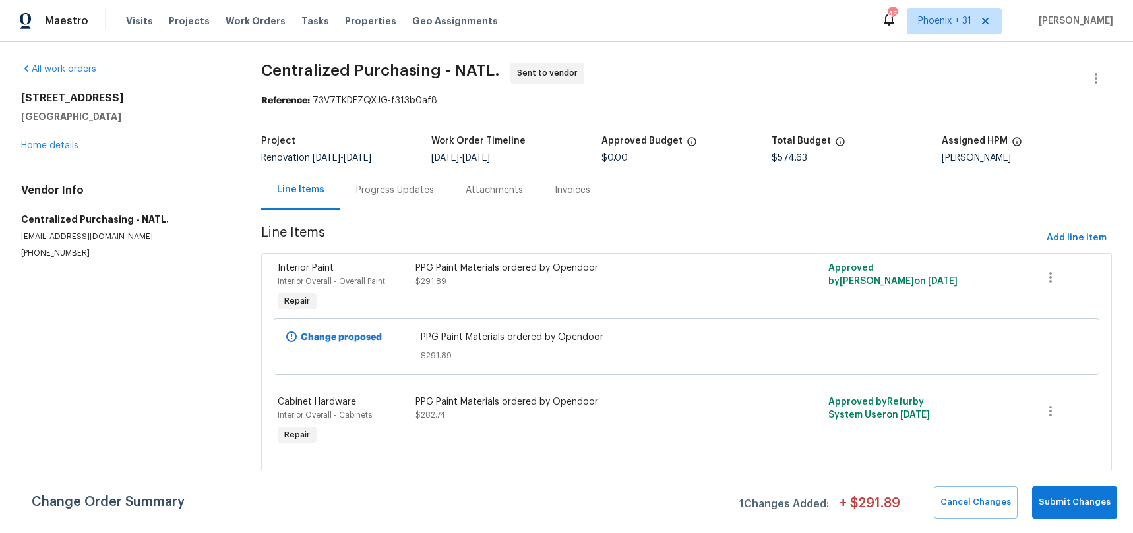
drag, startPoint x: 241, startPoint y: 18, endPoint x: 268, endPoint y: 29, distance: 29.3
click at [241, 18] on span "Work Orders" at bounding box center [256, 21] width 60 height 13
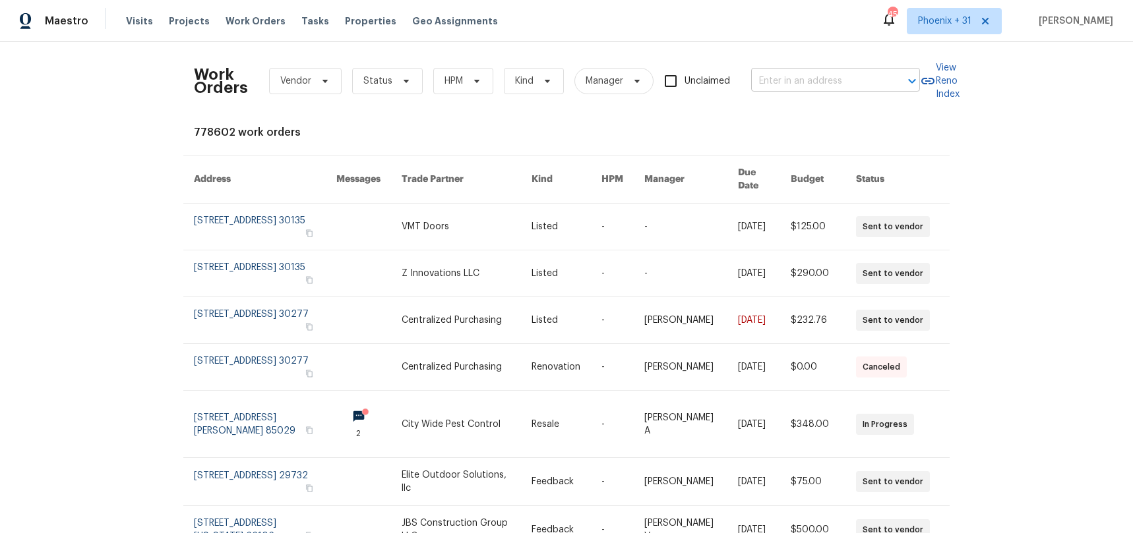
drag, startPoint x: 709, startPoint y: 78, endPoint x: 795, endPoint y: 84, distance: 85.9
click at [715, 79] on span "Unclaimed" at bounding box center [706, 82] width 45 height 14
click at [795, 84] on input "text" at bounding box center [817, 81] width 132 height 20
paste input "[STREET_ADDRESS]"
type input "[STREET_ADDRESS]"
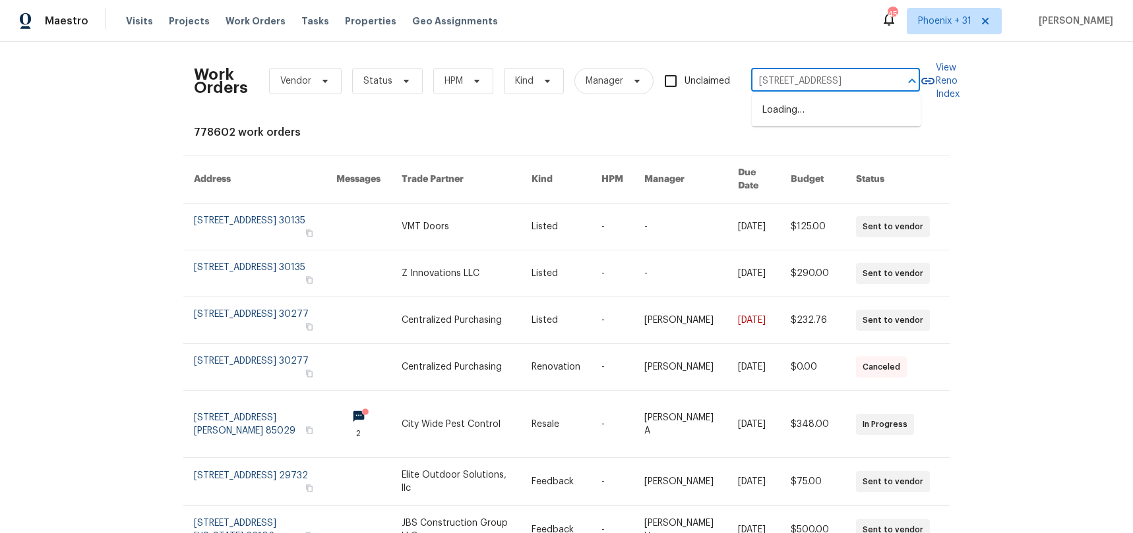
scroll to position [0, 51]
click at [826, 117] on li "[STREET_ADDRESS]" at bounding box center [836, 111] width 169 height 22
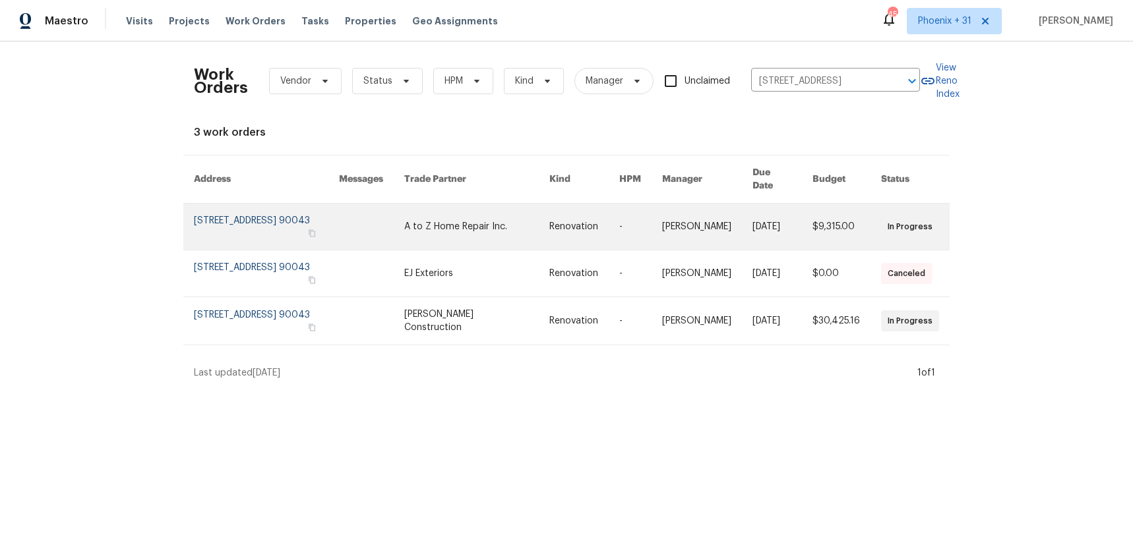
click at [483, 216] on link at bounding box center [476, 227] width 145 height 46
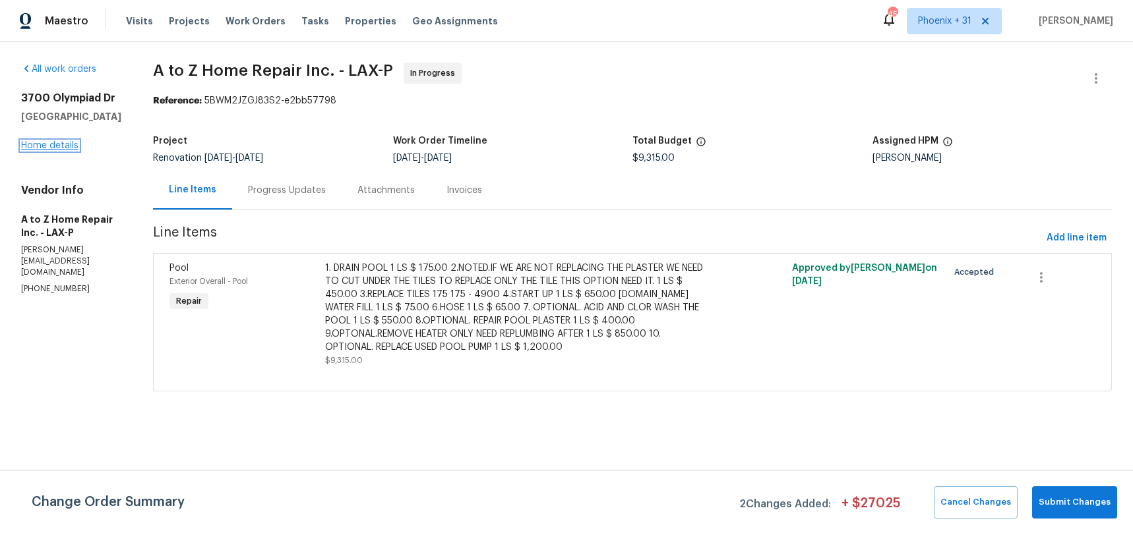
click at [51, 150] on link "Home details" at bounding box center [49, 145] width 57 height 9
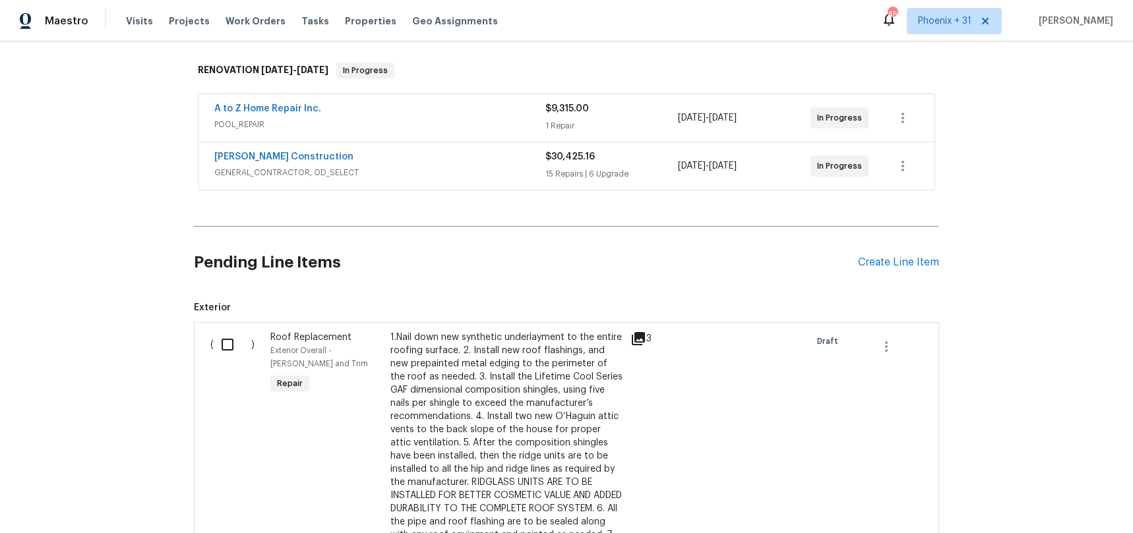
scroll to position [224, 0]
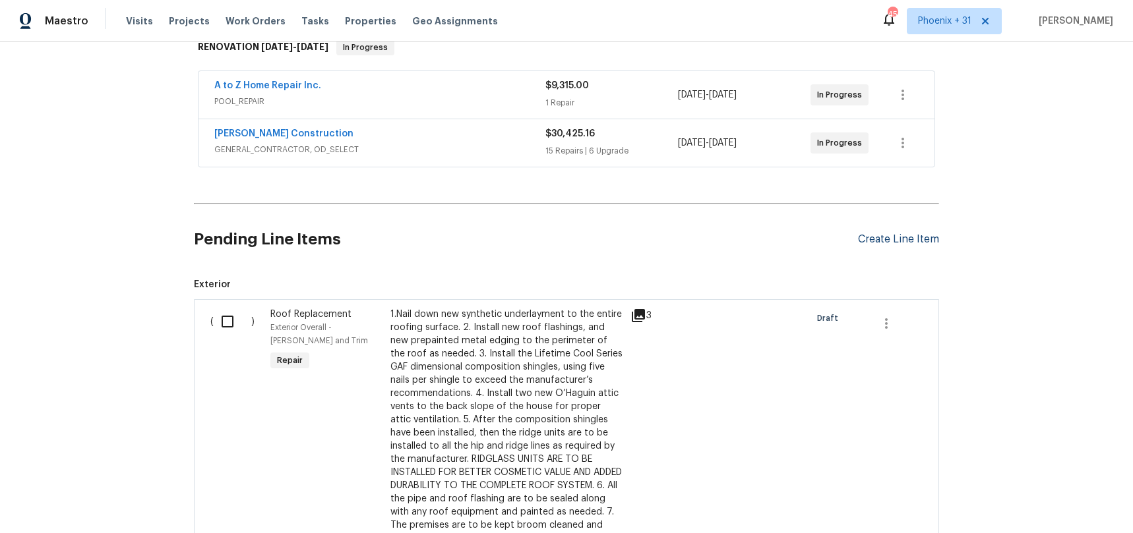
click at [903, 240] on div "Create Line Item" at bounding box center [898, 239] width 81 height 13
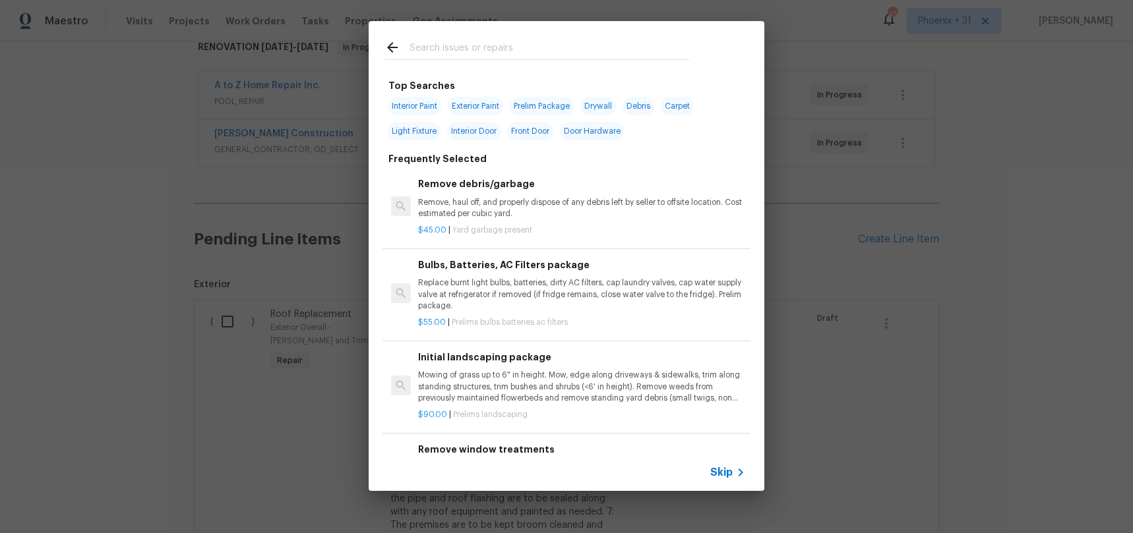
click at [458, 44] on input "text" at bounding box center [549, 50] width 280 height 20
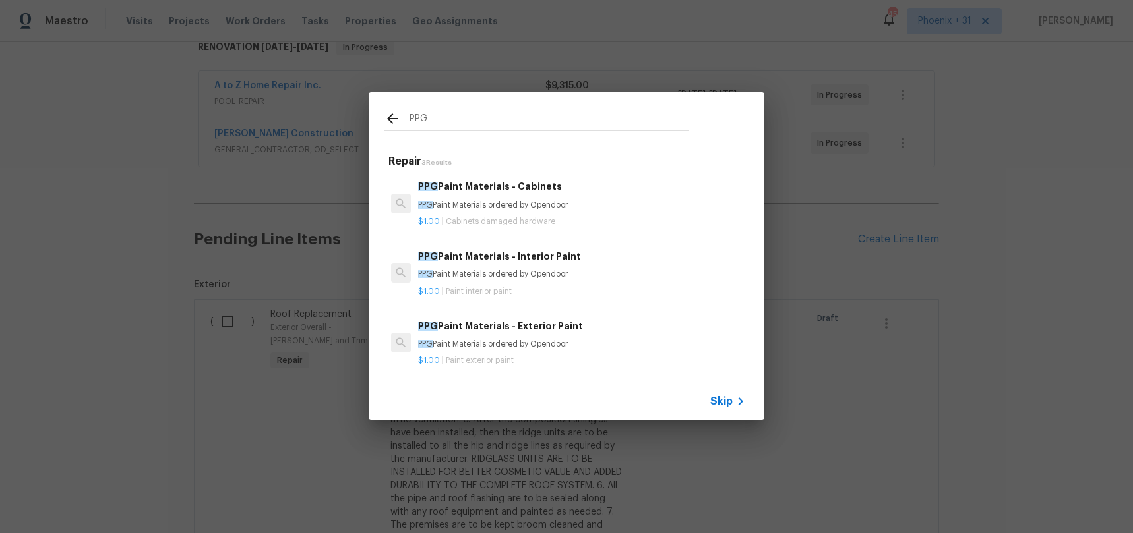
type input "PPG"
click at [590, 208] on p "PPG Paint Materials ordered by Opendoor" at bounding box center [581, 205] width 327 height 11
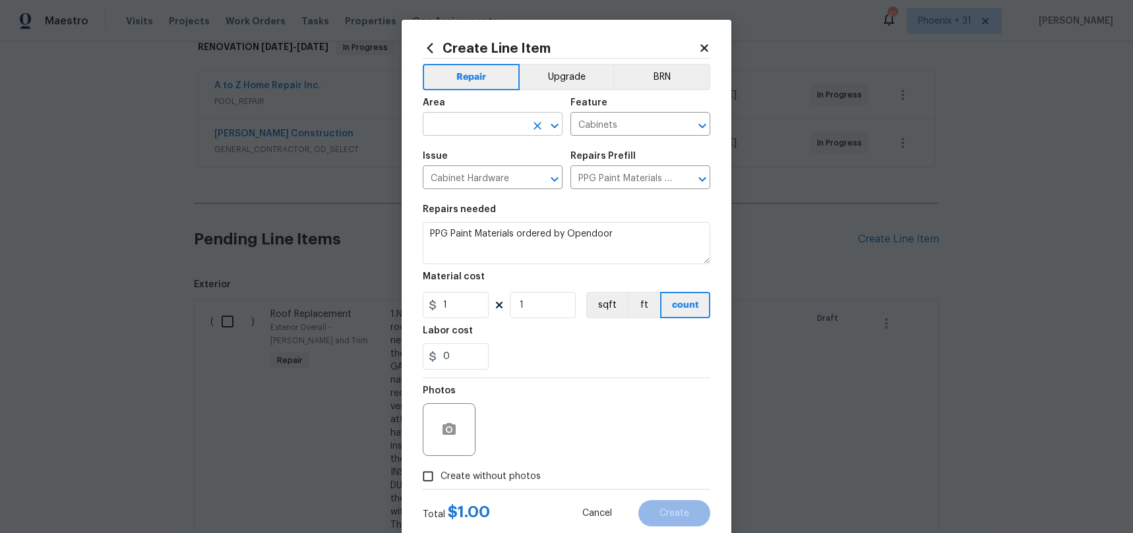
drag, startPoint x: 493, startPoint y: 104, endPoint x: 492, endPoint y: 131, distance: 26.4
click at [492, 105] on div "Area" at bounding box center [493, 106] width 140 height 17
click at [492, 131] on input "text" at bounding box center [474, 125] width 103 height 20
click at [502, 181] on li "Interior Overall" at bounding box center [493, 177] width 140 height 22
type input "Interior Overall"
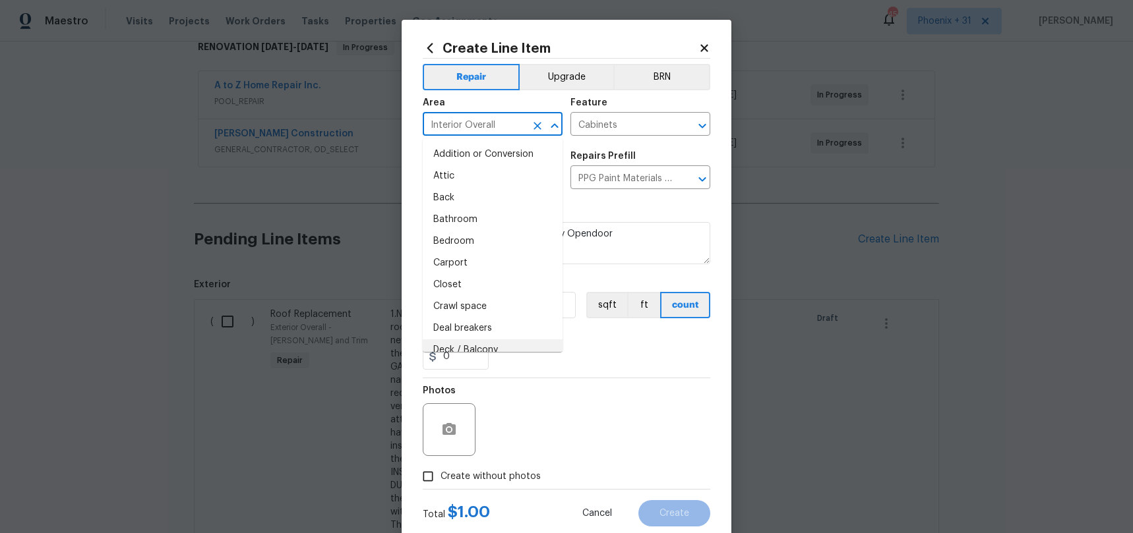
click at [566, 365] on div "0" at bounding box center [566, 357] width 287 height 26
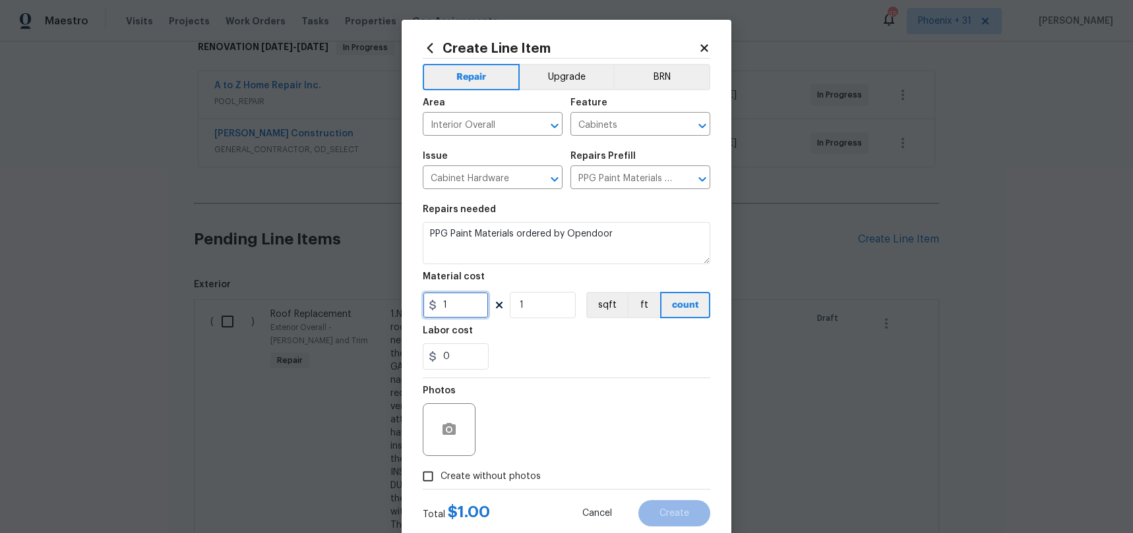
drag, startPoint x: 483, startPoint y: 310, endPoint x: 433, endPoint y: 307, distance: 50.2
click at [433, 307] on div "1" at bounding box center [456, 305] width 66 height 26
type input "448.5"
click at [489, 470] on span "Create without photos" at bounding box center [490, 477] width 100 height 14
click at [440, 469] on input "Create without photos" at bounding box center [427, 476] width 25 height 25
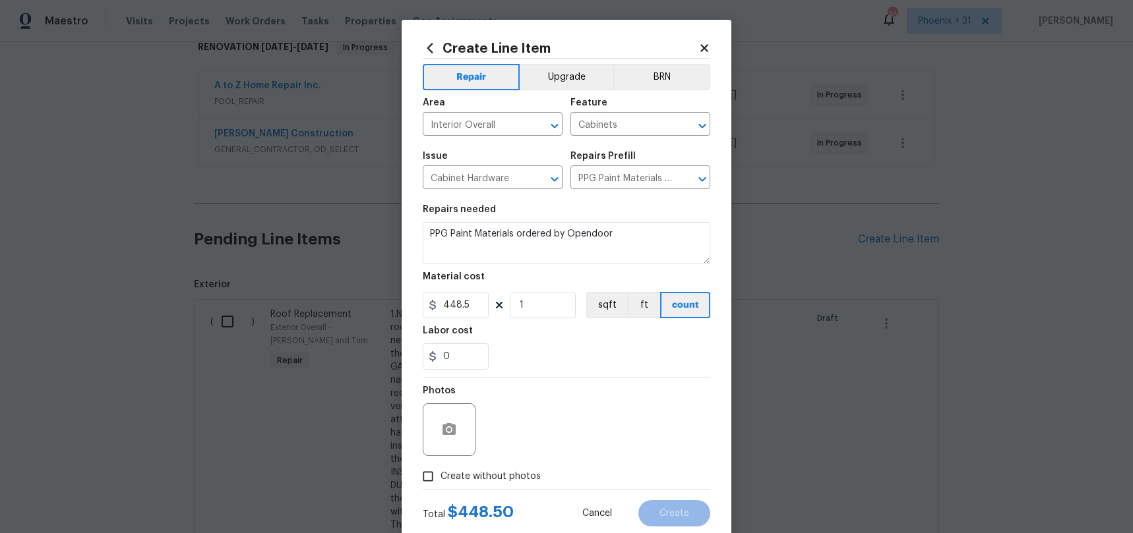
checkbox input "true"
click at [517, 441] on textarea at bounding box center [598, 430] width 224 height 53
type textarea "NA"
click at [677, 506] on button "Create" at bounding box center [674, 513] width 72 height 26
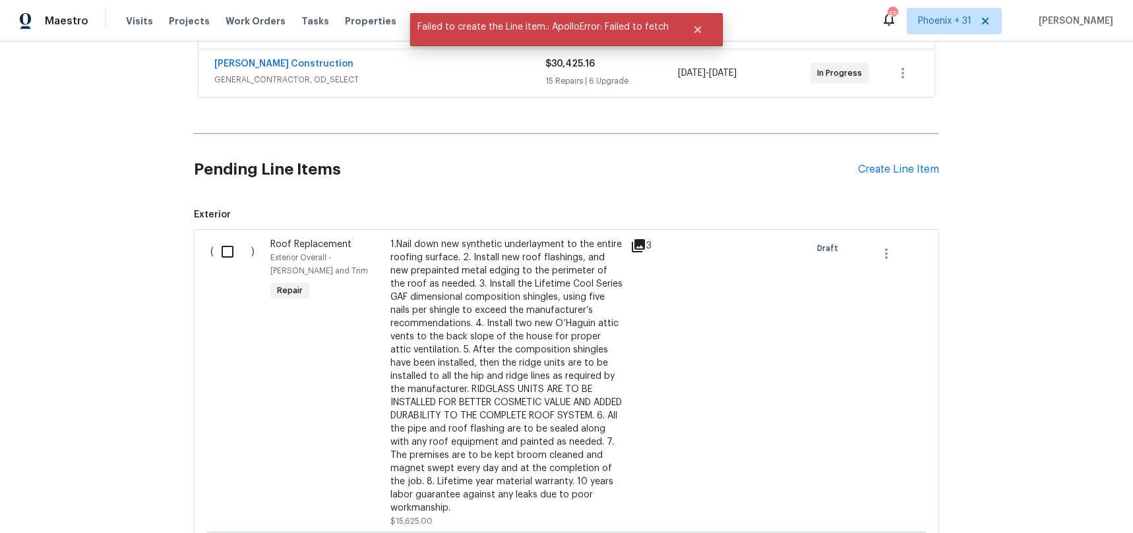
scroll to position [0, 0]
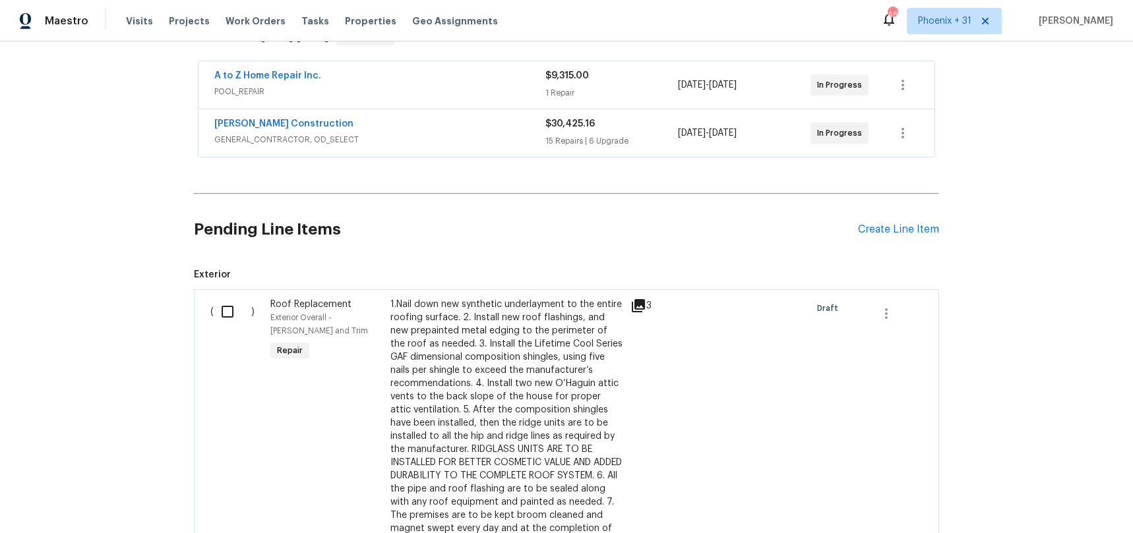
scroll to position [348, 0]
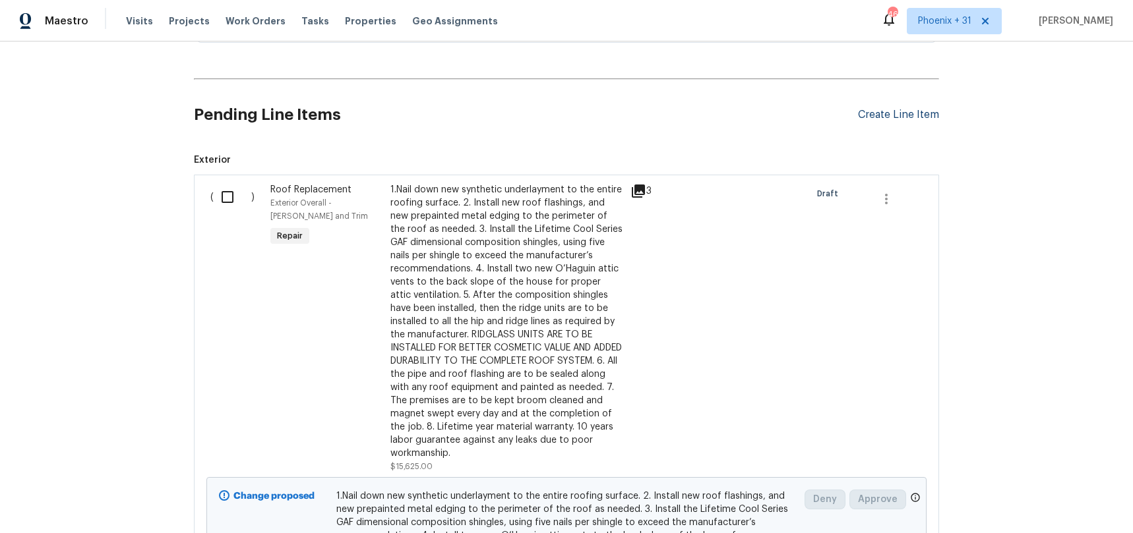
click at [930, 109] on div "Create Line Item" at bounding box center [898, 115] width 81 height 13
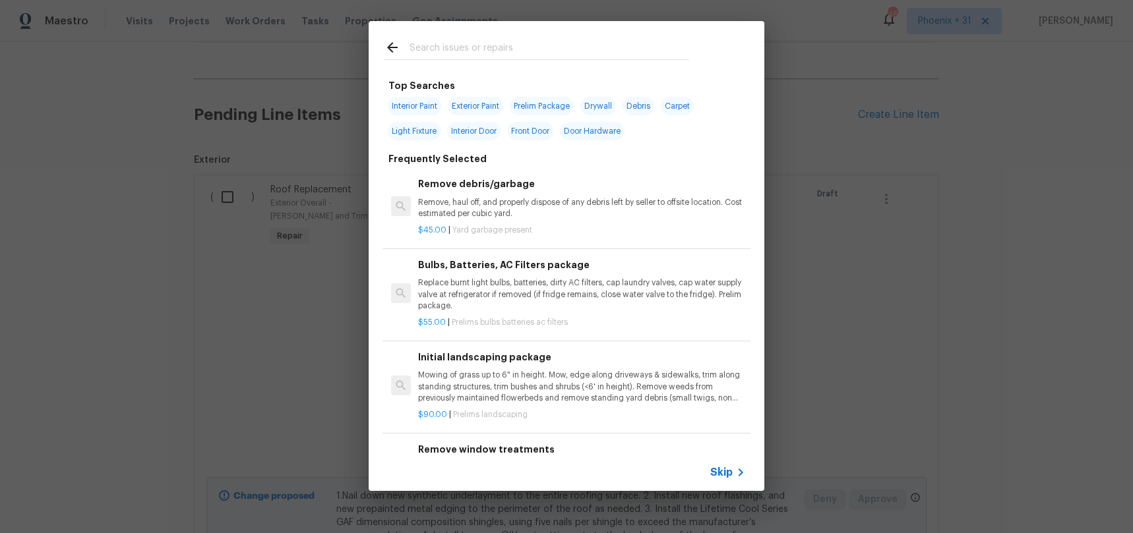
click at [518, 47] on input "text" at bounding box center [549, 50] width 280 height 20
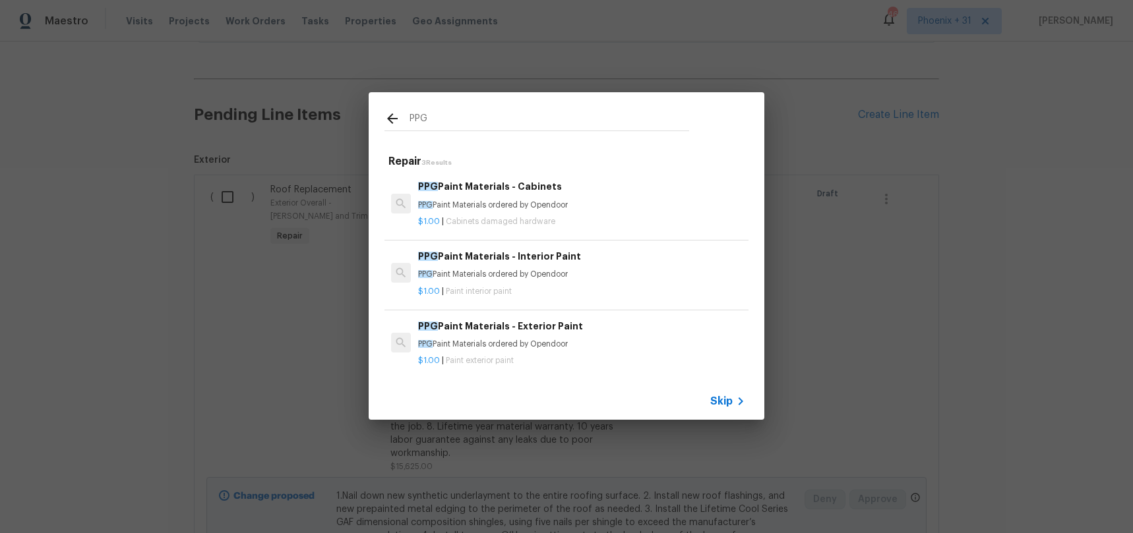
type input "PPG"
click at [582, 194] on h6 "PPG Paint Materials - Cabinets" at bounding box center [581, 186] width 327 height 15
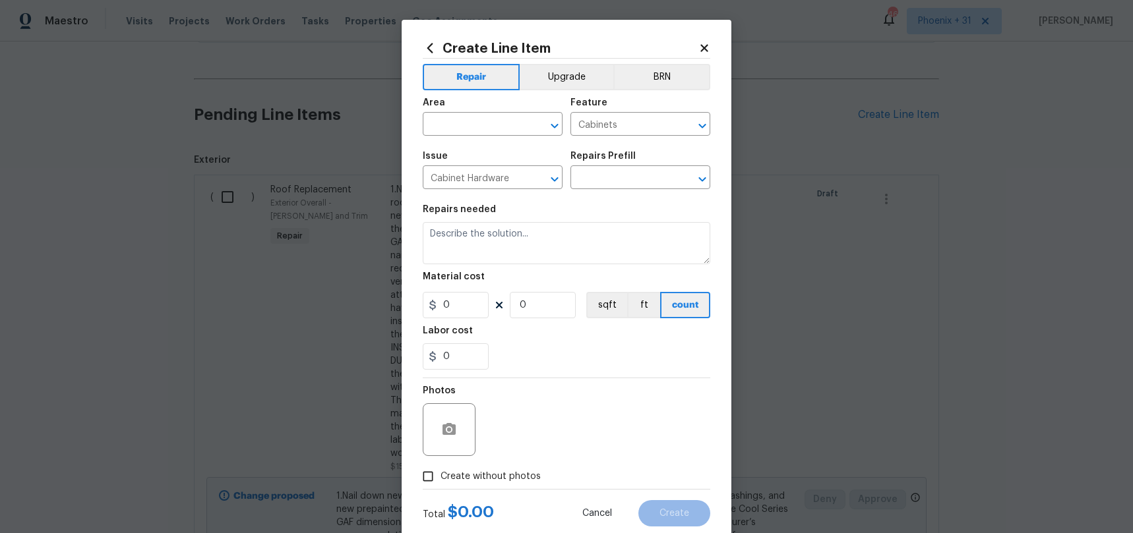
type input "PPG Paint Materials - Cabinets $1.00"
type textarea "PPG Paint Materials ordered by Opendoor"
type input "1"
click at [502, 107] on div "Area" at bounding box center [493, 106] width 140 height 17
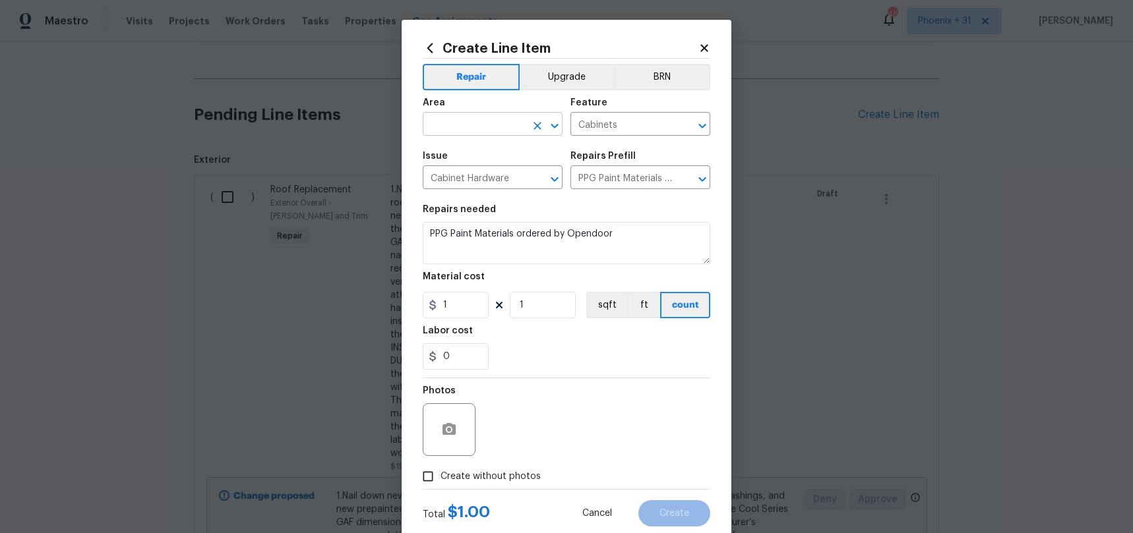
click at [498, 123] on input "text" at bounding box center [474, 125] width 103 height 20
click at [507, 167] on li "Interior Overall" at bounding box center [493, 177] width 140 height 22
type input "Interior Overall"
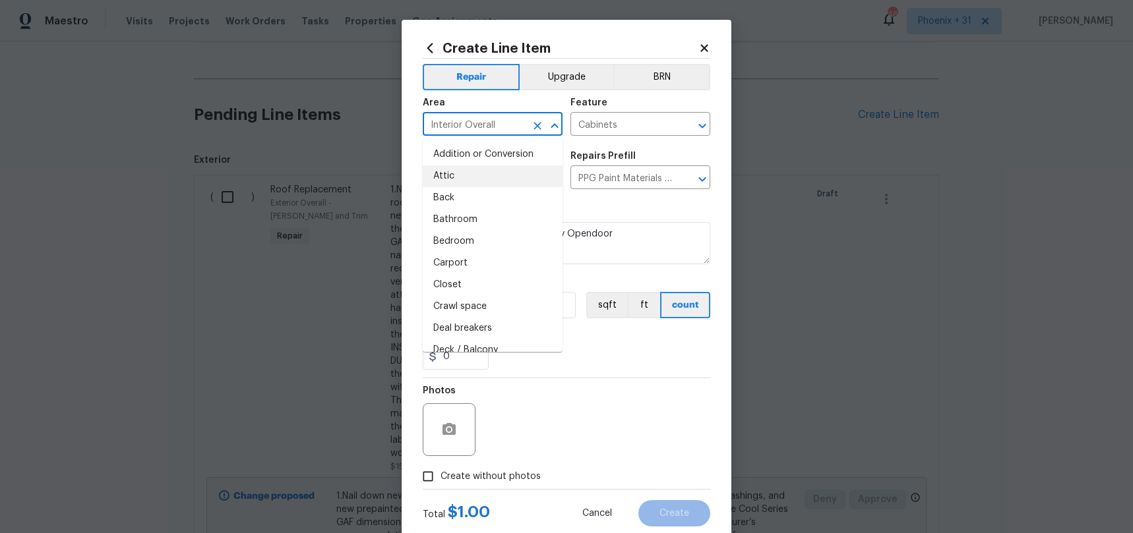
drag, startPoint x: 629, startPoint y: 366, endPoint x: 496, endPoint y: 323, distance: 139.9
click at [621, 362] on div "0" at bounding box center [566, 357] width 287 height 26
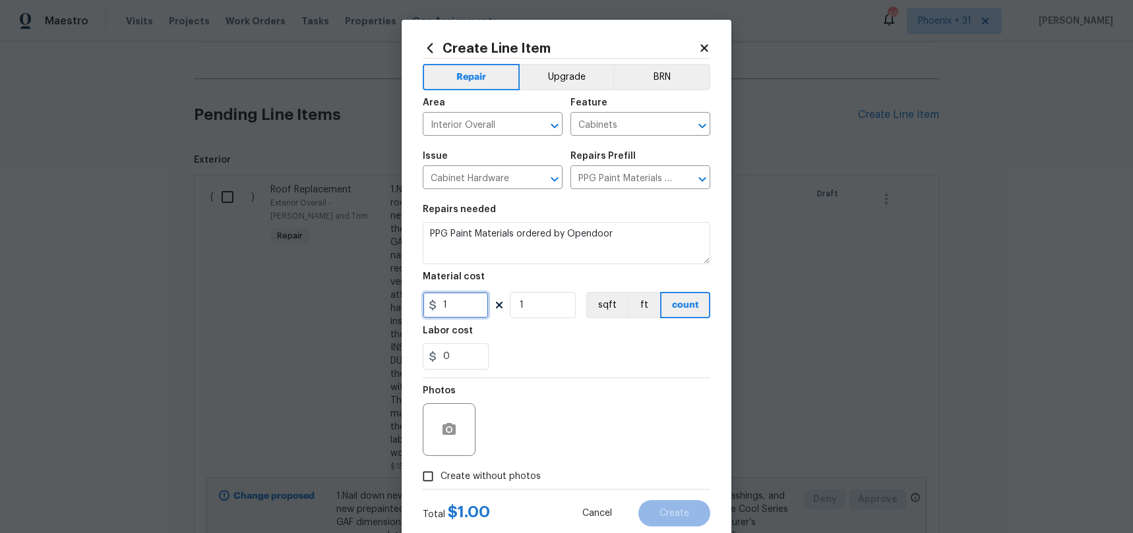
drag, startPoint x: 472, startPoint y: 310, endPoint x: 421, endPoint y: 305, distance: 51.6
click at [421, 305] on div "Create Line Item Repair Upgrade BRN Area Interior Overall ​ Feature Cabinets ​ …" at bounding box center [567, 284] width 330 height 528
type input "448.5"
drag, startPoint x: 489, startPoint y: 472, endPoint x: 507, endPoint y: 466, distance: 18.8
click at [489, 472] on span "Create without photos" at bounding box center [490, 477] width 100 height 14
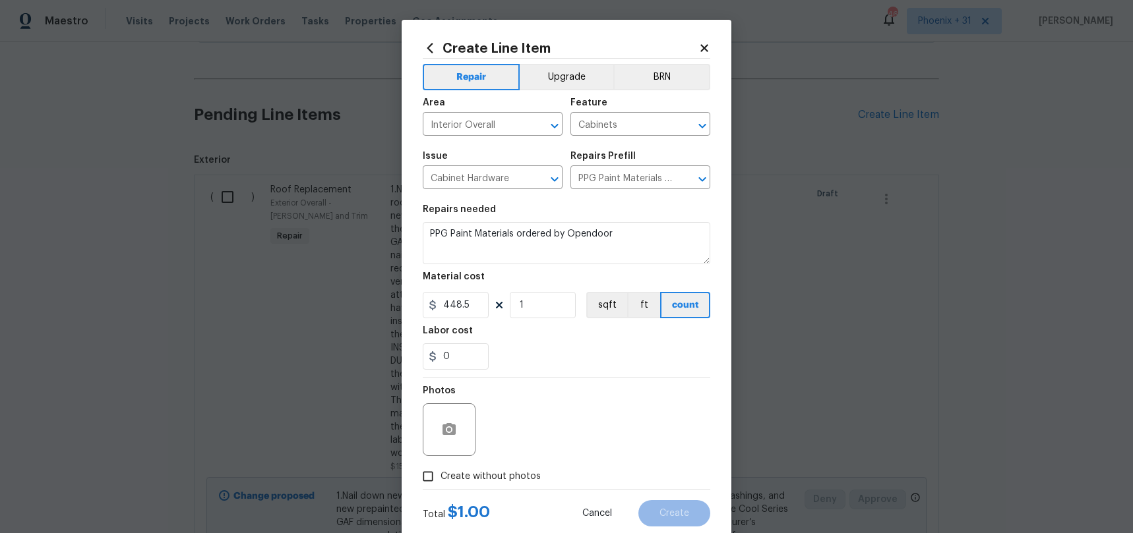
click at [440, 472] on input "Create without photos" at bounding box center [427, 476] width 25 height 25
checkbox input "true"
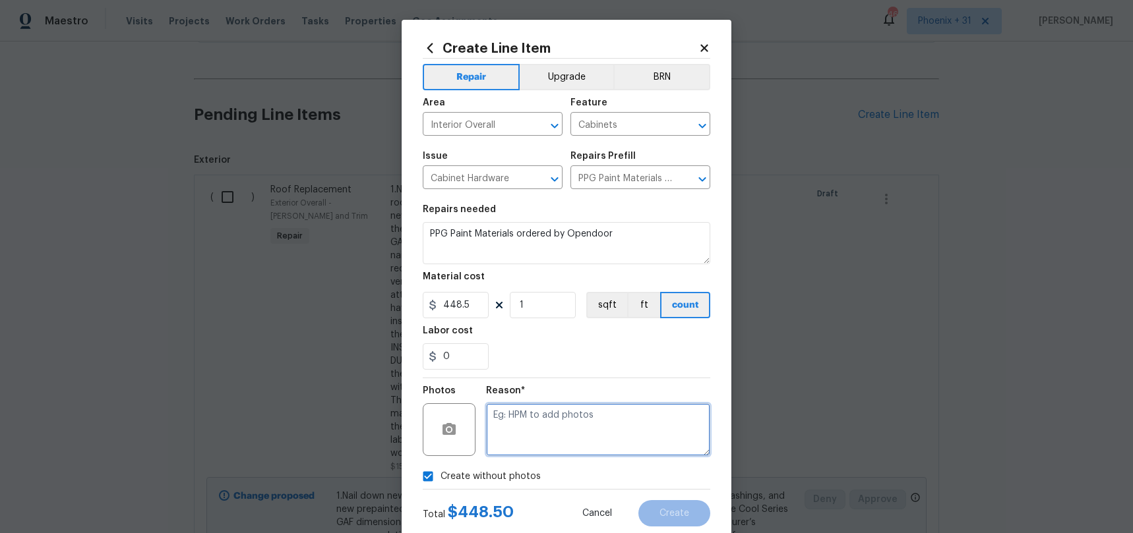
click at [527, 451] on textarea at bounding box center [598, 430] width 224 height 53
type textarea "NA"
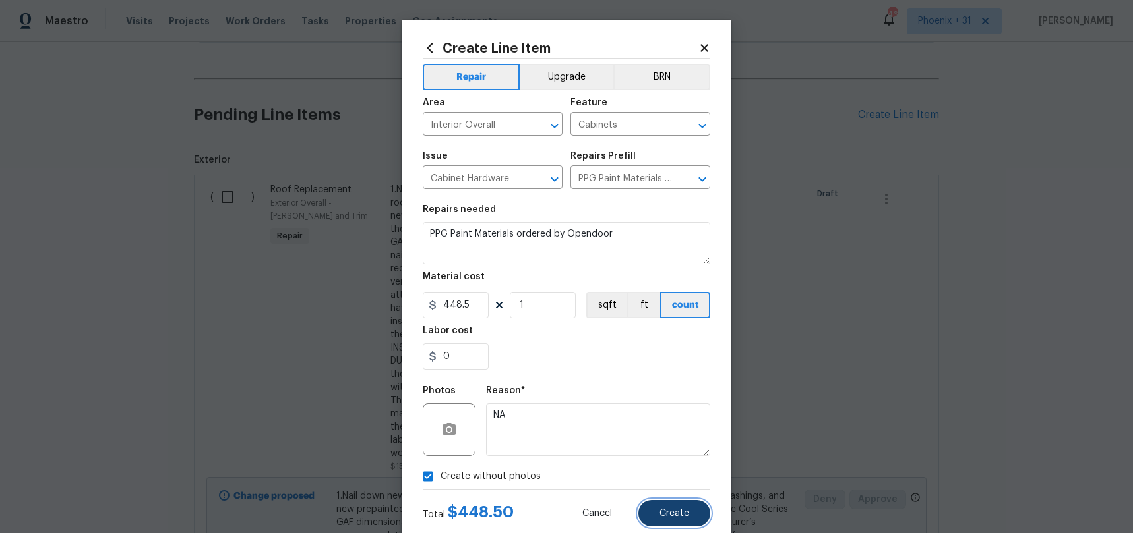
click at [665, 508] on button "Create" at bounding box center [674, 513] width 72 height 26
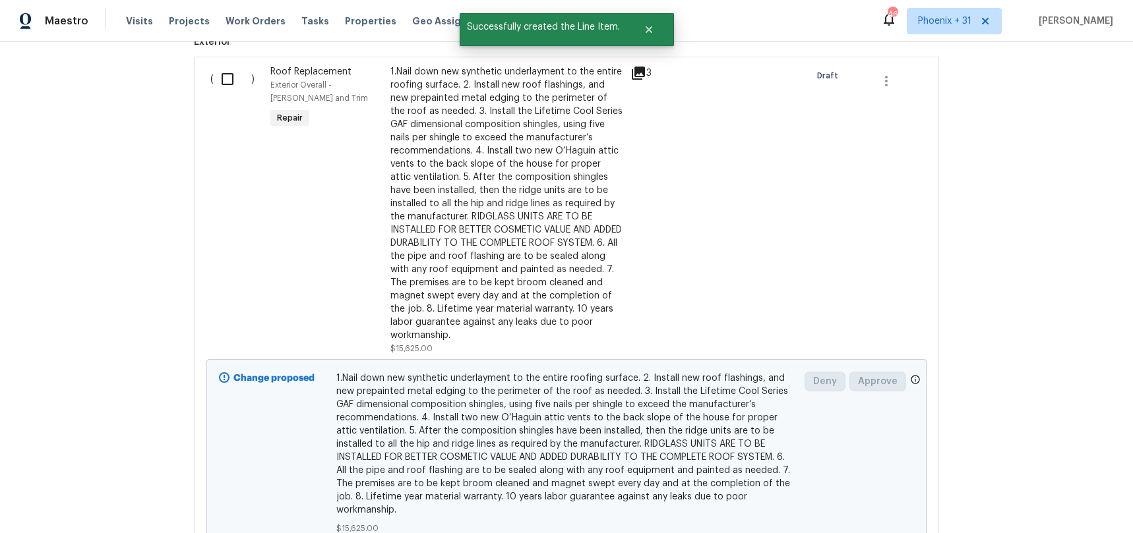
scroll to position [410, 0]
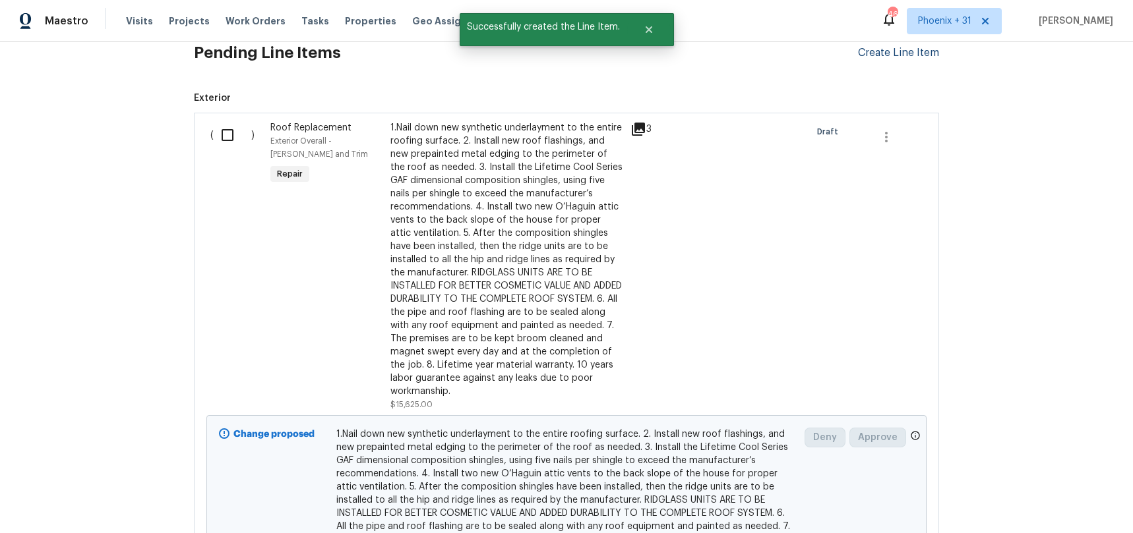
click at [912, 49] on div "Create Line Item" at bounding box center [898, 53] width 81 height 13
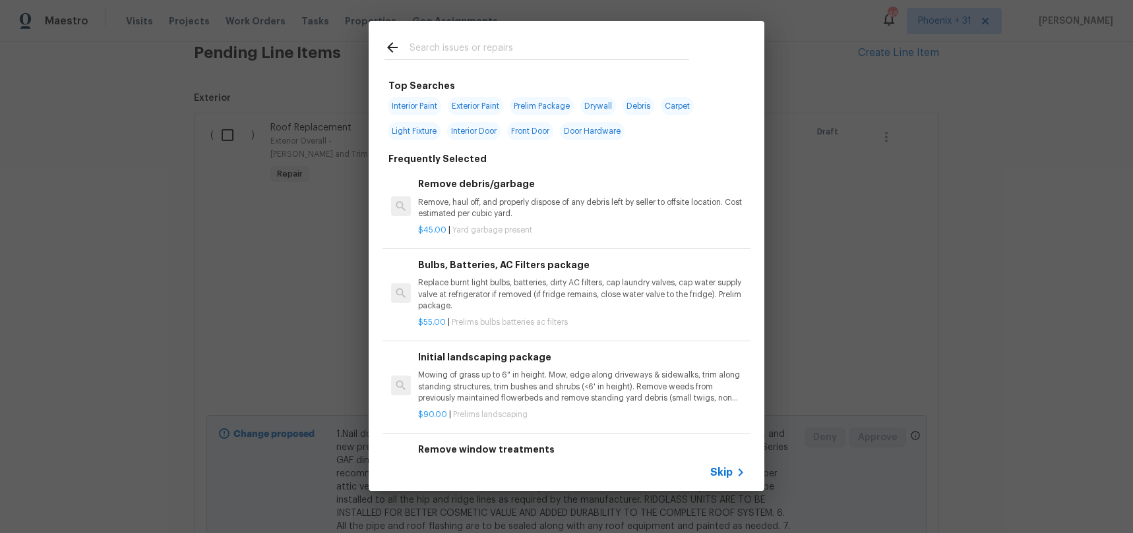
click at [462, 63] on div at bounding box center [537, 47] width 336 height 52
click at [466, 57] on input "text" at bounding box center [549, 50] width 280 height 20
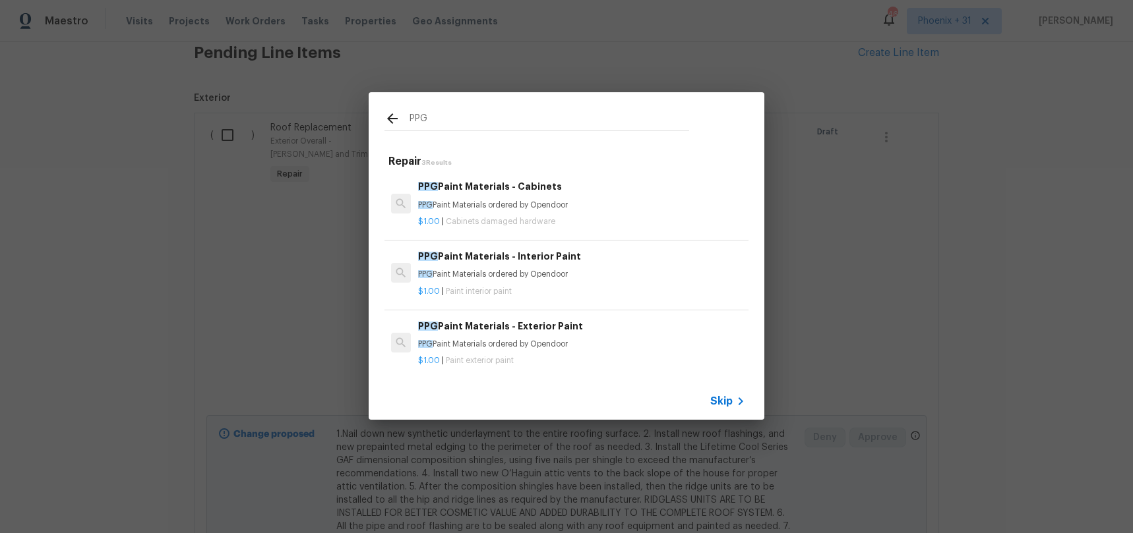
type input "PPG"
click at [565, 282] on div "$1.00 | Paint interior paint" at bounding box center [581, 289] width 327 height 16
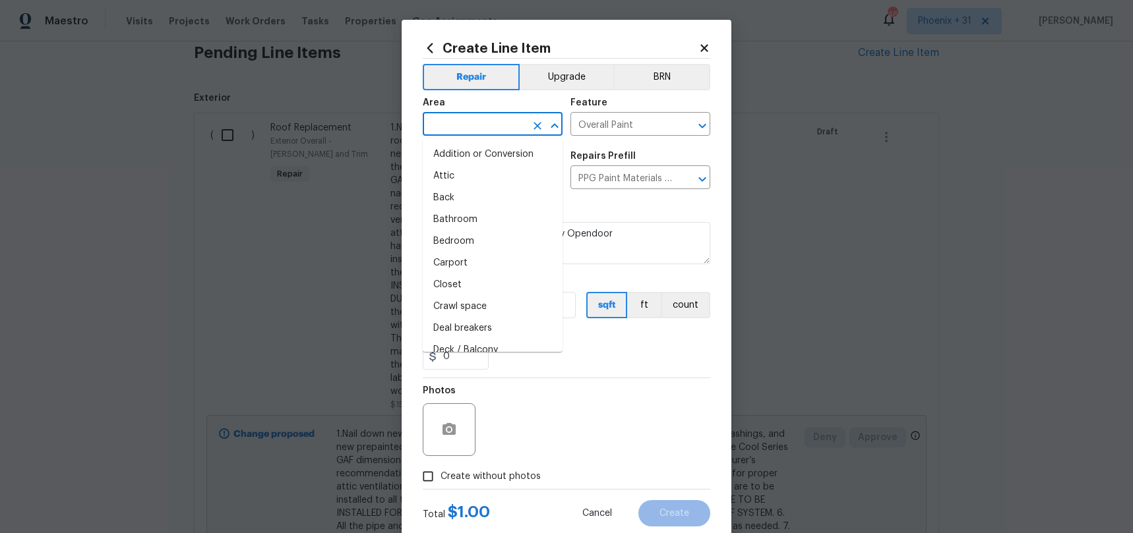
click at [456, 128] on input "text" at bounding box center [474, 125] width 103 height 20
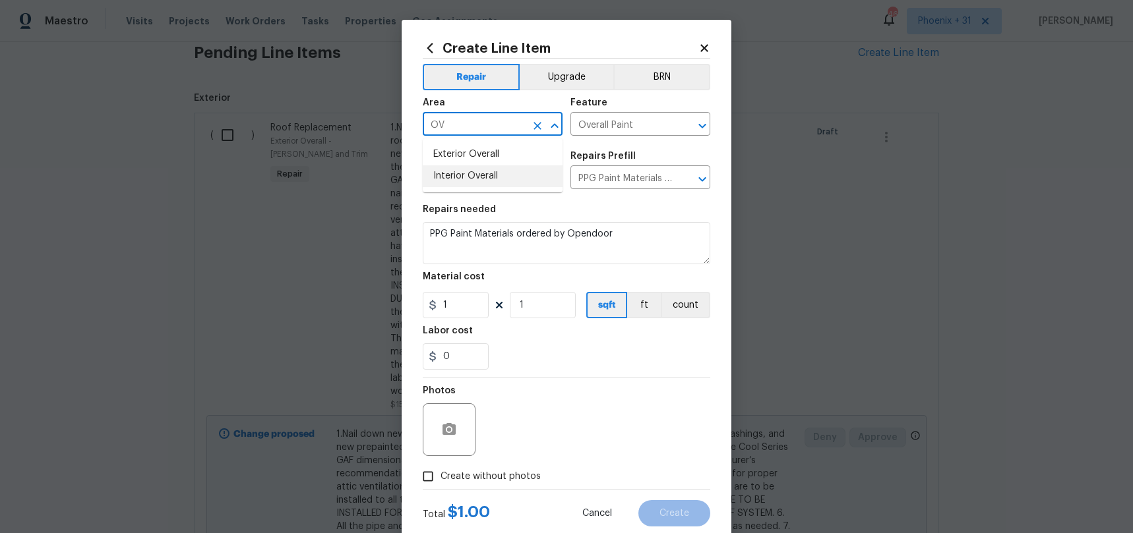
click at [479, 179] on li "Interior Overall" at bounding box center [493, 177] width 140 height 22
type input "Interior Overall"
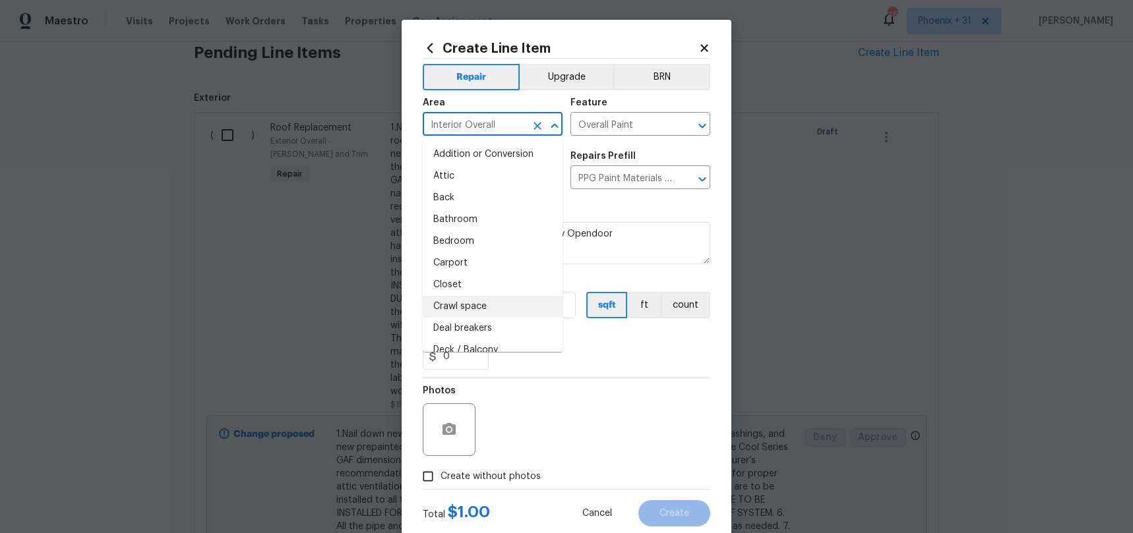
drag, startPoint x: 611, startPoint y: 377, endPoint x: 519, endPoint y: 349, distance: 96.4
click at [609, 377] on div "Repair Upgrade BRN Area Interior Overall ​ Feature Overall Paint ​ Issue Interi…" at bounding box center [566, 274] width 287 height 431
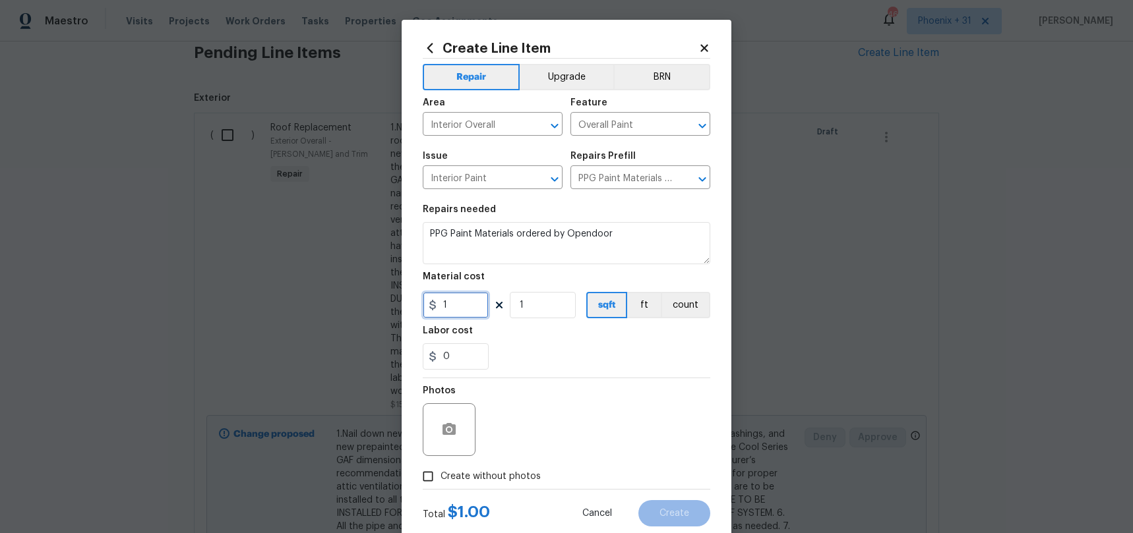
drag, startPoint x: 466, startPoint y: 308, endPoint x: 433, endPoint y: 302, distance: 33.5
click at [433, 302] on div "1" at bounding box center [456, 305] width 66 height 26
type input "471.08"
drag, startPoint x: 508, startPoint y: 472, endPoint x: 508, endPoint y: 465, distance: 7.3
click at [508, 470] on span "Create without photos" at bounding box center [490, 477] width 100 height 14
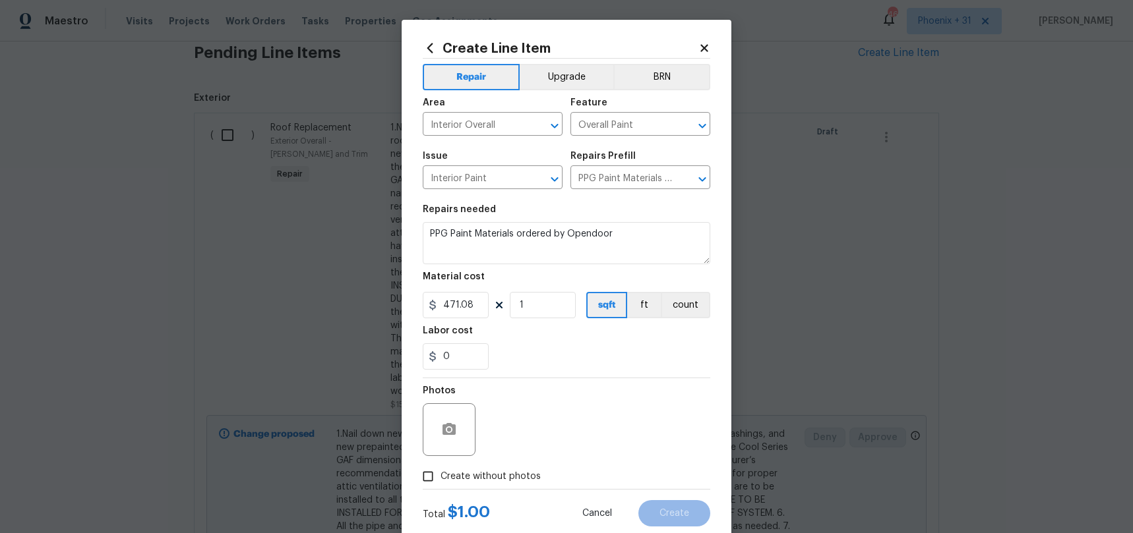
click at [440, 470] on input "Create without photos" at bounding box center [427, 476] width 25 height 25
checkbox input "true"
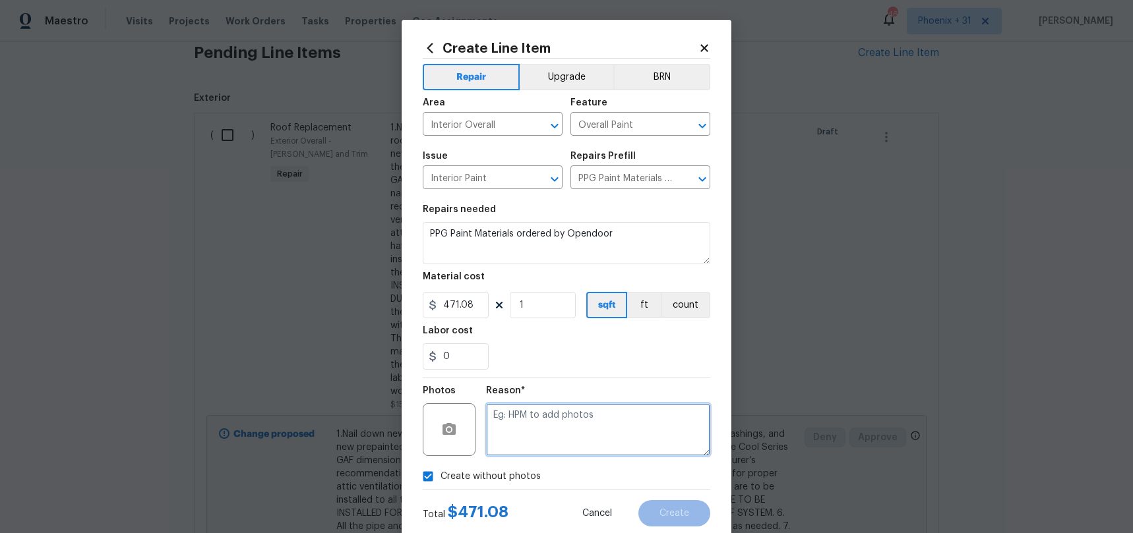
click at [514, 452] on textarea at bounding box center [598, 430] width 224 height 53
type textarea "NA"
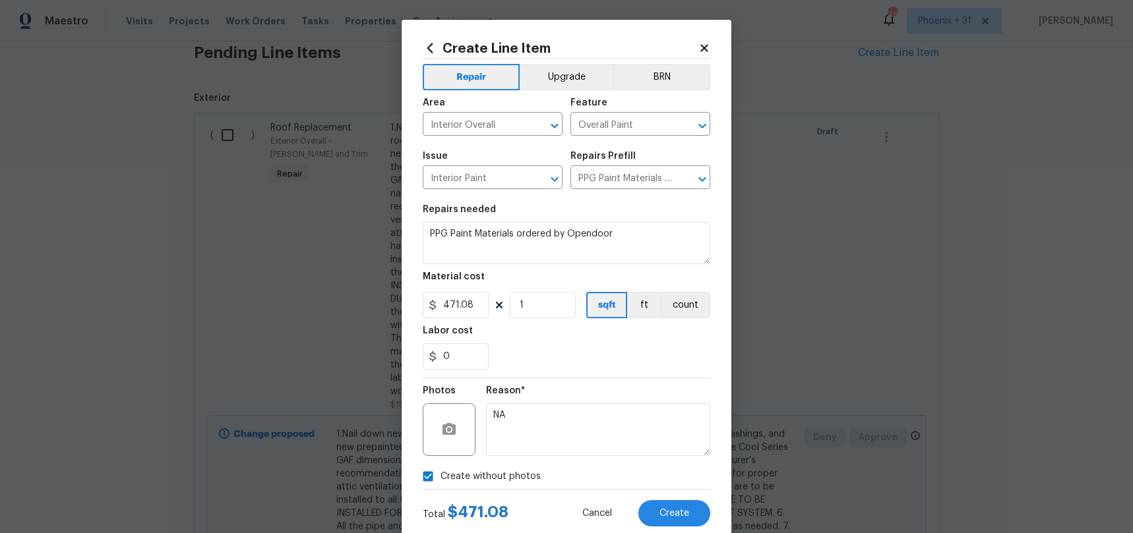
drag, startPoint x: 545, startPoint y: 382, endPoint x: 597, endPoint y: 448, distance: 84.5
click at [547, 383] on div "Reason* NA" at bounding box center [598, 421] width 224 height 86
click at [665, 503] on button "Create" at bounding box center [674, 513] width 72 height 26
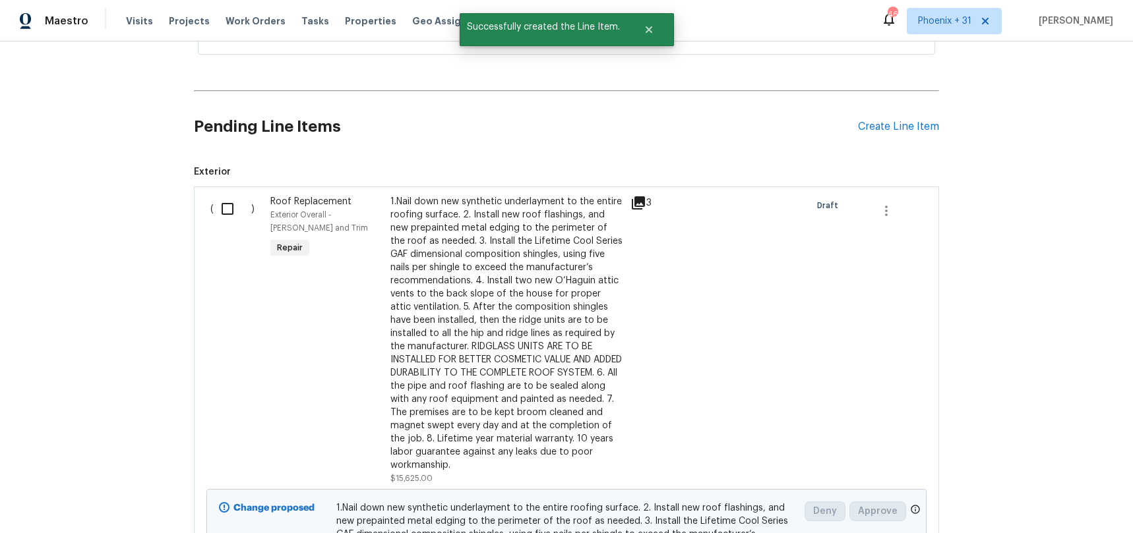
scroll to position [307, 0]
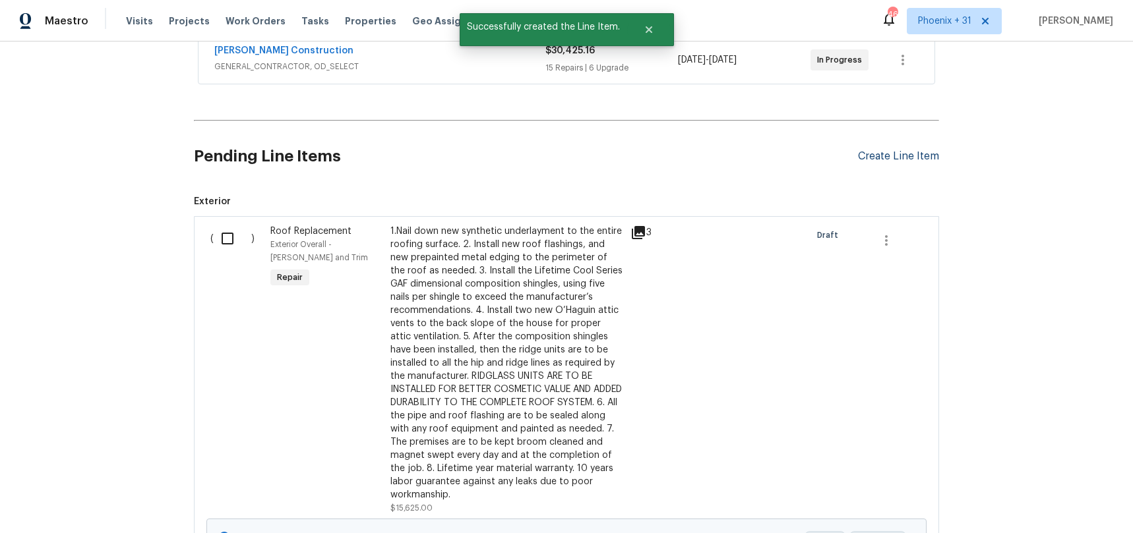
click at [883, 158] on div "Create Line Item" at bounding box center [898, 156] width 81 height 13
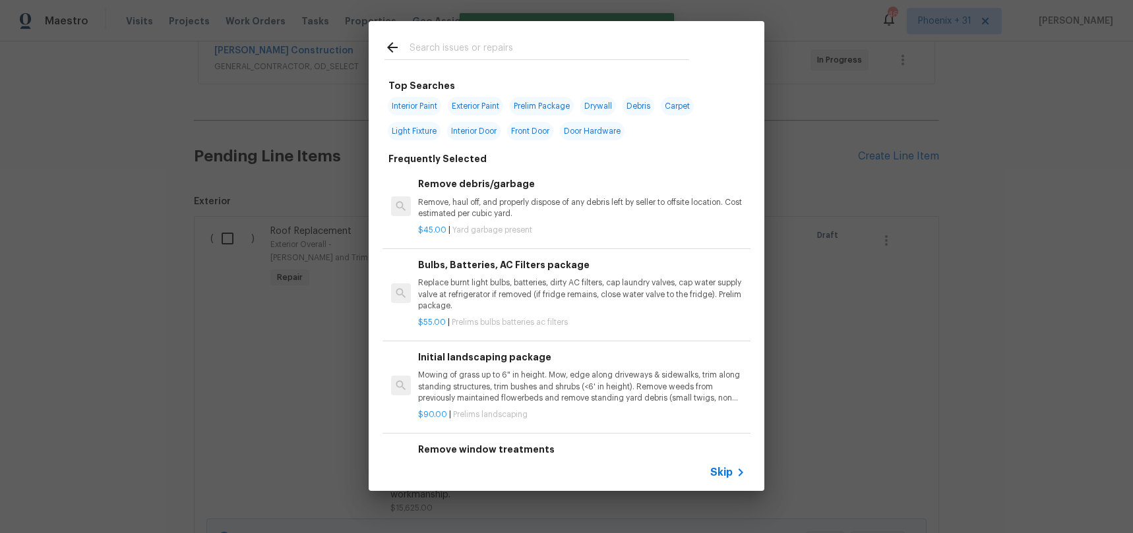
click at [547, 44] on input "text" at bounding box center [549, 50] width 280 height 20
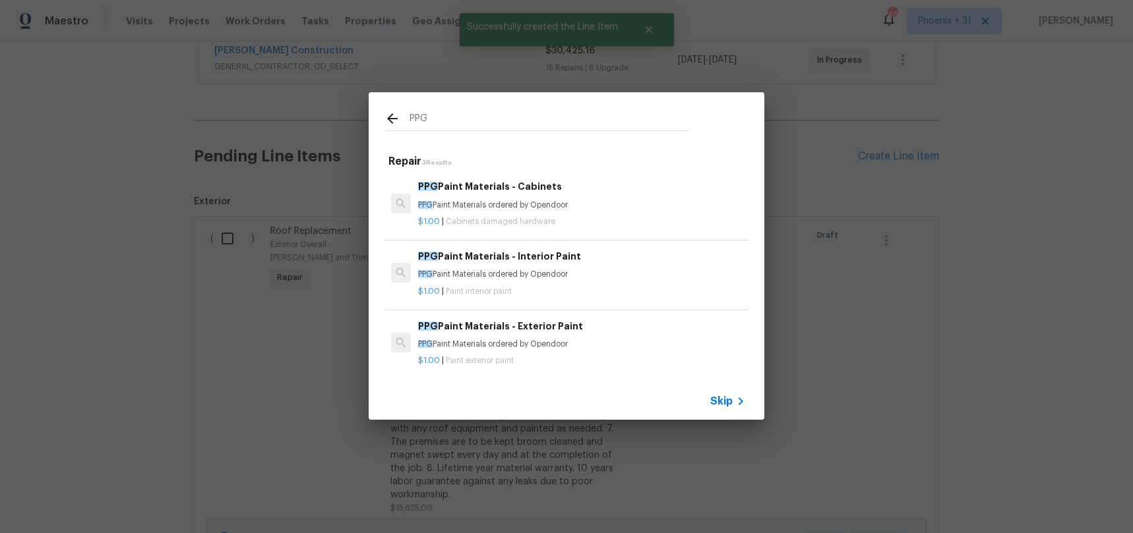
type input "PPG"
click at [613, 323] on h6 "PPG Paint Materials - Exterior Paint" at bounding box center [581, 326] width 327 height 15
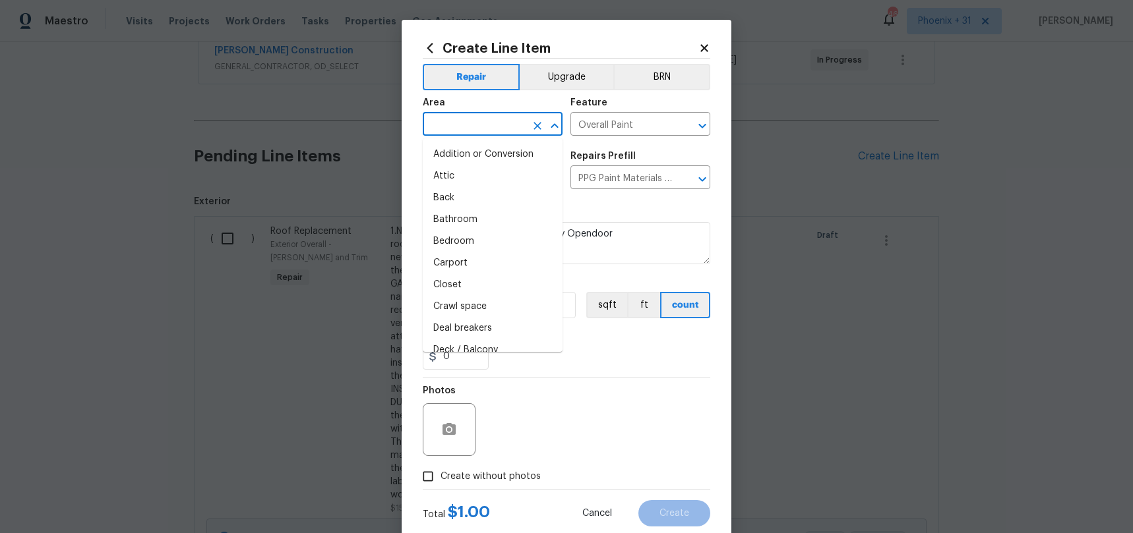
click at [467, 123] on input "text" at bounding box center [474, 125] width 103 height 20
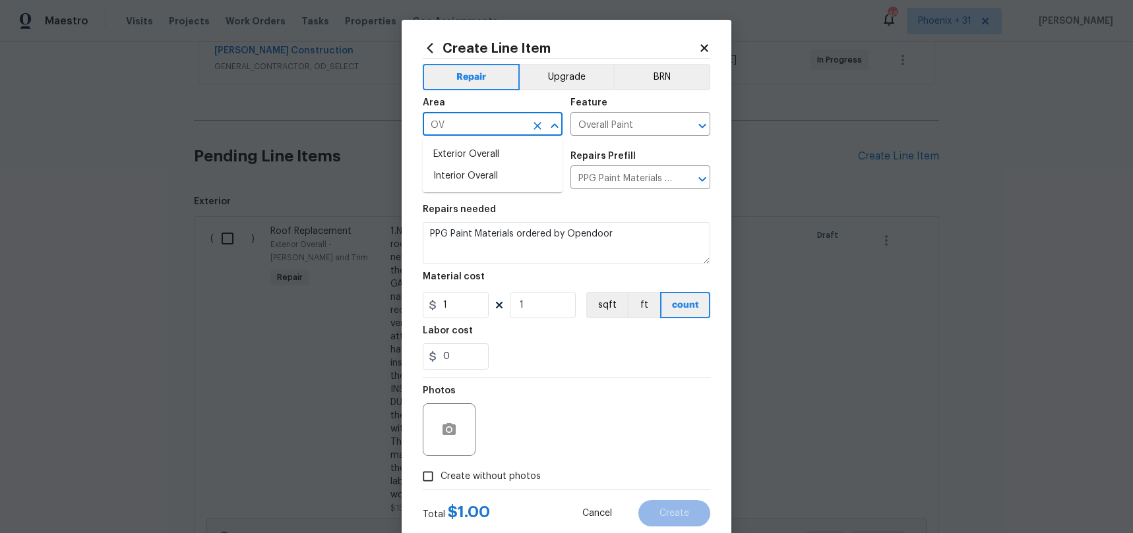
click at [473, 148] on li "Exterior Overall" at bounding box center [493, 155] width 140 height 22
type input "Exterior Overall"
drag, startPoint x: 628, startPoint y: 359, endPoint x: 602, endPoint y: 358, distance: 25.7
click at [618, 358] on div "0" at bounding box center [566, 357] width 287 height 26
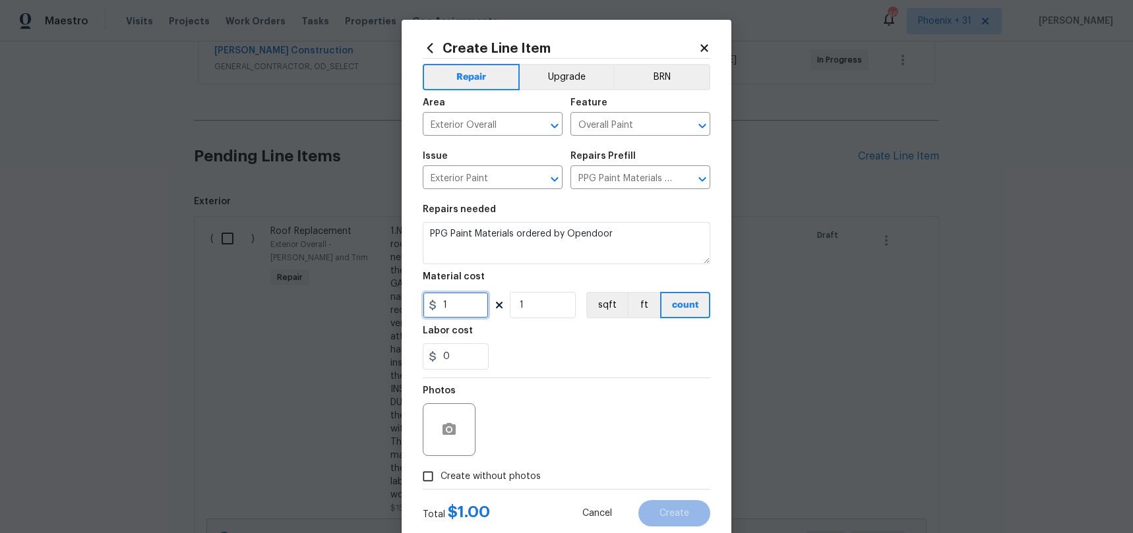
drag, startPoint x: 466, startPoint y: 303, endPoint x: 427, endPoint y: 301, distance: 39.0
click at [427, 301] on div "1" at bounding box center [456, 305] width 66 height 26
type input "259.91"
click at [485, 475] on span "Create without photos" at bounding box center [490, 477] width 100 height 14
click at [440, 475] on input "Create without photos" at bounding box center [427, 476] width 25 height 25
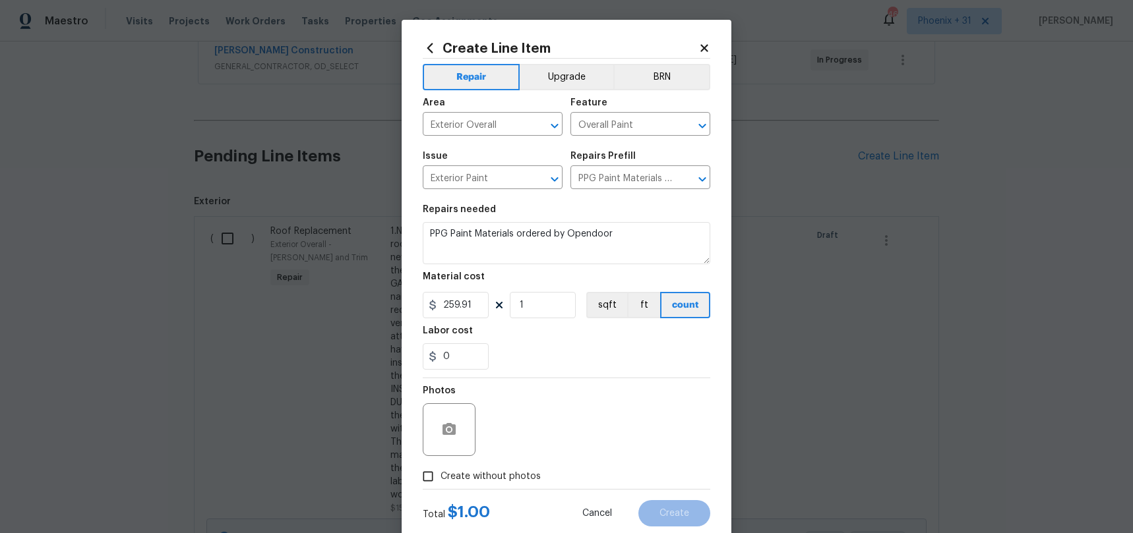
checkbox input "true"
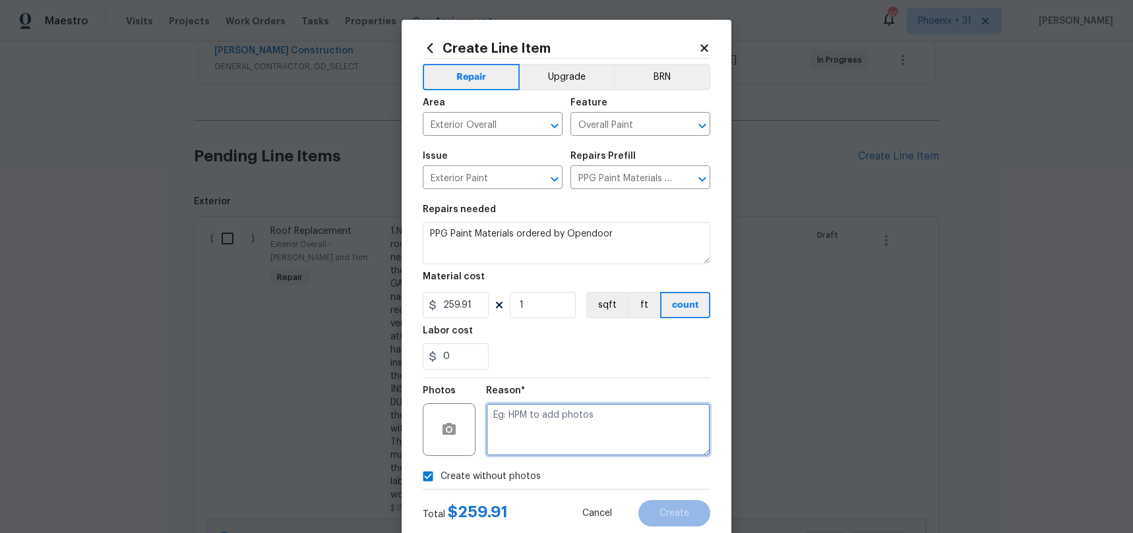
click at [515, 444] on textarea at bounding box center [598, 430] width 224 height 53
type textarea "NA"
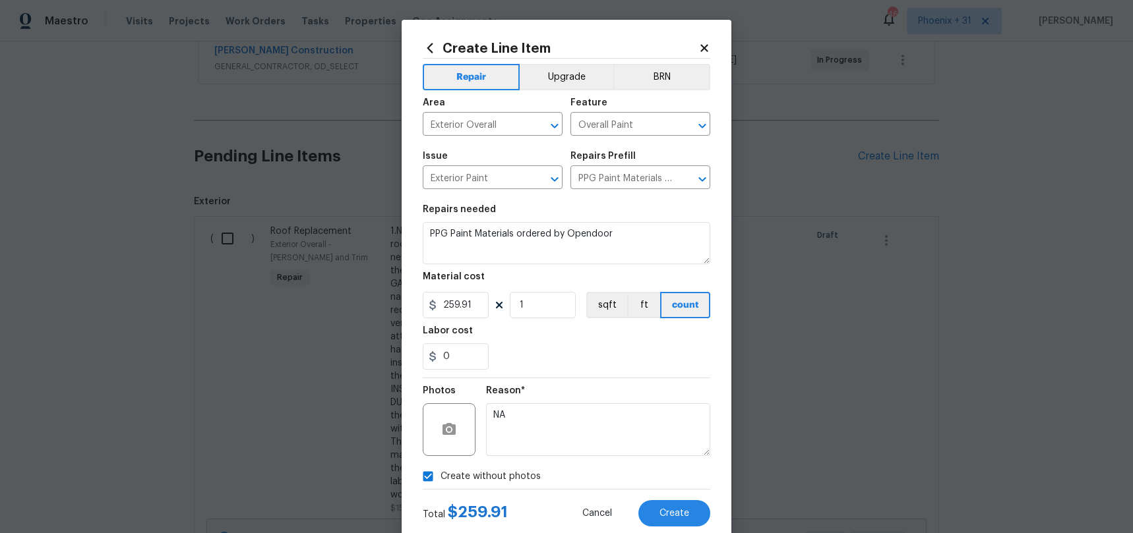
click at [547, 373] on section "Repairs needed PPG Paint Materials ordered by Opendoor Material cost 259.91 1 s…" at bounding box center [566, 287] width 287 height 181
click at [682, 498] on div "Total $ 259.91 Cancel Create" at bounding box center [566, 508] width 287 height 37
click at [684, 504] on button "Create" at bounding box center [674, 513] width 72 height 26
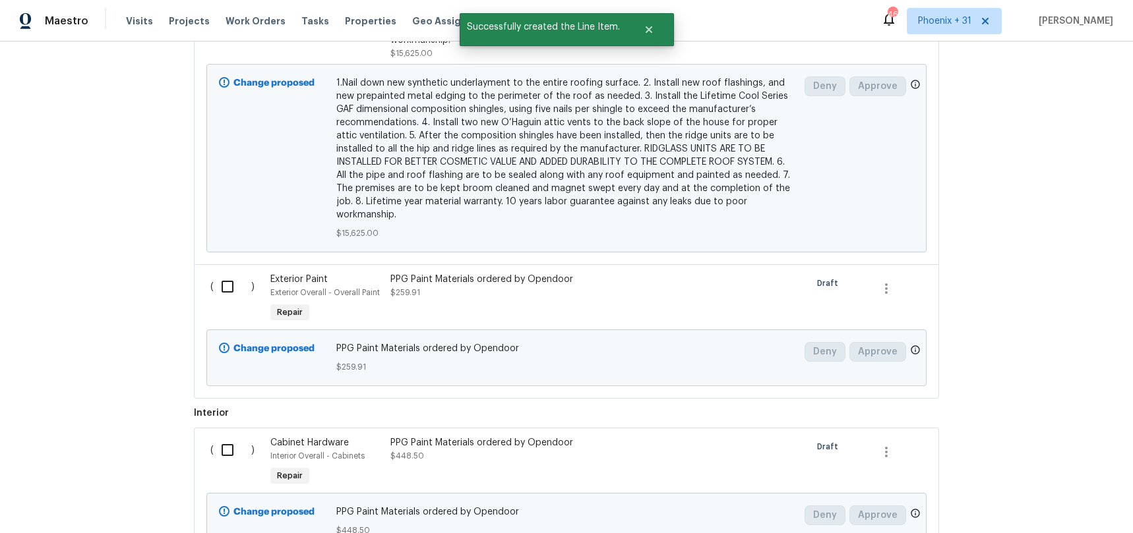
scroll to position [823, 0]
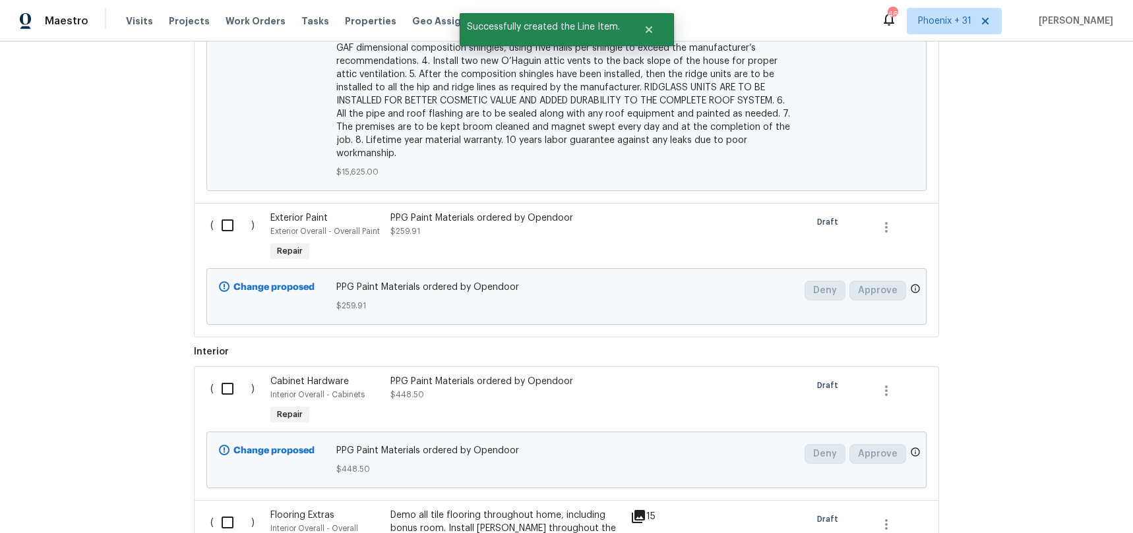
click at [231, 215] on input "checkbox" at bounding box center [233, 226] width 38 height 28
checkbox input "true"
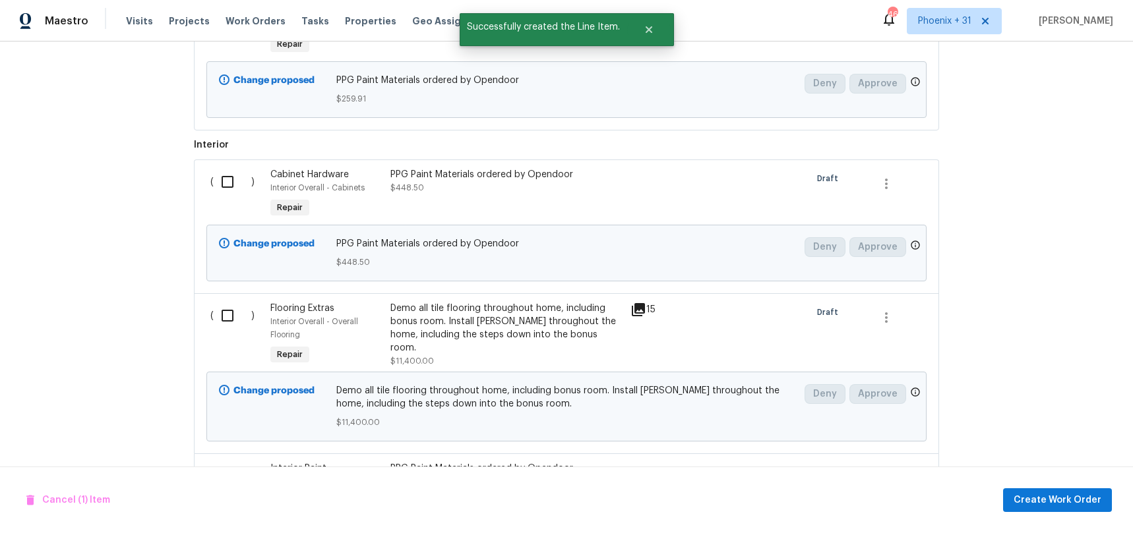
scroll to position [1039, 0]
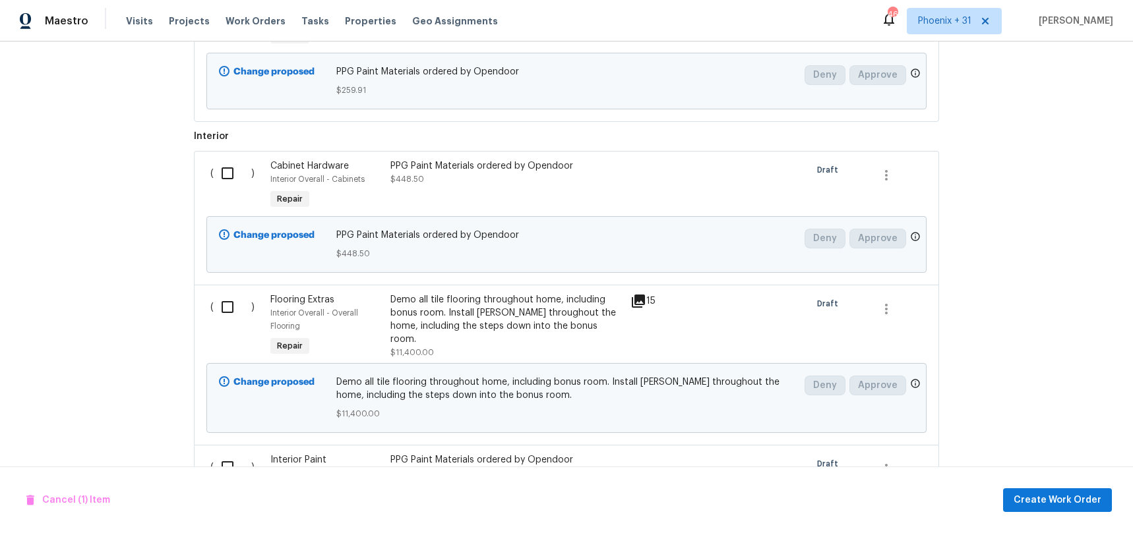
click at [218, 167] on input "checkbox" at bounding box center [233, 174] width 38 height 28
checkbox input "true"
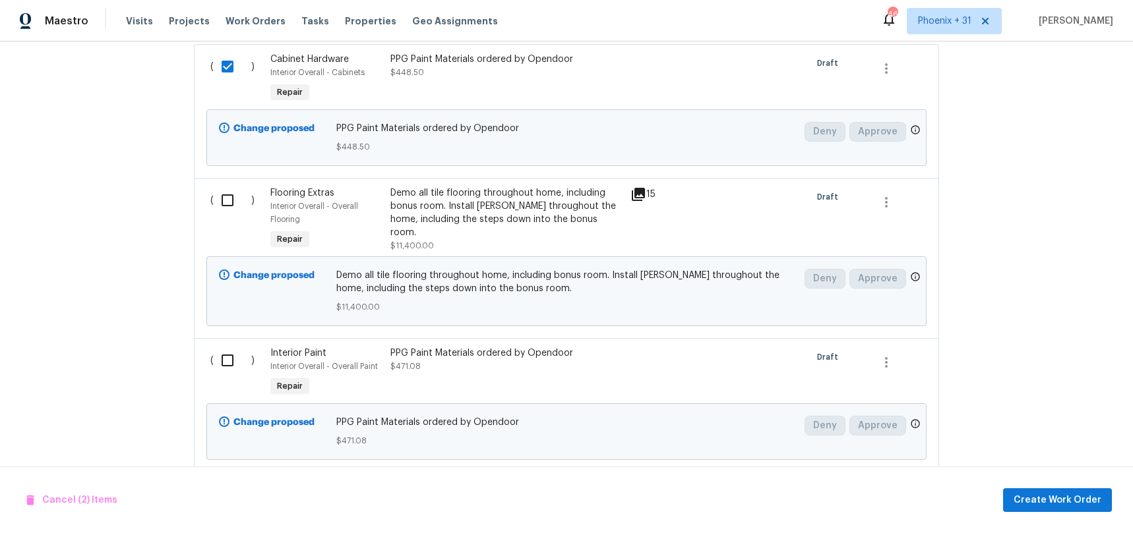
scroll to position [1161, 0]
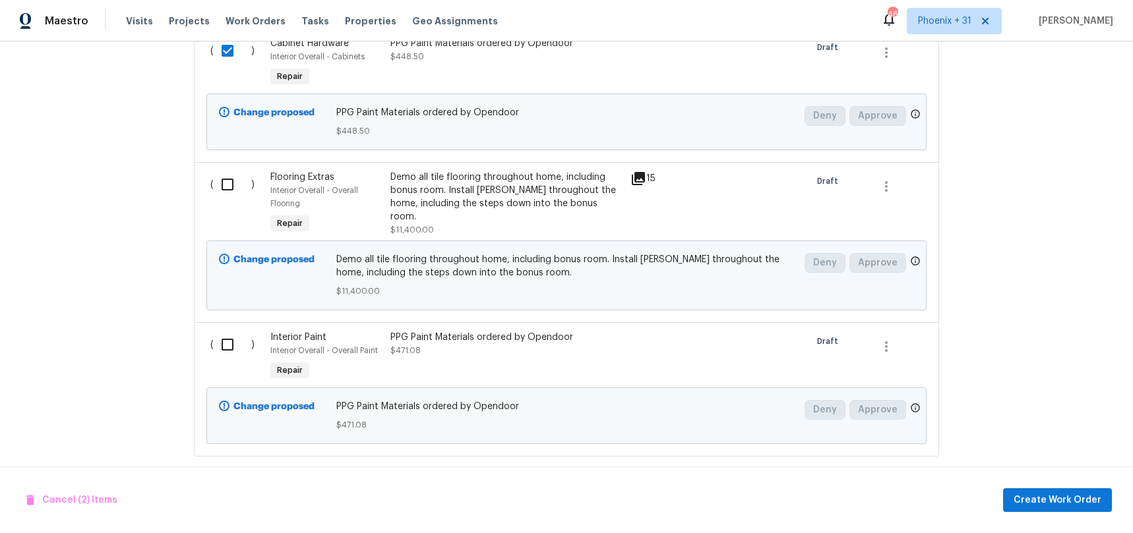
click at [222, 331] on input "checkbox" at bounding box center [233, 345] width 38 height 28
checkbox input "true"
click at [1050, 509] on button "Create Work Order" at bounding box center [1057, 501] width 109 height 24
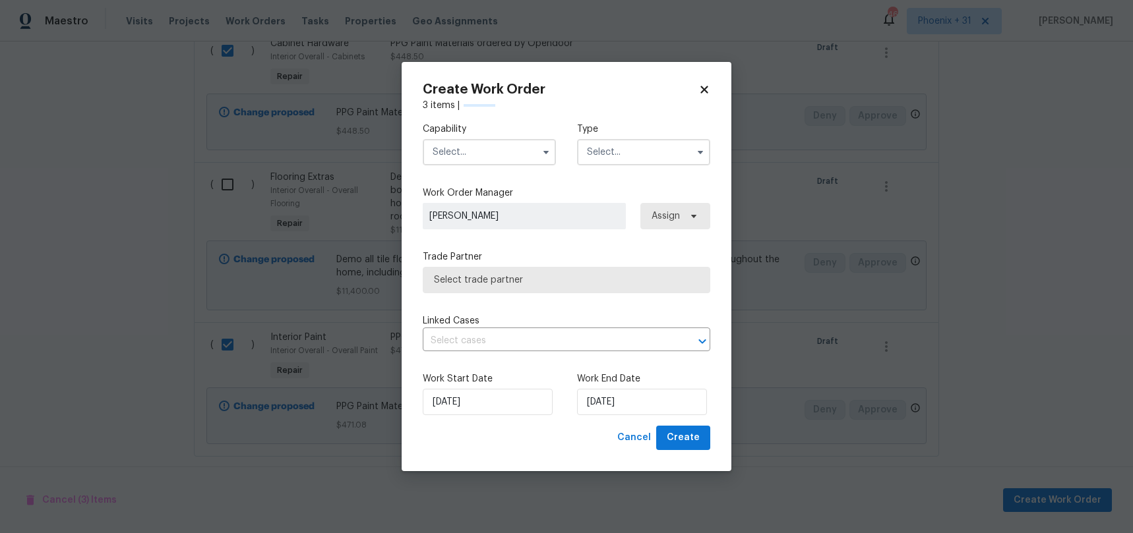
checkbox input "false"
drag, startPoint x: 520, startPoint y: 150, endPoint x: 520, endPoint y: 158, distance: 7.9
click at [520, 152] on input "text" at bounding box center [489, 152] width 133 height 26
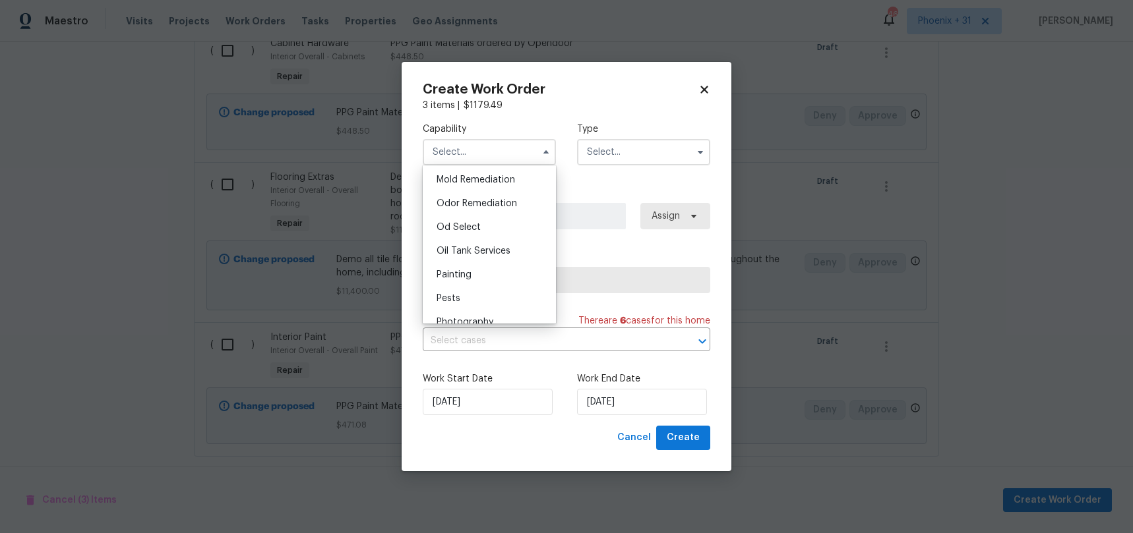
scroll to position [1031, 0]
click at [497, 252] on div "Painting" at bounding box center [489, 257] width 127 height 24
type input "Painting"
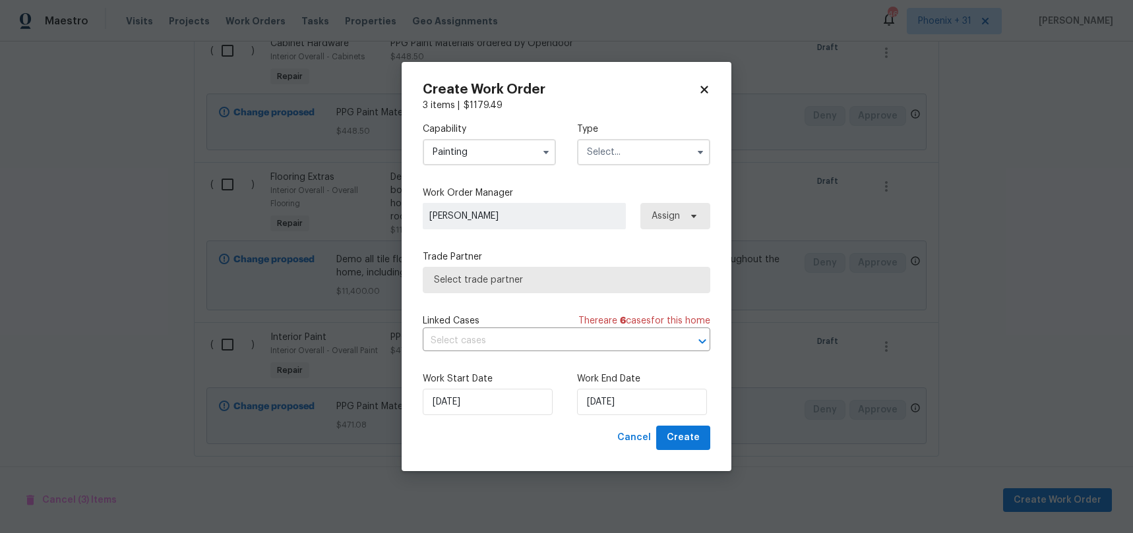
click at [637, 158] on input "text" at bounding box center [643, 152] width 133 height 26
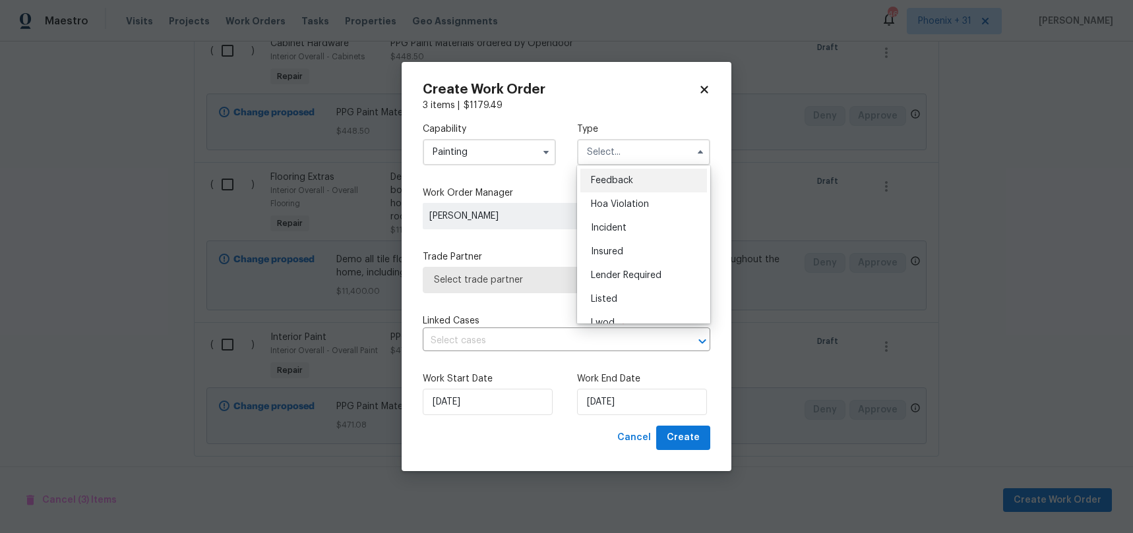
scroll to position [157, 0]
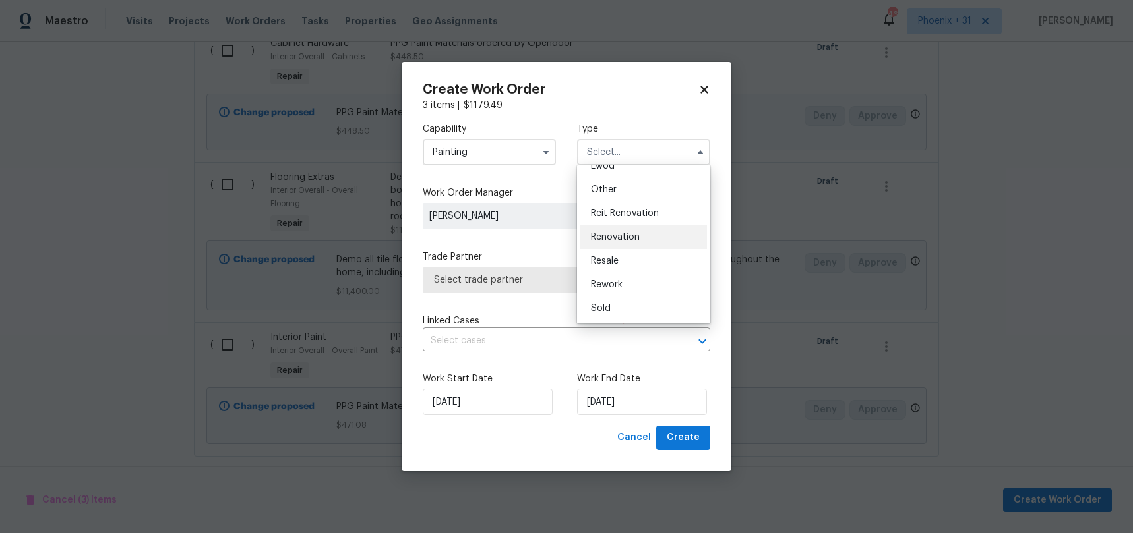
click at [632, 239] on span "Renovation" at bounding box center [615, 237] width 49 height 9
type input "Renovation"
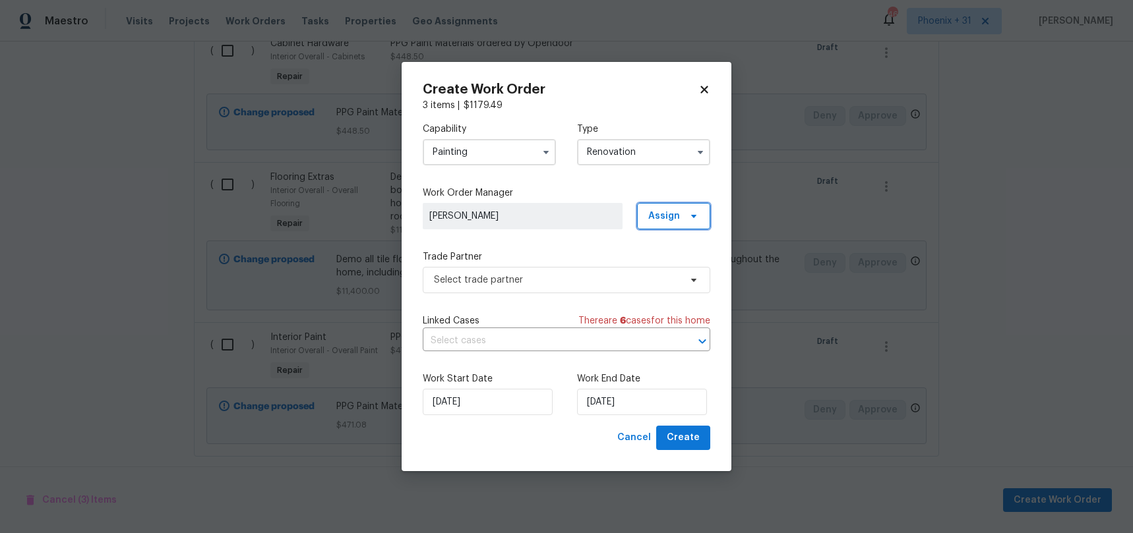
click at [659, 221] on span "Assign" at bounding box center [664, 216] width 32 height 13
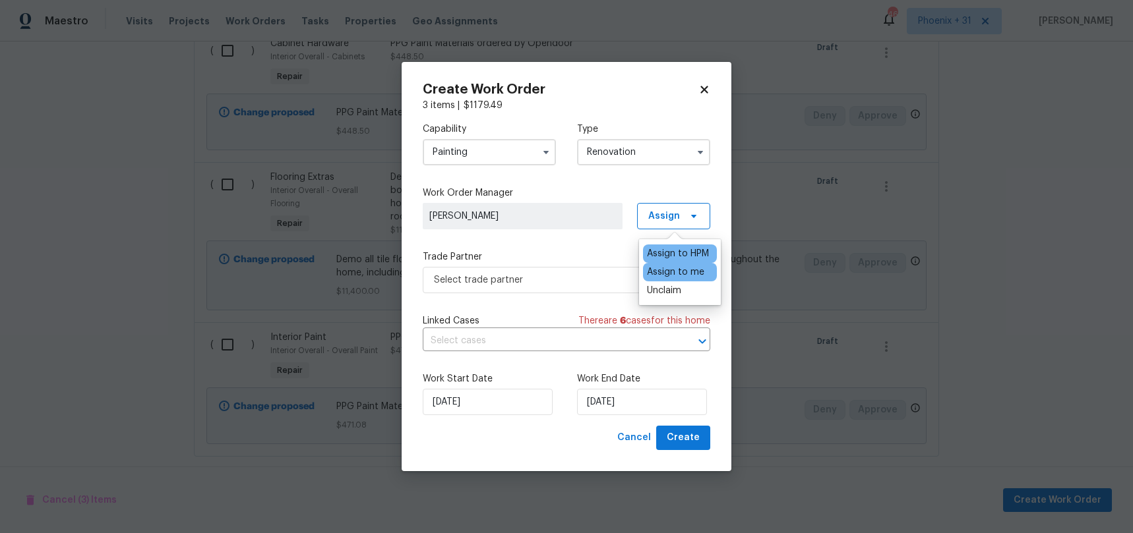
click at [661, 268] on div "Assign to me" at bounding box center [675, 272] width 57 height 13
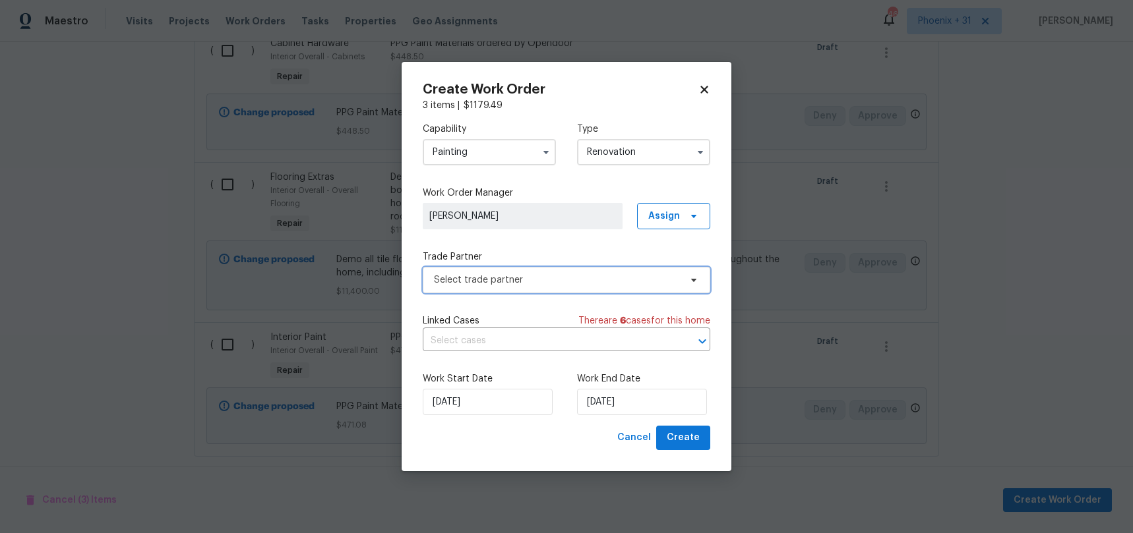
click at [543, 279] on span "Select trade partner" at bounding box center [557, 280] width 246 height 13
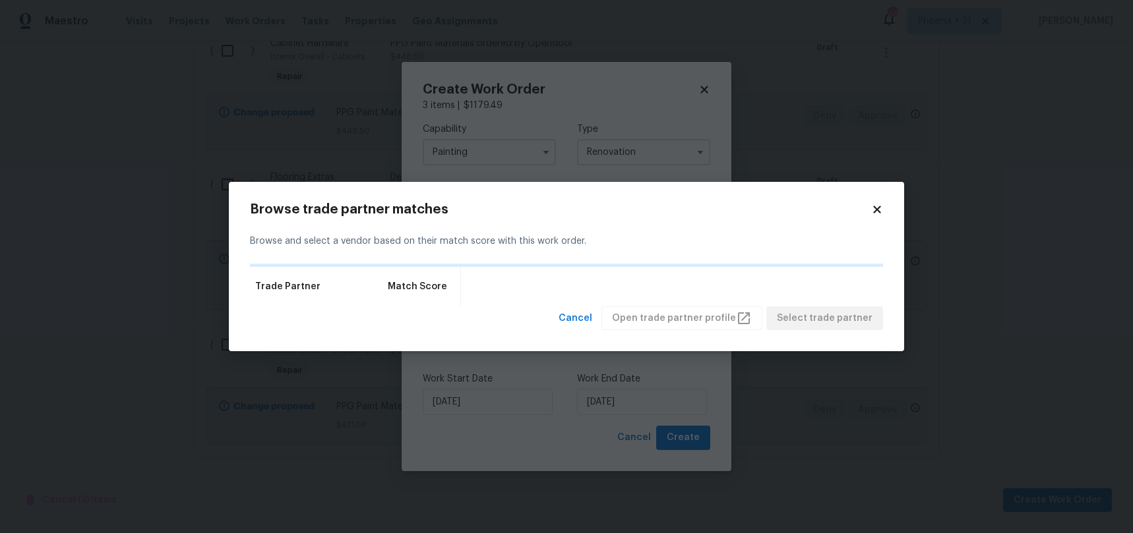
click at [873, 214] on icon at bounding box center [877, 210] width 12 height 12
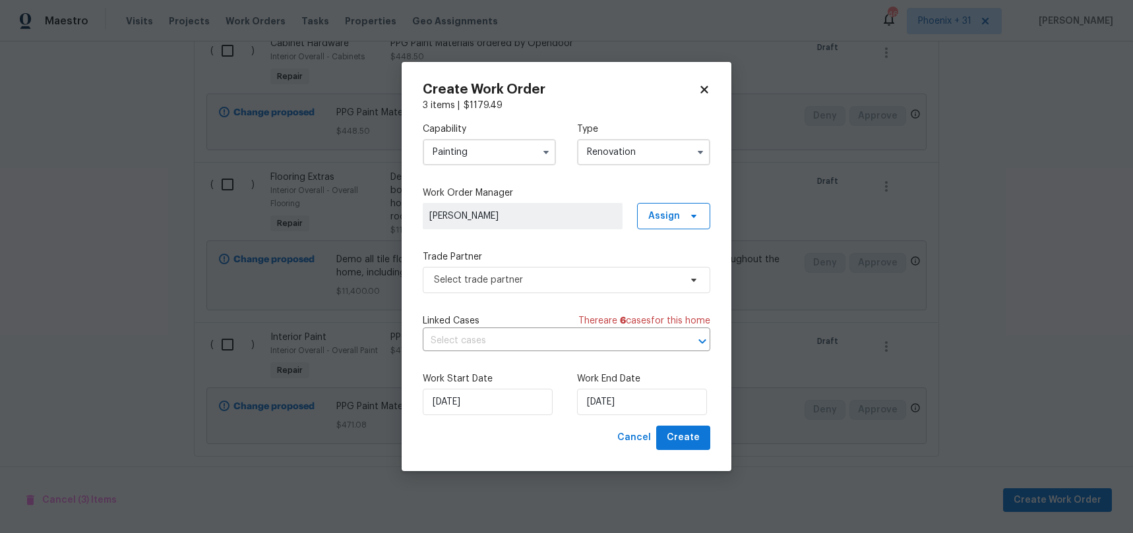
click at [621, 262] on label "Trade Partner" at bounding box center [566, 257] width 287 height 13
click at [622, 271] on span "Select trade partner" at bounding box center [566, 280] width 287 height 26
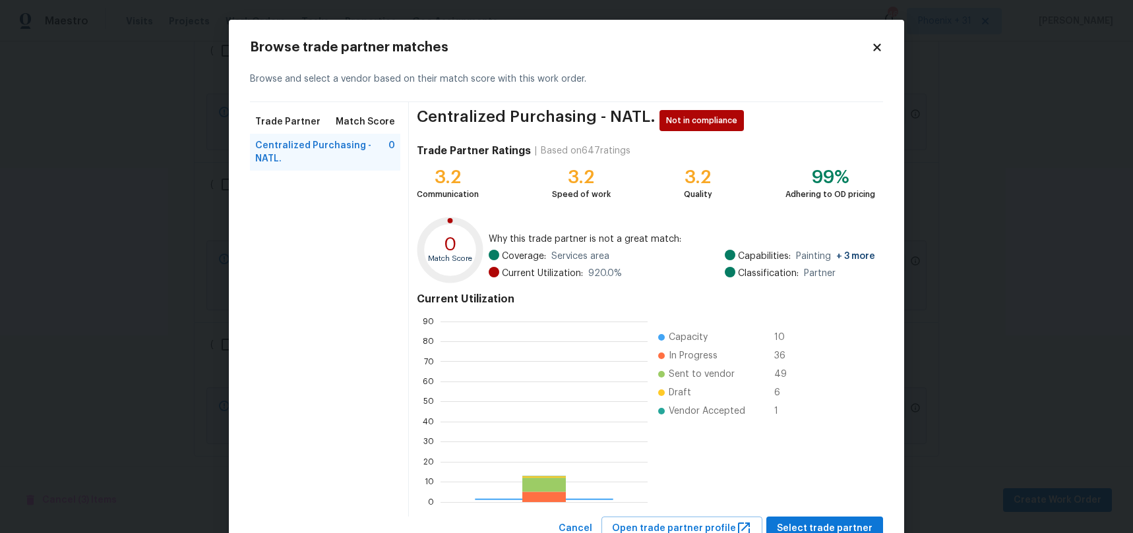
scroll to position [185, 207]
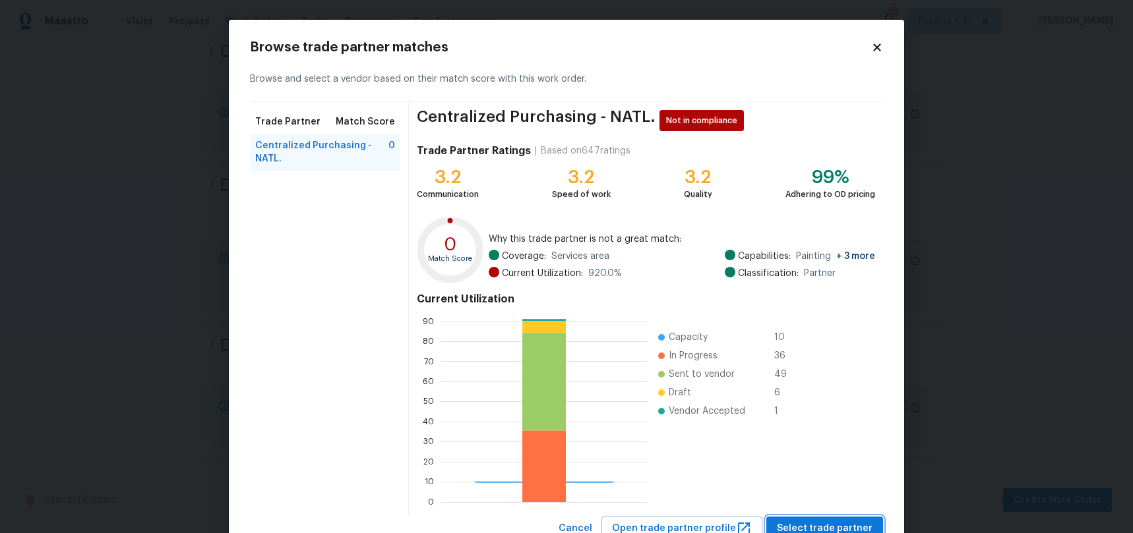
click at [798, 518] on button "Select trade partner" at bounding box center [824, 529] width 117 height 24
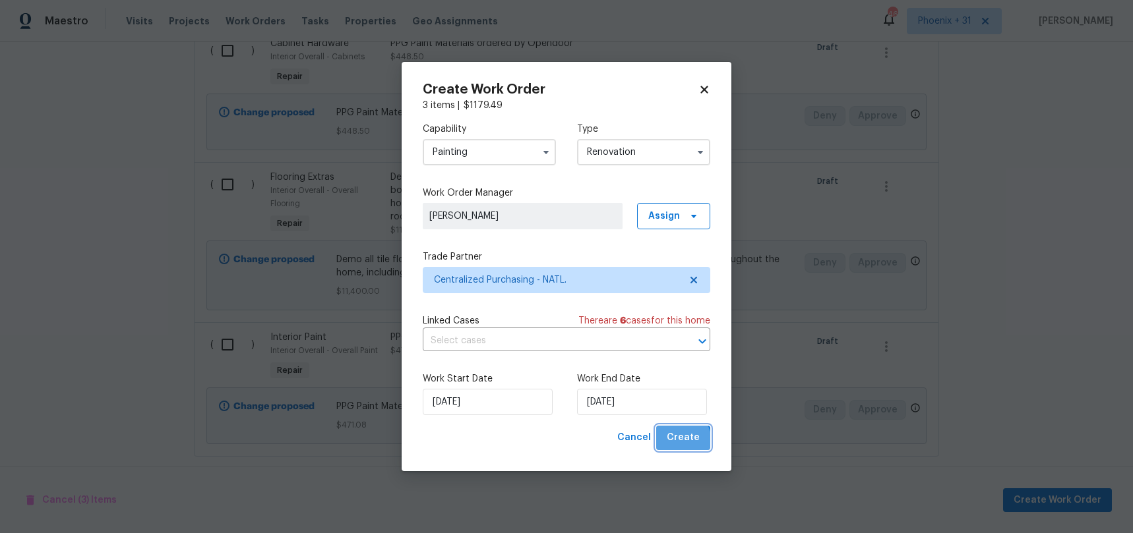
click at [678, 442] on span "Create" at bounding box center [683, 438] width 33 height 16
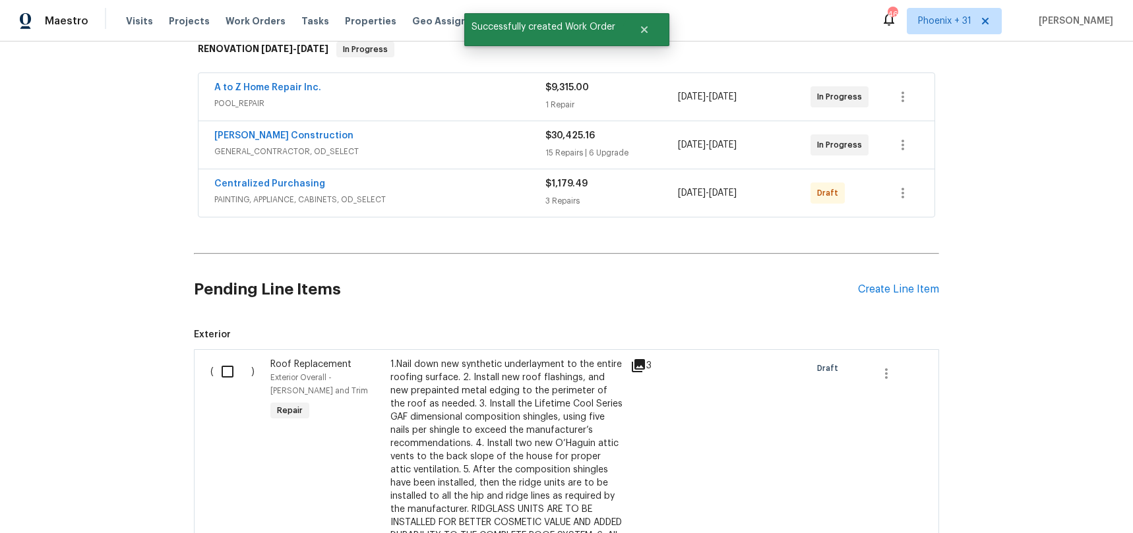
scroll to position [0, 0]
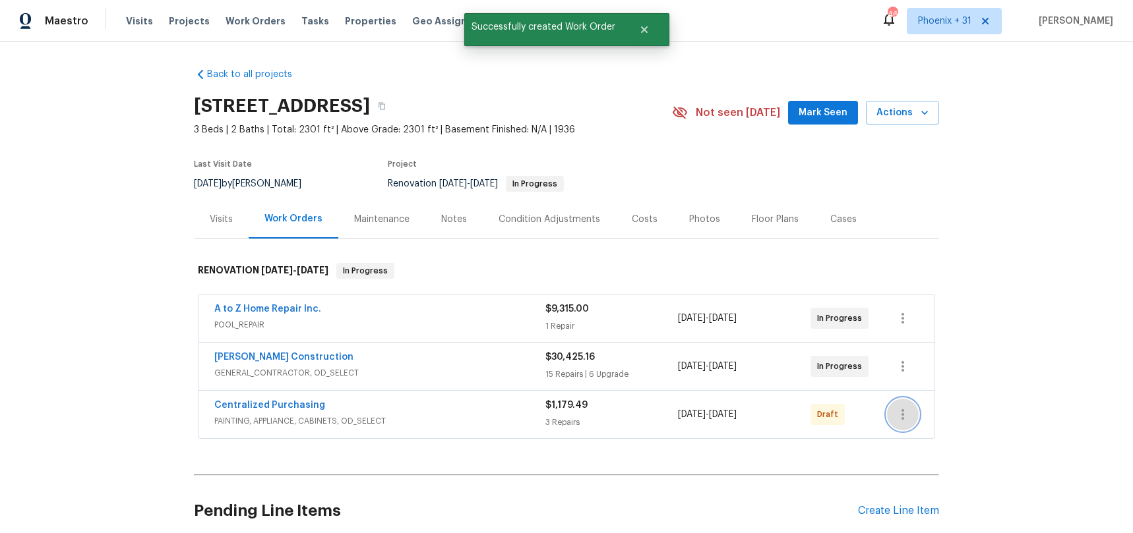
click at [907, 413] on icon "button" at bounding box center [903, 415] width 16 height 16
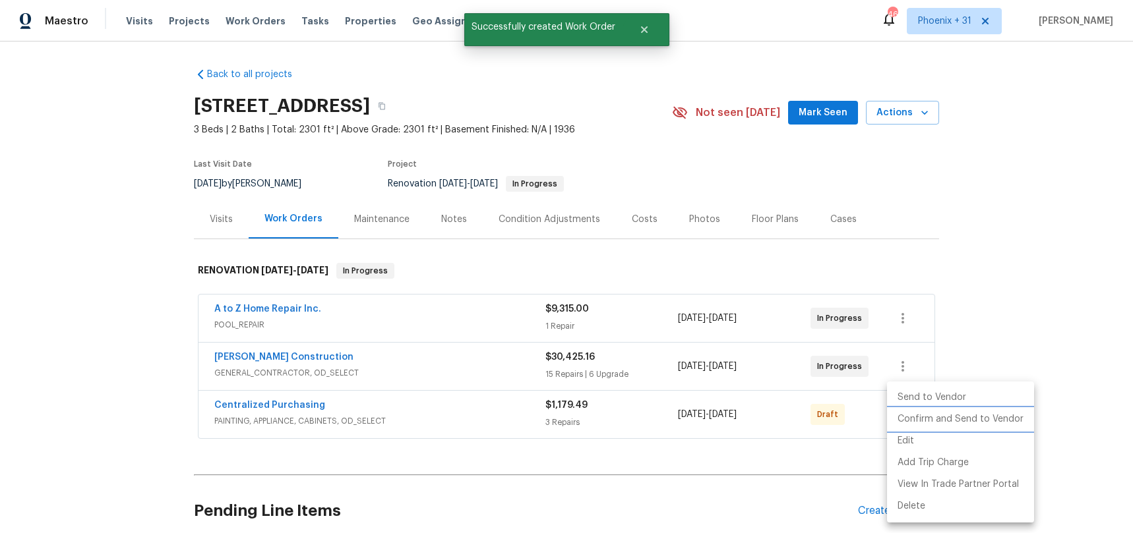
click at [904, 425] on li "Confirm and Send to Vendor" at bounding box center [960, 420] width 147 height 22
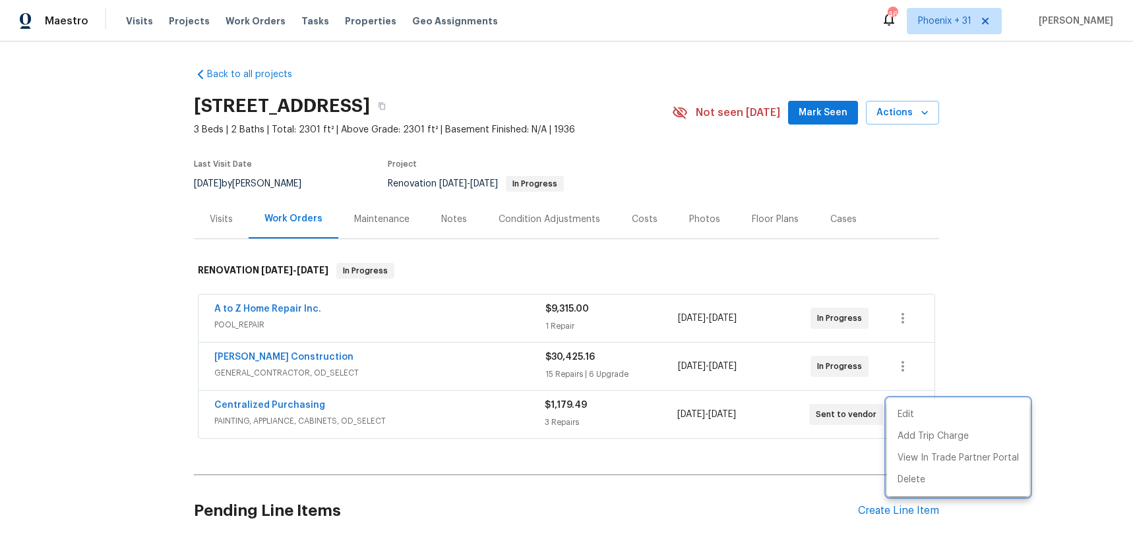
drag, startPoint x: 360, startPoint y: 423, endPoint x: 328, endPoint y: 410, distance: 34.7
click at [359, 421] on div at bounding box center [566, 266] width 1133 height 533
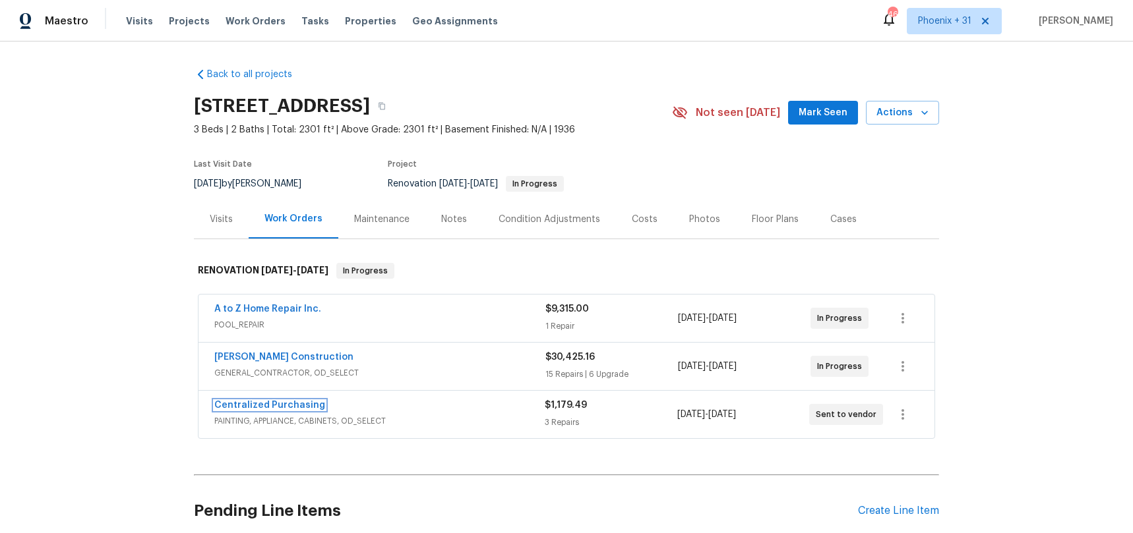
click at [304, 407] on link "Centralized Purchasing" at bounding box center [269, 405] width 111 height 9
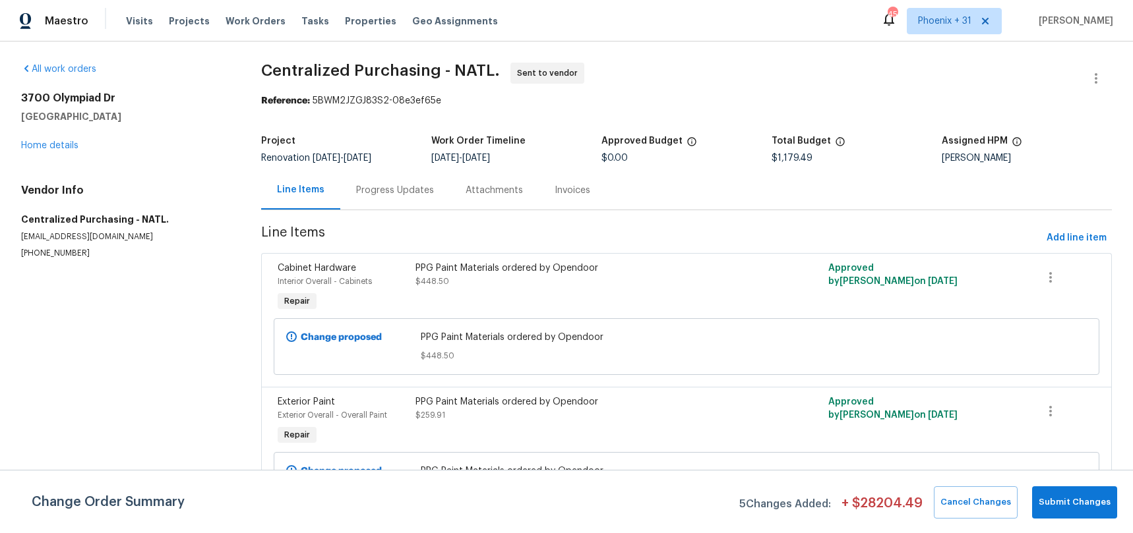
scroll to position [3, 0]
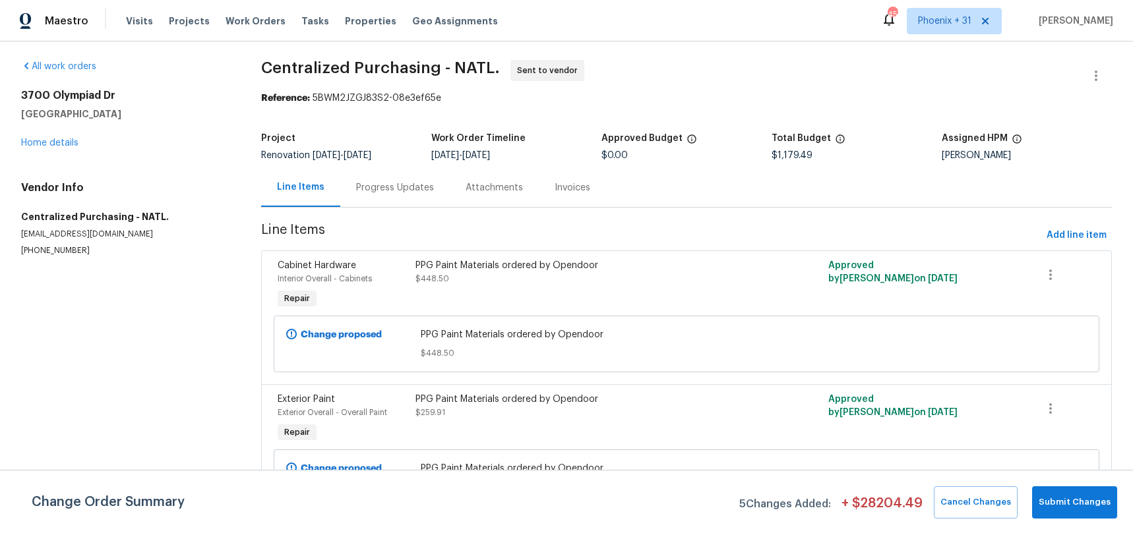
click at [729, 63] on span "Centralized Purchasing - NATL. Sent to vendor" at bounding box center [670, 76] width 819 height 32
click at [789, 76] on span "Centralized Purchasing - NATL. Sent to vendor" at bounding box center [670, 76] width 819 height 32
click at [249, 70] on div "All work orders [STREET_ADDRESS][PERSON_NAME] Home details Vendor Info Centrali…" at bounding box center [566, 364] width 1133 height 651
drag, startPoint x: 260, startPoint y: 65, endPoint x: 437, endPoint y: 64, distance: 177.4
click at [437, 64] on div "All work orders [STREET_ADDRESS][PERSON_NAME] Home details Vendor Info Centrali…" at bounding box center [566, 364] width 1133 height 651
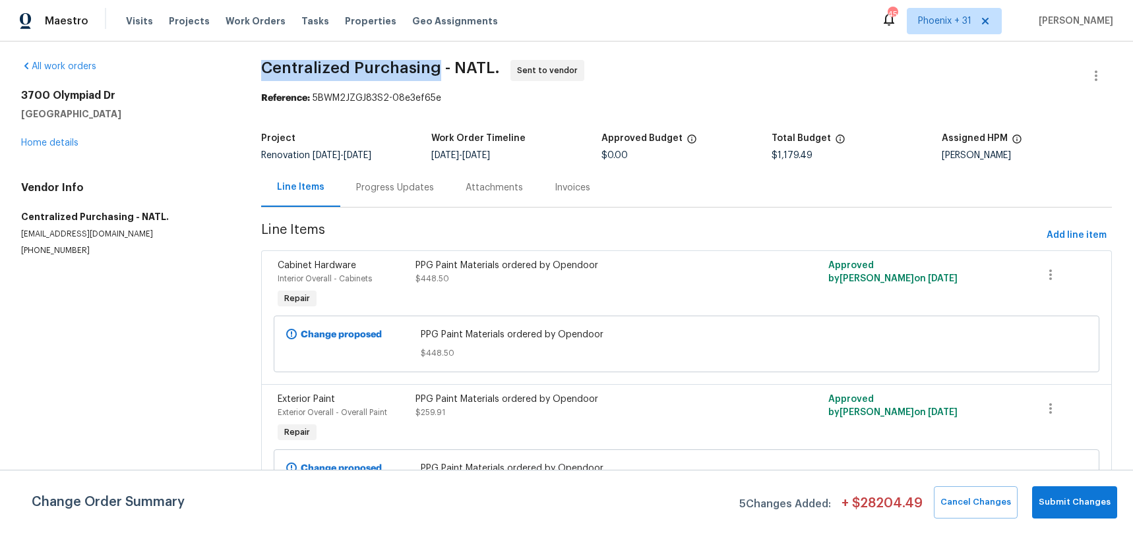
click at [433, 69] on span "Centralized Purchasing - NATL." at bounding box center [380, 68] width 239 height 16
